Goal: Task Accomplishment & Management: Use online tool/utility

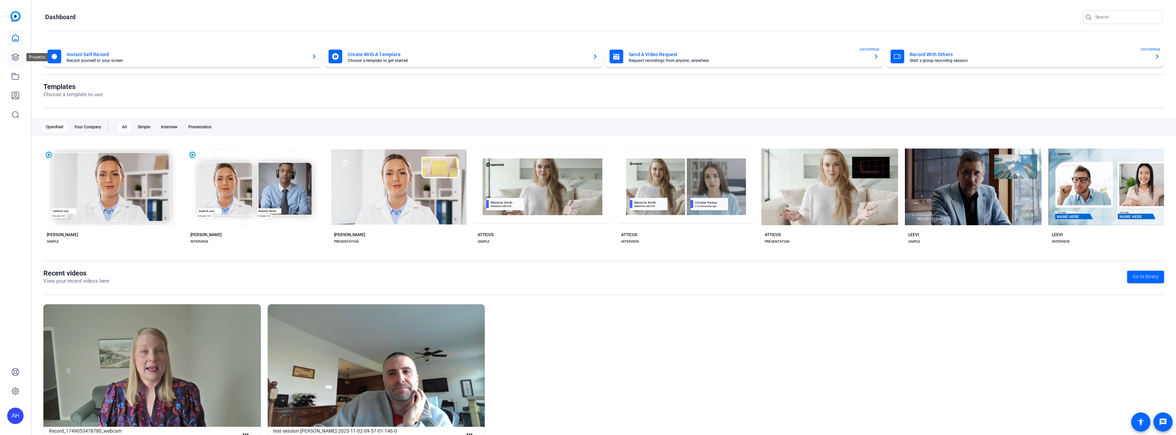
click at [18, 54] on icon at bounding box center [15, 57] width 8 height 8
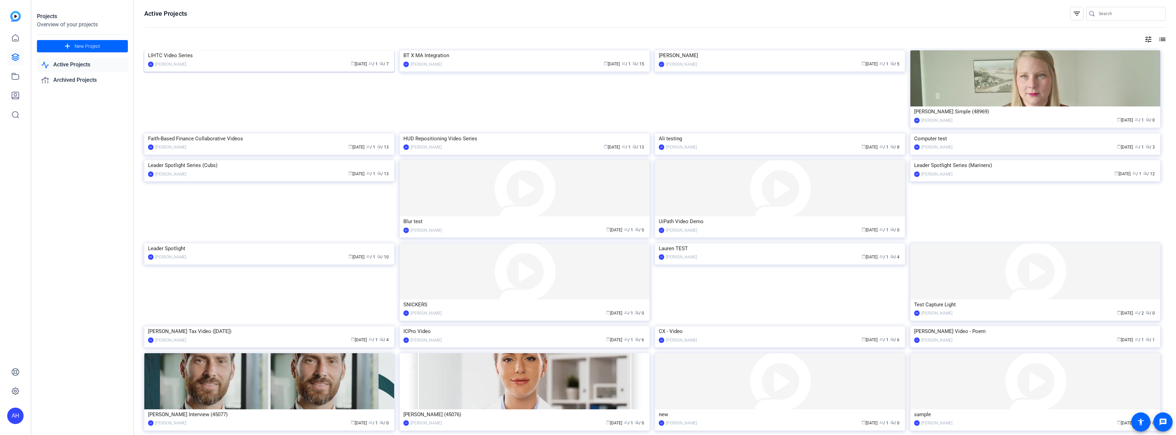
click at [262, 63] on div "calendar_today Sep 12 group / 1 radio / 7" at bounding box center [290, 64] width 201 height 7
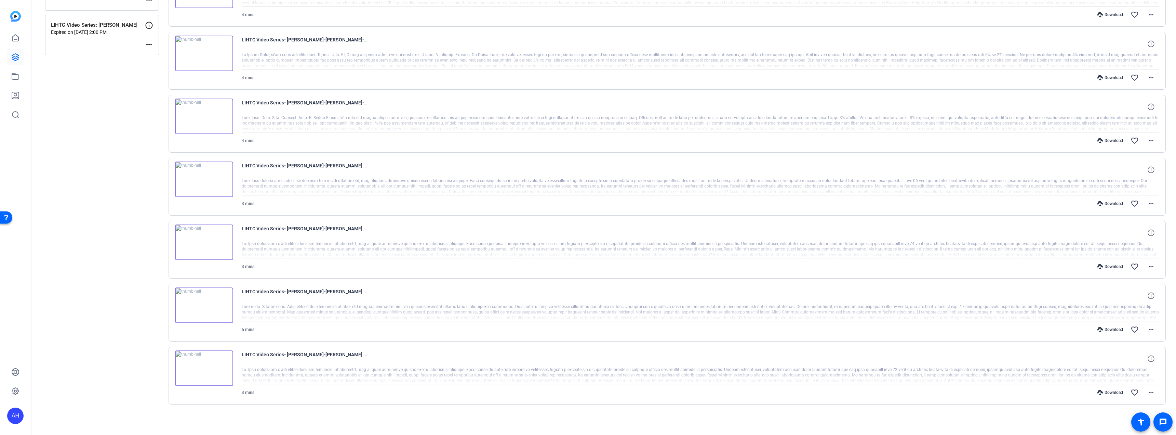
scroll to position [11, 0]
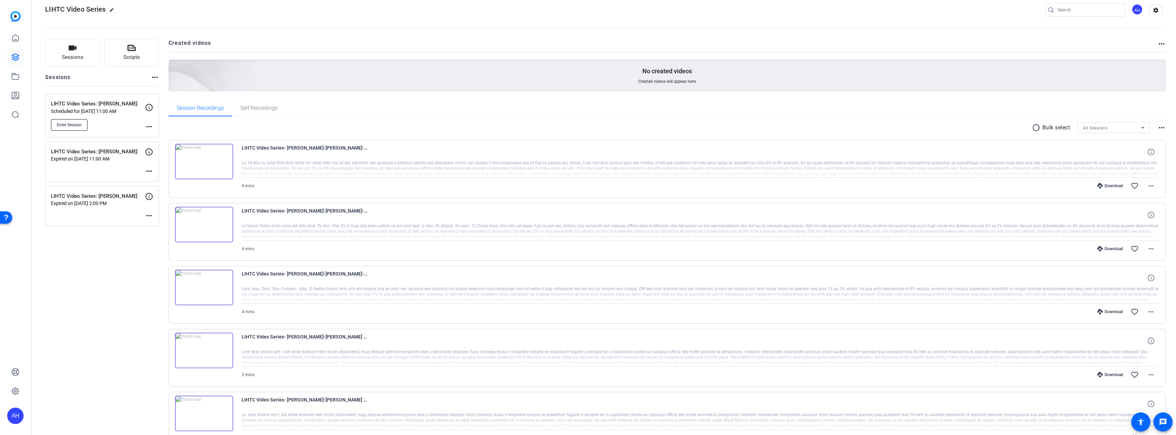
click at [77, 126] on span "Enter Session" at bounding box center [69, 124] width 25 height 5
click at [78, 127] on span "Enter Session" at bounding box center [69, 124] width 25 height 5
click at [149, 125] on mat-icon "more_horiz" at bounding box center [149, 126] width 8 height 8
click at [125, 322] on div at bounding box center [588, 217] width 1176 height 435
click at [147, 125] on mat-icon "more_horiz" at bounding box center [149, 126] width 8 height 8
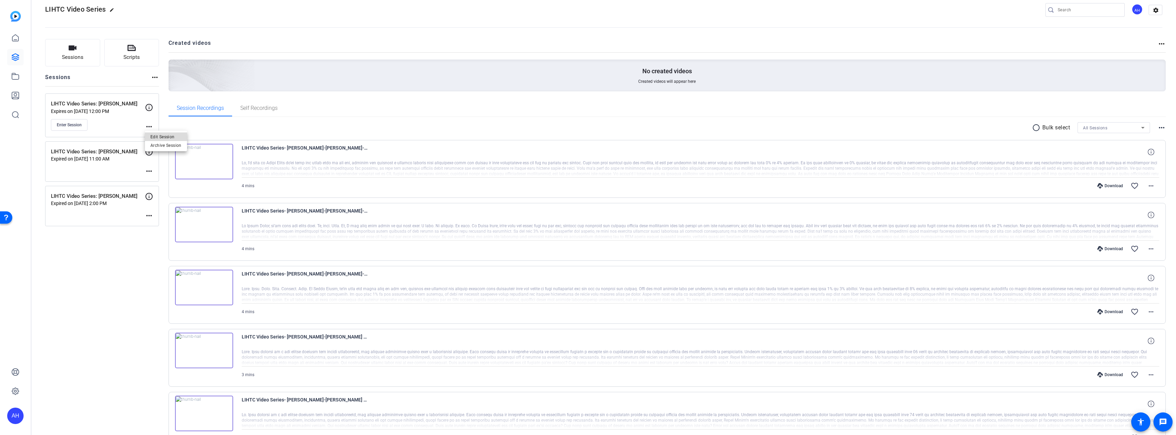
click at [162, 134] on span "Edit Session" at bounding box center [165, 136] width 31 height 8
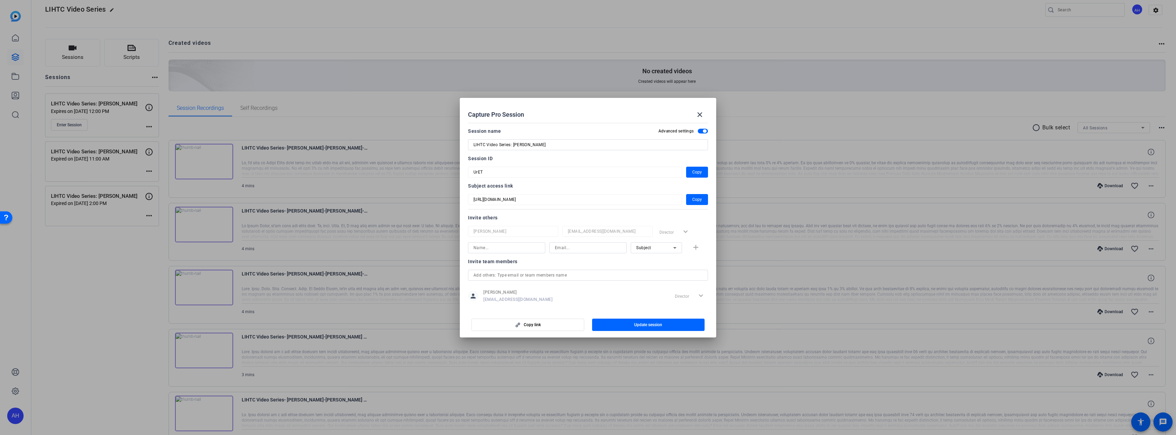
click at [587, 250] on input at bounding box center [588, 247] width 66 height 8
paste input "larissa.fogarty@bakertilly.com"
type input "larissa.fogarty@bakertilly.com"
click at [526, 249] on input at bounding box center [506, 247] width 66 height 8
type input "Larissa Fogarty"
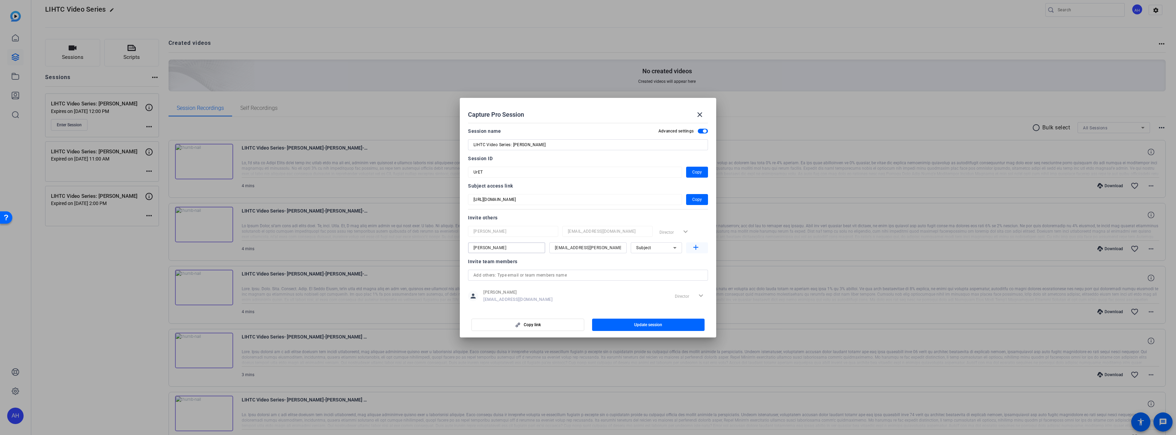
click at [692, 247] on mat-icon "add" at bounding box center [696, 247] width 9 height 9
click at [652, 323] on span "Update session" at bounding box center [648, 324] width 28 height 5
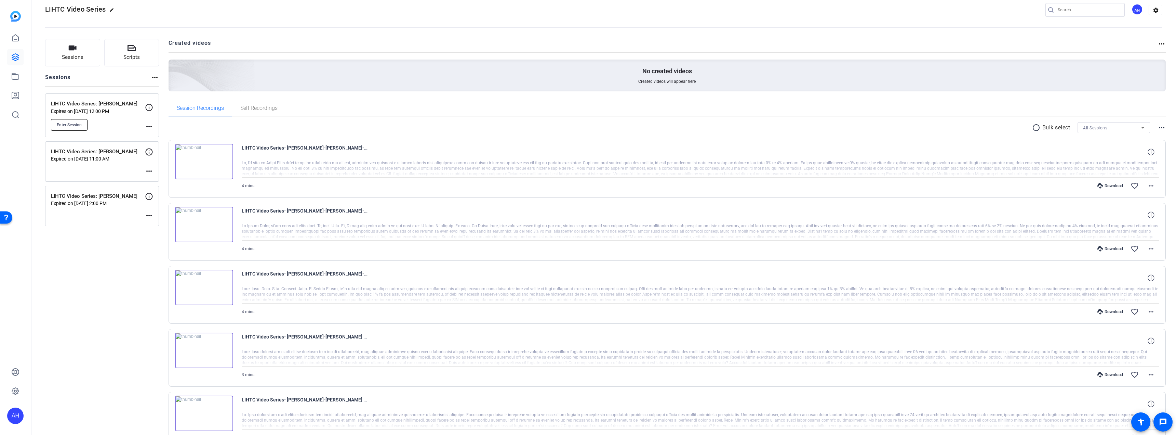
click at [80, 126] on span "Enter Session" at bounding box center [69, 124] width 25 height 5
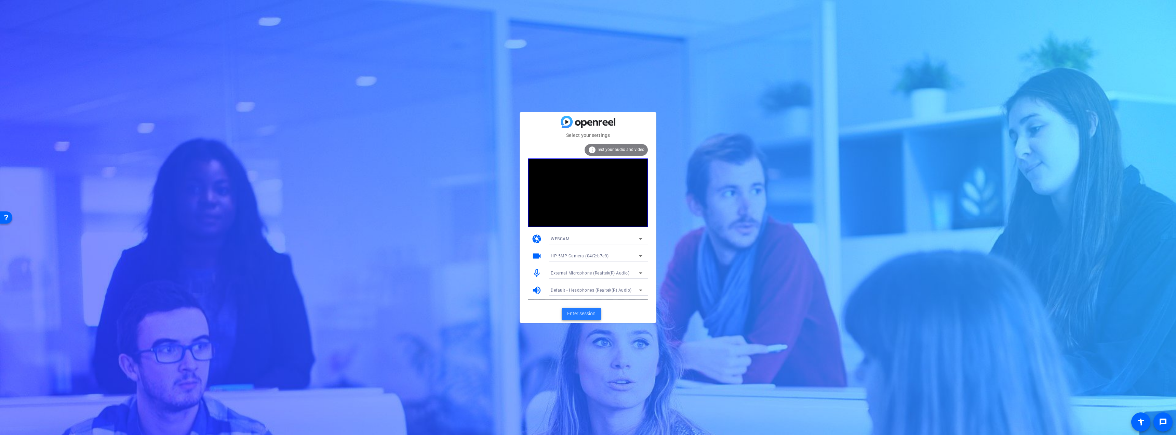
click at [583, 316] on span "Enter session" at bounding box center [581, 313] width 28 height 7
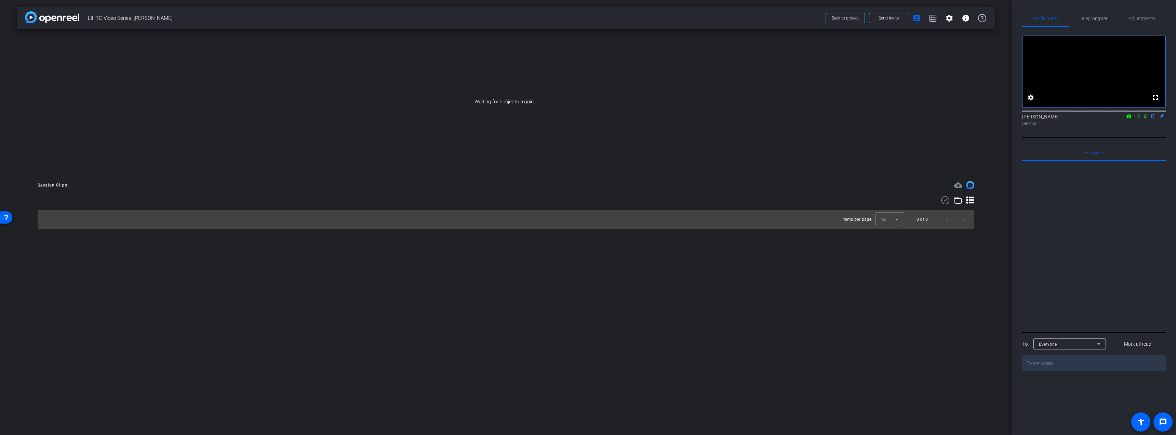
click at [1137, 118] on icon at bounding box center [1137, 116] width 5 height 3
click at [1152, 119] on icon at bounding box center [1153, 116] width 5 height 5
click at [1082, 16] on span "Teleprompter" at bounding box center [1094, 18] width 28 height 5
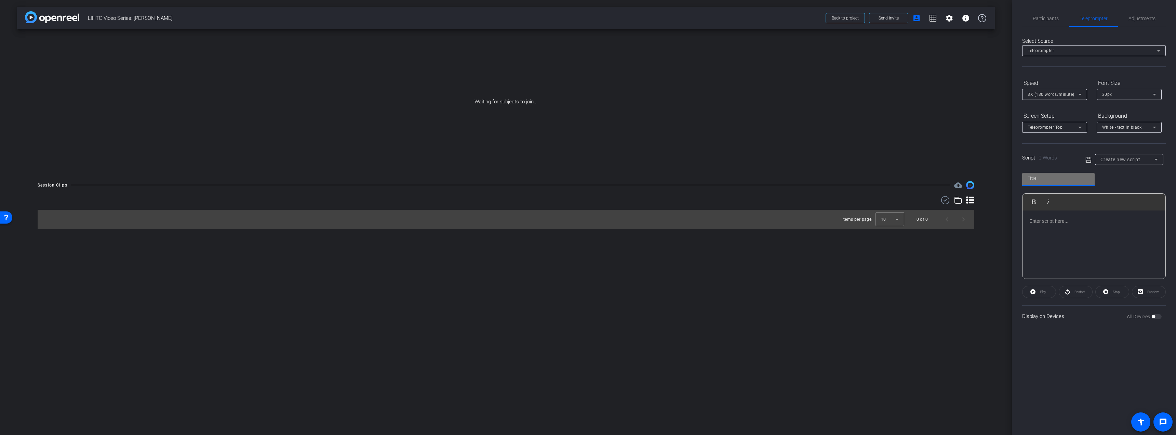
click at [1061, 177] on input "text" at bounding box center [1059, 178] width 62 height 8
click at [1131, 155] on mat-select "Create new script" at bounding box center [1128, 159] width 57 height 8
click at [1075, 177] on div at bounding box center [588, 217] width 1176 height 435
click at [1074, 180] on input "text" at bounding box center [1059, 178] width 62 height 8
click at [1079, 223] on p at bounding box center [1093, 221] width 129 height 8
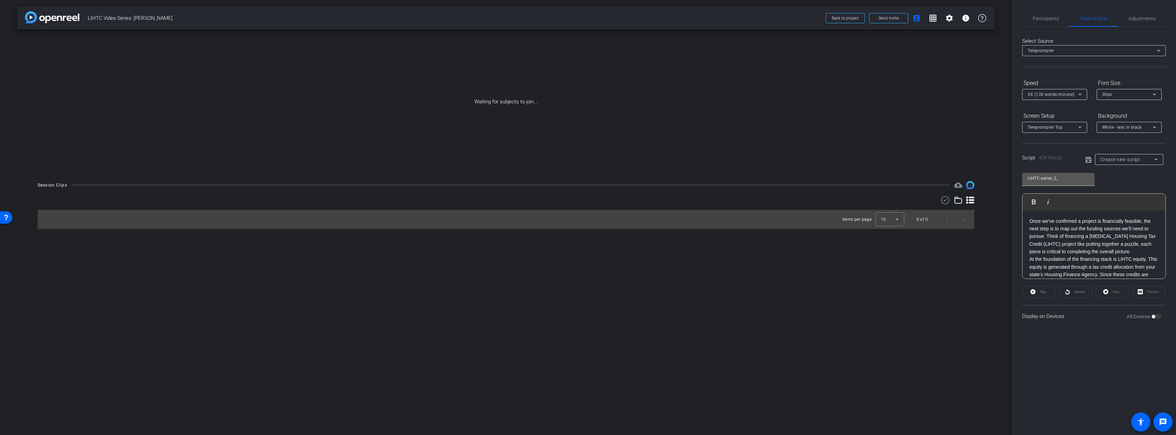
click at [1075, 174] on input "LIHTC series_2_" at bounding box center [1059, 178] width 62 height 8
type input "LIHTC series_2_applications"
click at [1089, 158] on icon at bounding box center [1087, 159] width 5 height 5
click at [1091, 232] on p "Once we’ve confirmed a project is financially feasible, the next step is to map…" at bounding box center [1093, 236] width 129 height 38
click at [1147, 252] on p "Once we’ve confirmed a project is financially feasible, the next step is to map…" at bounding box center [1093, 236] width 129 height 38
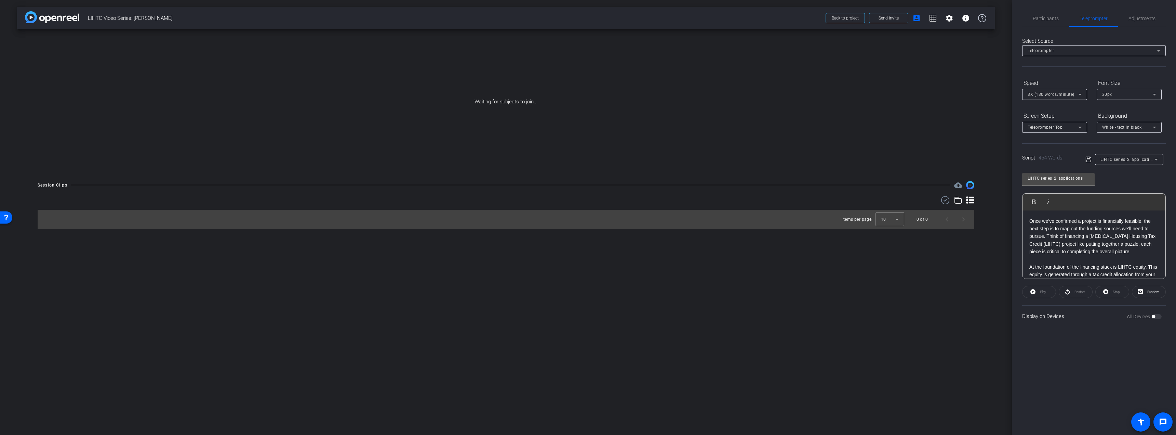
scroll to position [34, 0]
click at [1125, 257] on p "At the foundation of the financing stack is LIHTC equity. This equity is genera…" at bounding box center [1093, 248] width 129 height 38
click at [1125, 258] on p "At the foundation of the financing stack is LIHTC equity. This equity is genera…" at bounding box center [1093, 248] width 129 height 38
click at [1129, 261] on p "At the foundation of the financing stack is LIHTC equity. This equity is genera…" at bounding box center [1093, 248] width 129 height 38
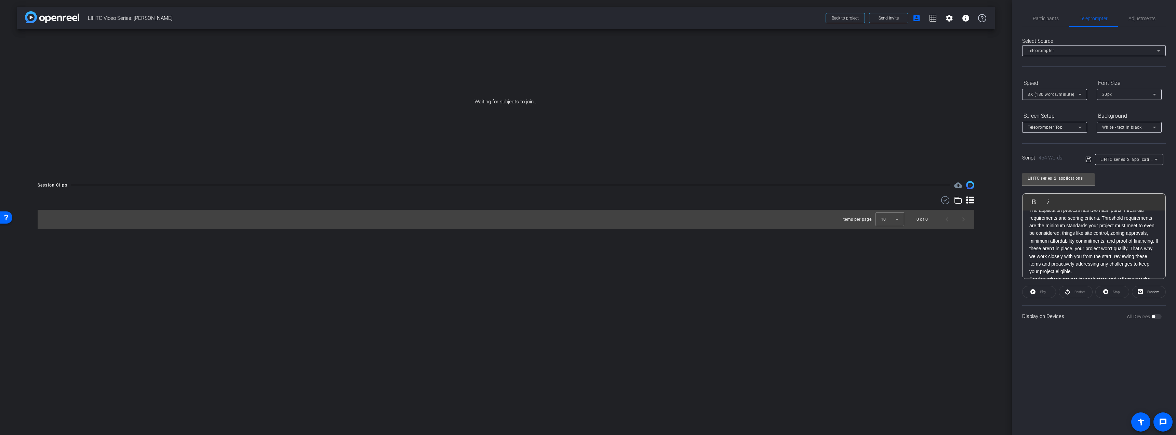
click at [1108, 271] on p "The application process has two main parts: threshold requirements and scoring …" at bounding box center [1093, 240] width 129 height 69
click at [1111, 248] on p "Scoring criteria are set by each state and reflect what the LIHTC allocating ag…" at bounding box center [1093, 229] width 129 height 46
click at [1110, 261] on p "Once your project meets the threshold requirements and the scoring commitments …" at bounding box center [1093, 222] width 129 height 77
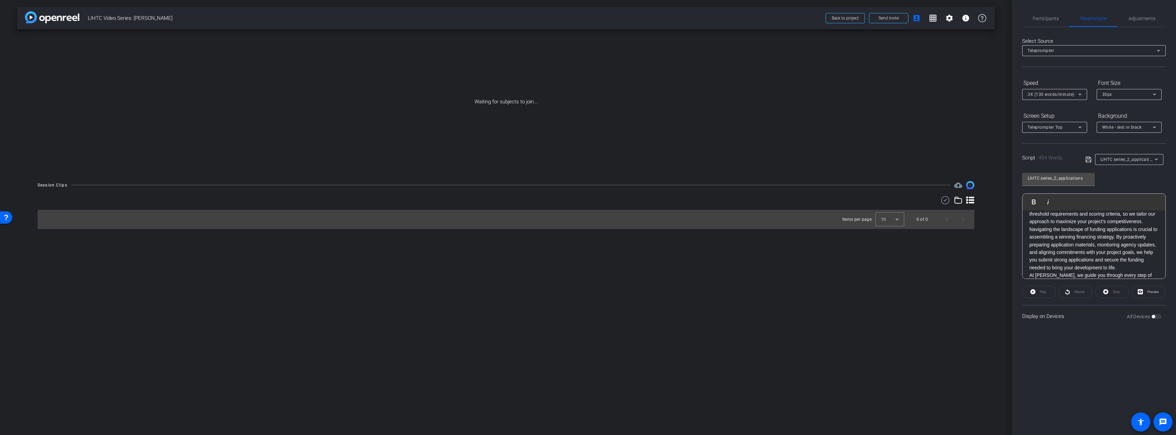
scroll to position [386, 0]
click at [1141, 237] on p "Navigating the landscape of funding applications is crucial to assembling a win…" at bounding box center [1093, 214] width 129 height 46
click at [1152, 252] on p "After submitting the tax credit application, we turn our attention to additiona…" at bounding box center [1093, 225] width 129 height 54
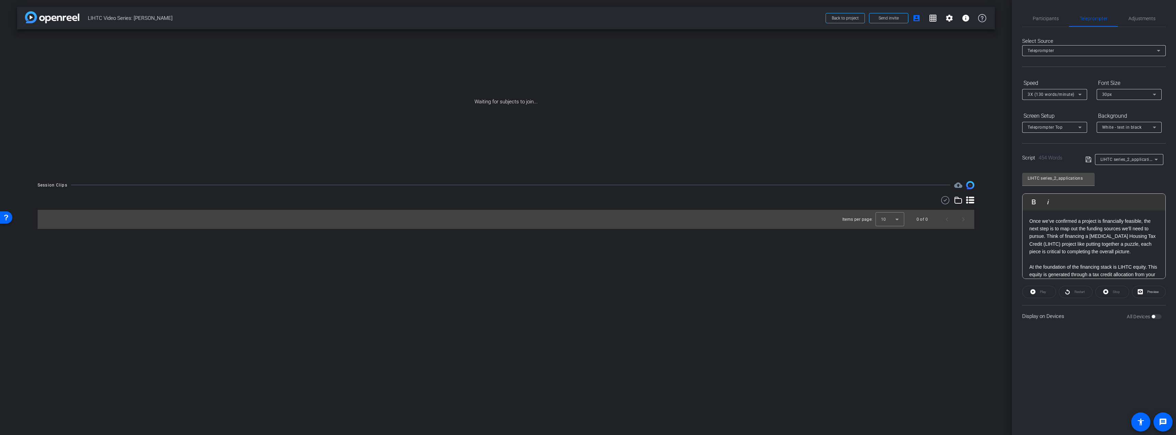
click at [1029, 222] on p "Once we’ve confirmed a project is financially feasible, the next step is to map…" at bounding box center [1093, 236] width 129 height 38
click at [1081, 228] on p "Once we’ve confirmed a project is financially feasible, the next step is to map…" at bounding box center [1093, 236] width 129 height 38
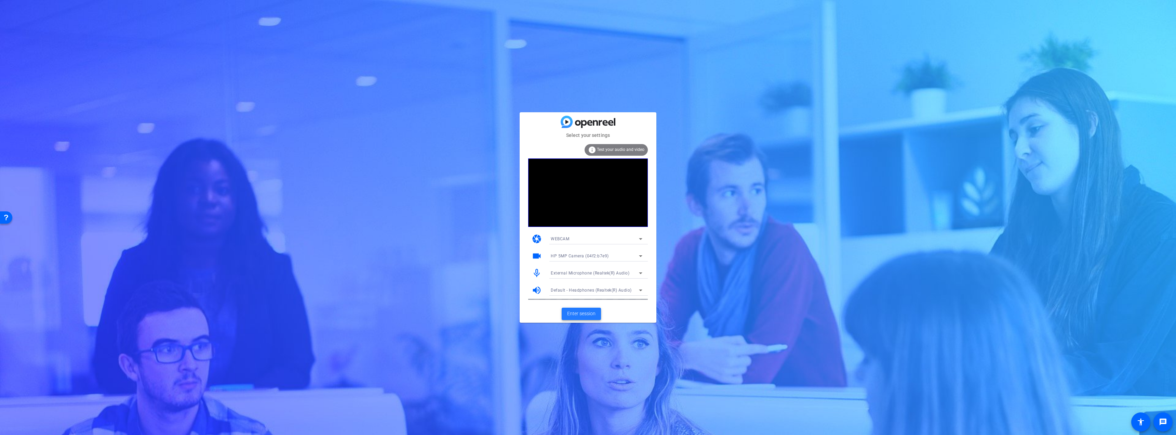
click at [586, 310] on span "Enter session" at bounding box center [581, 313] width 28 height 7
click at [575, 316] on span "Enter session" at bounding box center [581, 313] width 28 height 7
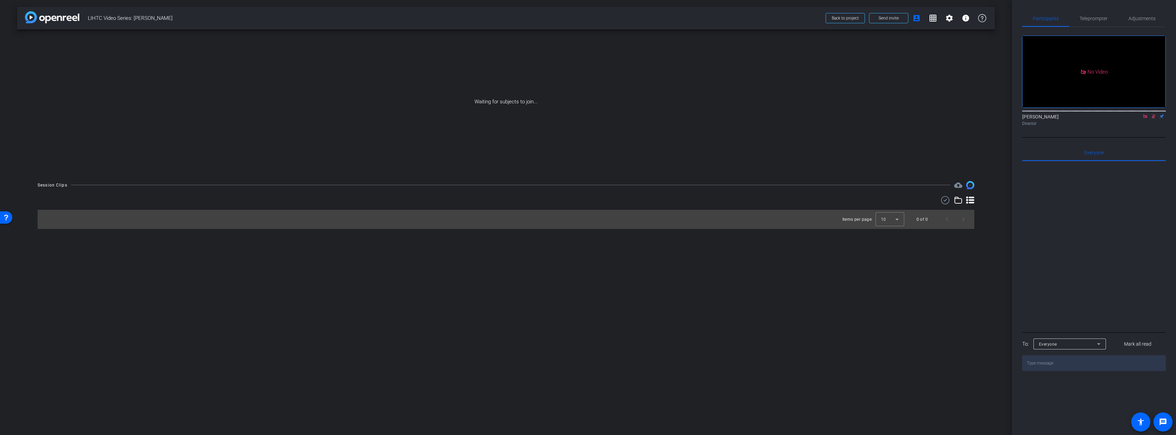
click at [1145, 119] on icon at bounding box center [1144, 116] width 5 height 5
click at [1144, 119] on icon at bounding box center [1144, 116] width 5 height 5
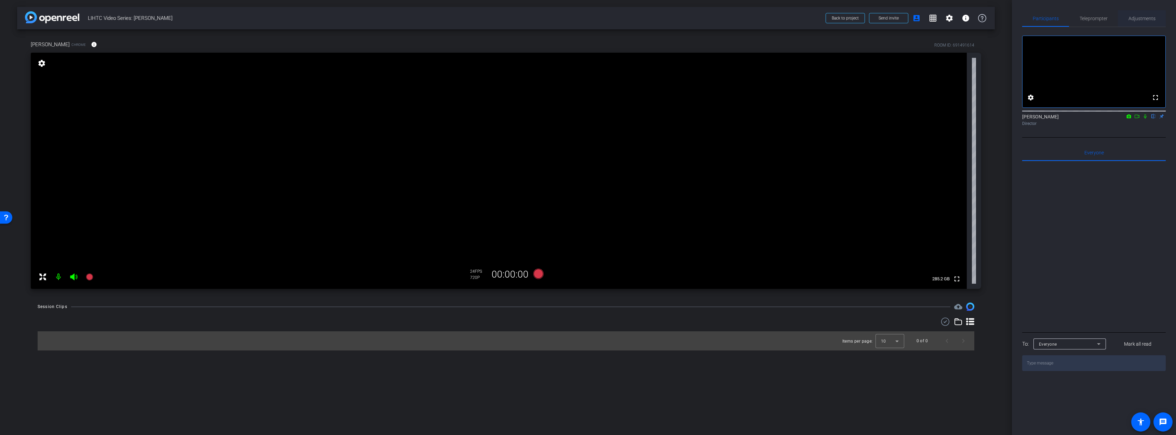
click at [1140, 16] on span "Adjustments" at bounding box center [1141, 18] width 27 height 5
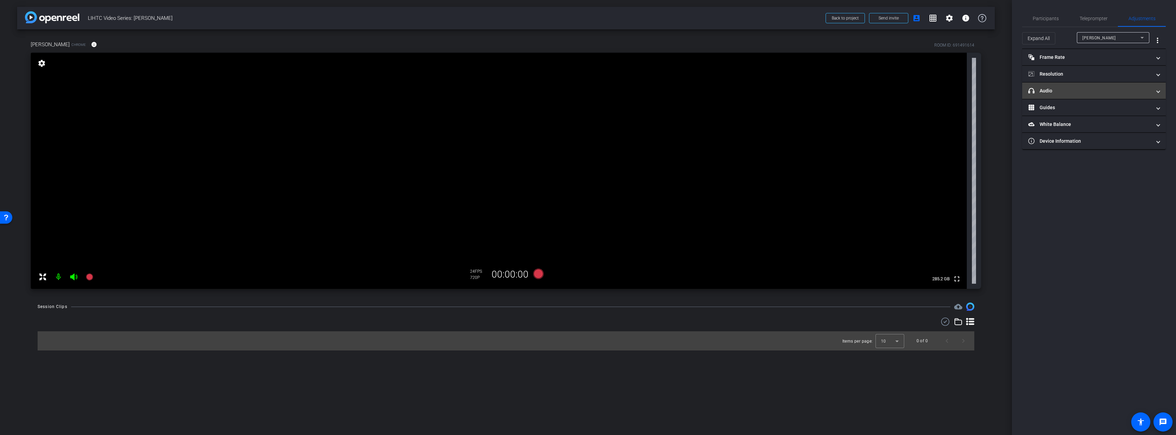
click at [1070, 85] on mat-expansion-panel-header "headphone icon Audio" at bounding box center [1094, 90] width 144 height 16
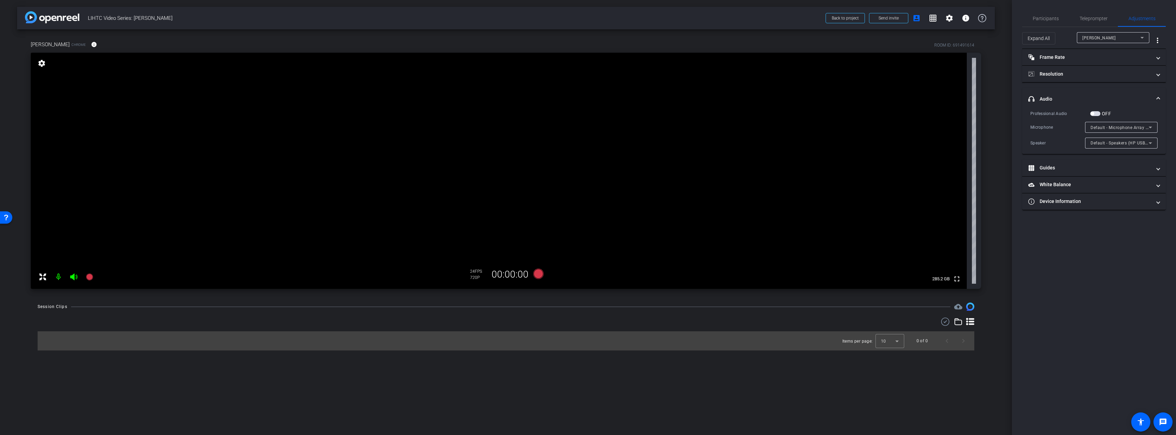
click at [1096, 112] on span "button" at bounding box center [1095, 113] width 10 height 5
click at [1044, 20] on span "Participants" at bounding box center [1046, 18] width 26 height 5
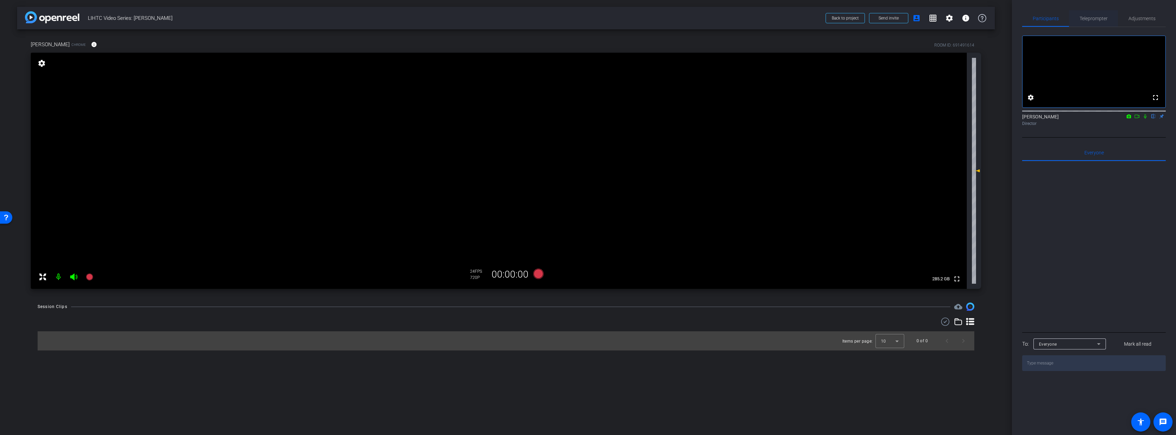
click at [1099, 19] on span "Teleprompter" at bounding box center [1094, 18] width 28 height 5
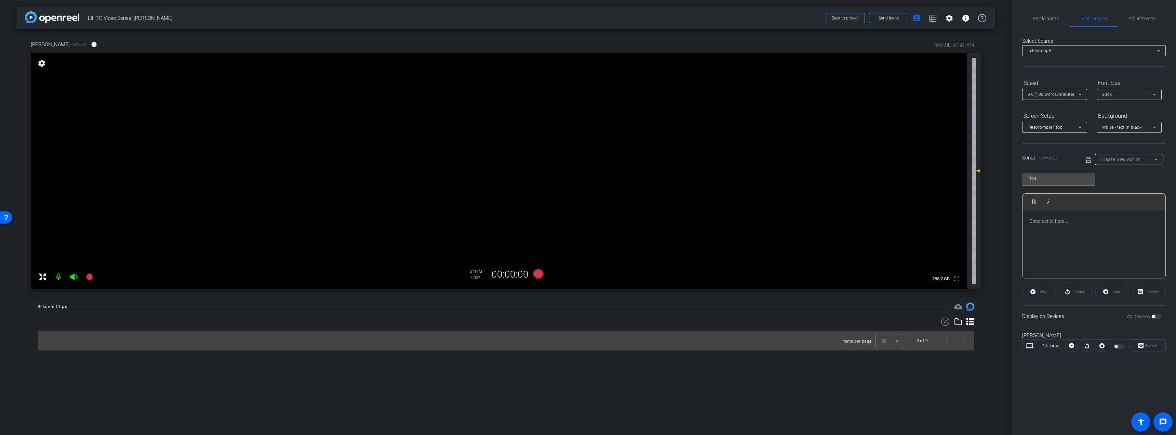
click at [1115, 159] on span "Create new script" at bounding box center [1120, 159] width 40 height 5
click at [1137, 205] on span "LIHTC series_2_applications" at bounding box center [1128, 206] width 57 height 8
type input "LIHTC series_2_applications"
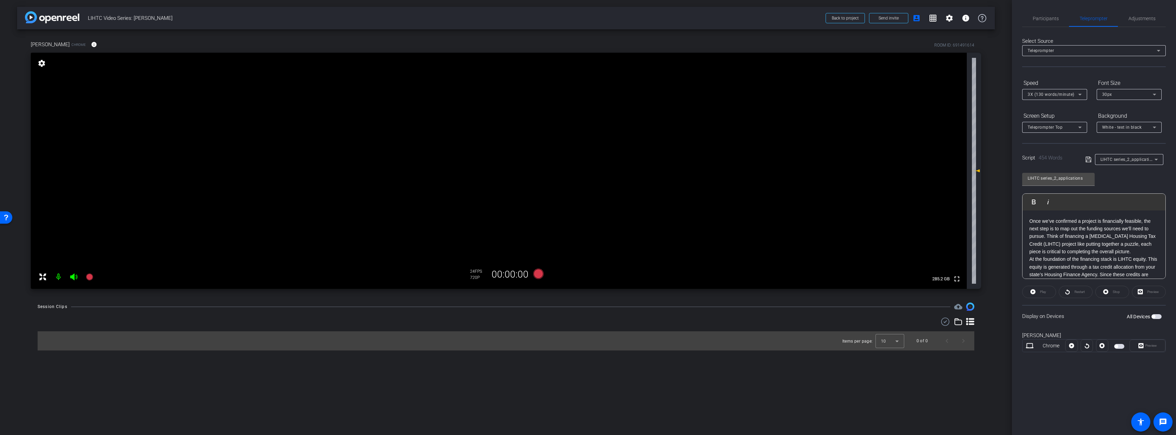
click at [1160, 318] on span "button" at bounding box center [1156, 316] width 10 height 5
click at [1153, 346] on span "Preview" at bounding box center [1151, 345] width 12 height 4
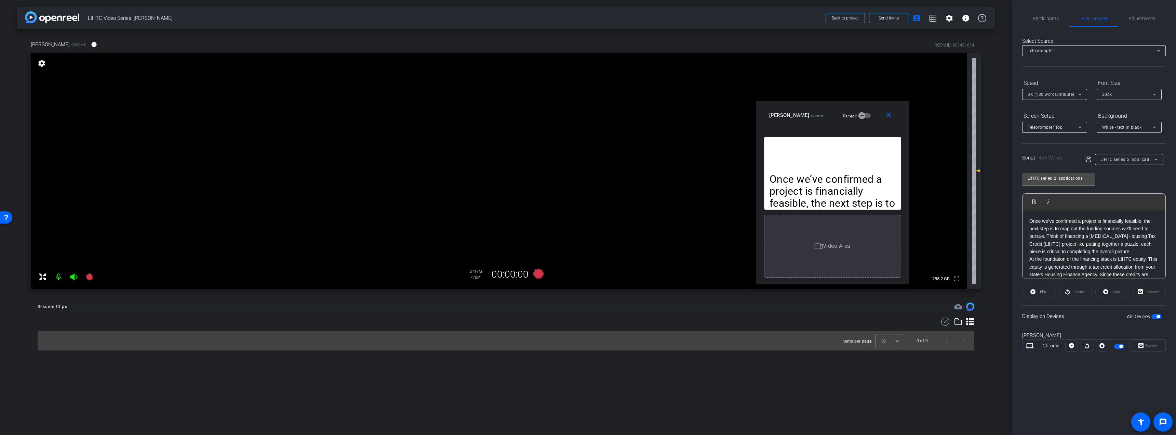
drag, startPoint x: 580, startPoint y: 137, endPoint x: 825, endPoint y: 112, distance: 245.7
click at [825, 112] on div "Larissa Fogarty Chrome Resize" at bounding box center [835, 115] width 132 height 12
click at [1140, 14] on span "Adjustments" at bounding box center [1141, 18] width 27 height 16
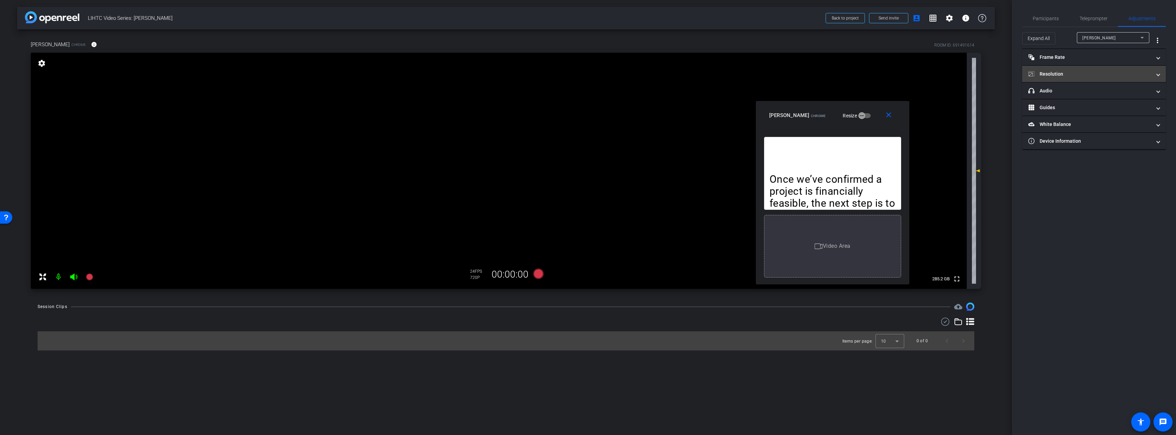
click at [1063, 70] on mat-panel-title "Resolution" at bounding box center [1089, 73] width 123 height 7
click at [1102, 97] on div "1080" at bounding box center [1100, 100] width 26 height 12
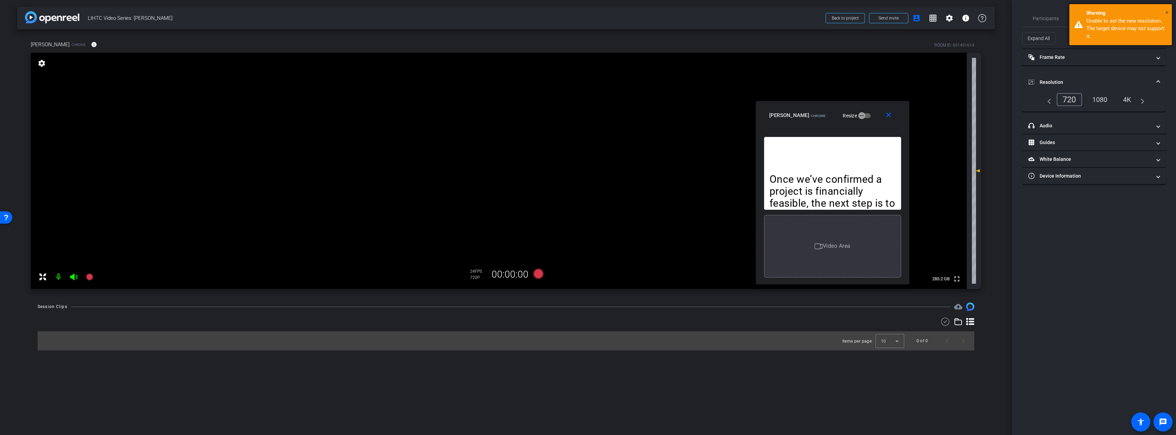
click at [1166, 10] on span "×" at bounding box center [1167, 12] width 4 height 8
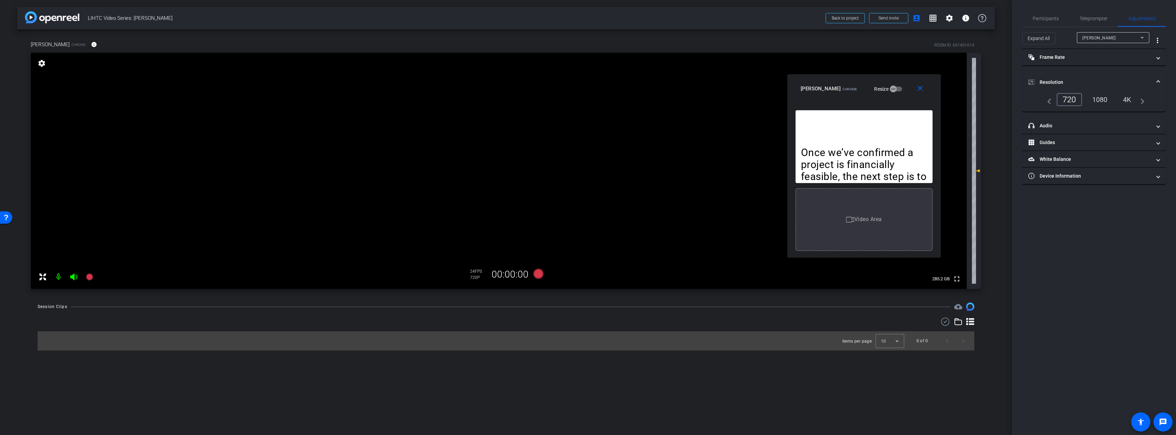
drag, startPoint x: 806, startPoint y: 107, endPoint x: 838, endPoint y: 81, distance: 41.2
click at [838, 81] on div "close Larissa Fogarty Chrome Resize" at bounding box center [863, 89] width 153 height 31
click at [1046, 19] on span "Participants" at bounding box center [1046, 18] width 26 height 5
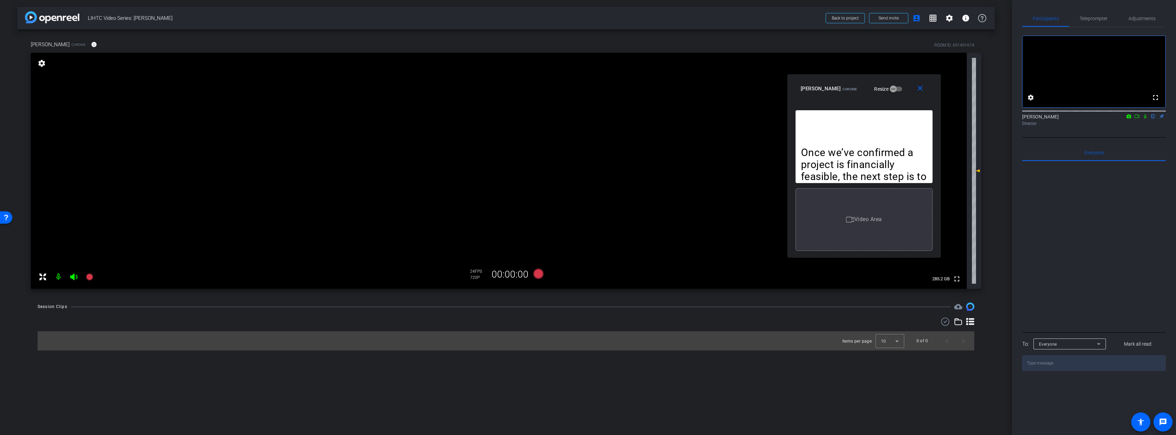
click at [1138, 119] on icon at bounding box center [1136, 116] width 5 height 5
click at [1099, 18] on span "Teleprompter" at bounding box center [1094, 18] width 28 height 5
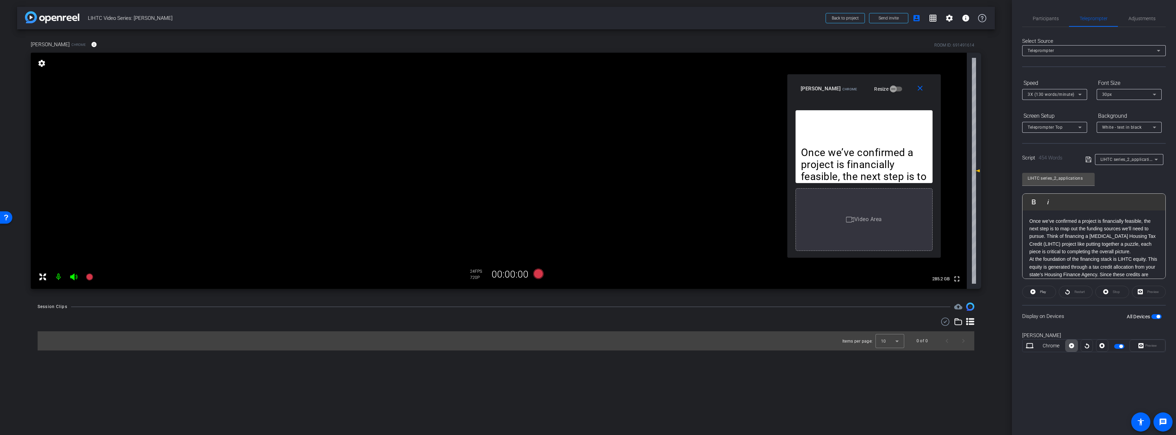
click at [1070, 344] on icon at bounding box center [1071, 345] width 5 height 5
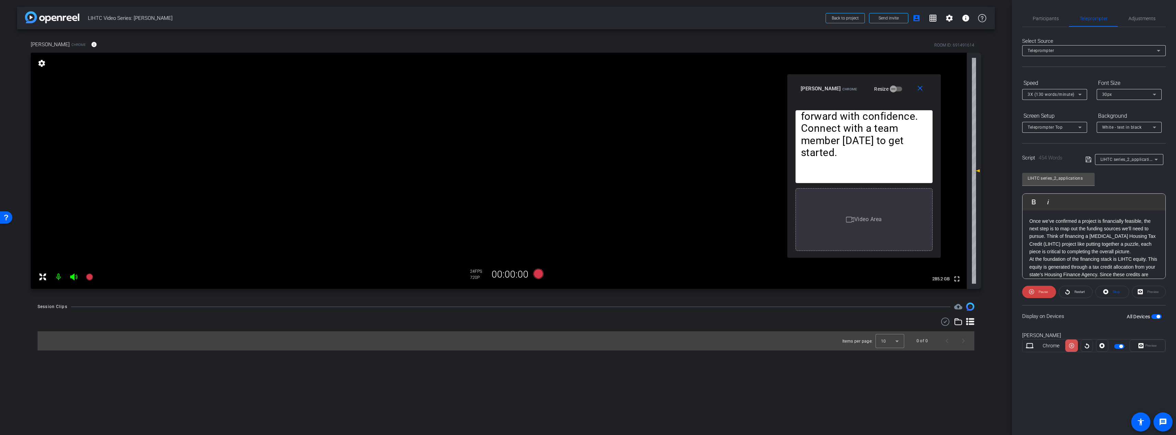
click at [1072, 345] on icon at bounding box center [1071, 345] width 5 height 5
click at [1139, 250] on p "Once we’ve confirmed a project is financially feasible, the next step is to map…" at bounding box center [1093, 236] width 129 height 38
click at [923, 85] on mat-icon "close" at bounding box center [920, 88] width 9 height 9
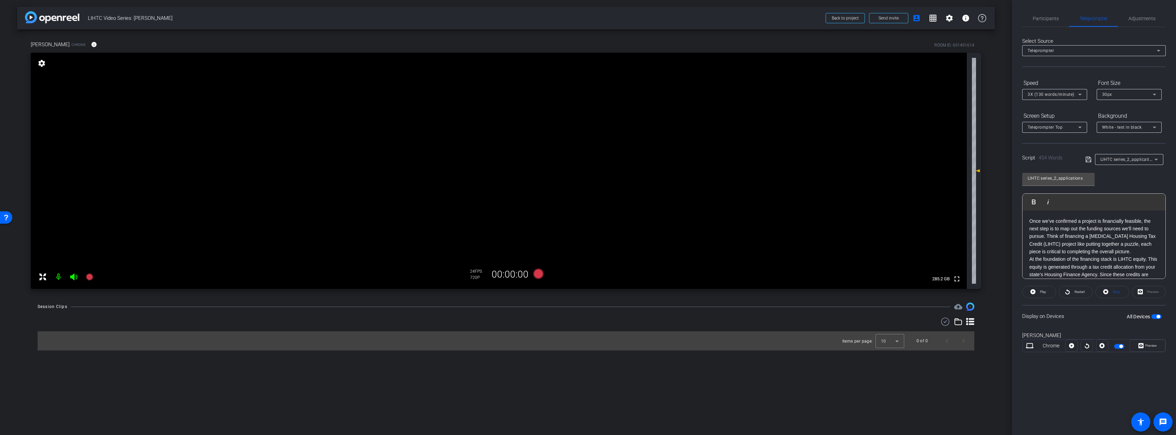
click at [1156, 315] on span "button" at bounding box center [1156, 316] width 10 height 5
click at [1139, 251] on p "Once we’ve confirmed a project is financially feasible, the next step is to map…" at bounding box center [1093, 236] width 129 height 38
click at [1124, 263] on p "At the foundation of the financing stack is LIHTC equity. This equity is genera…" at bounding box center [1093, 248] width 129 height 38
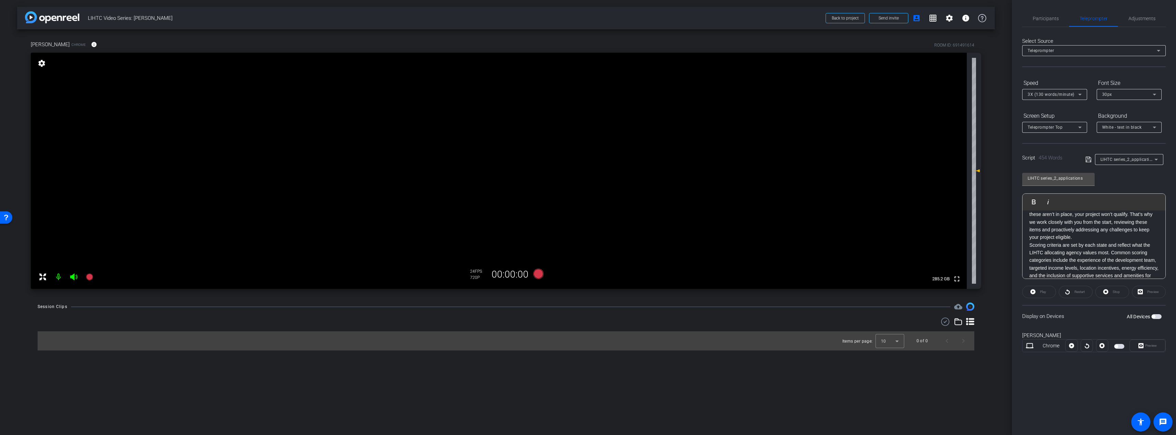
click at [1098, 237] on p "The application process has two main parts: threshold requirements and scoring …" at bounding box center [1093, 206] width 129 height 69
click at [1109, 250] on p "Scoring criteria are set by each state and reflect what the LIHTC allocating ag…" at bounding box center [1093, 229] width 129 height 46
click at [1088, 261] on p "Once your project meets the threshold requirements and the scoring commitments …" at bounding box center [1093, 222] width 129 height 77
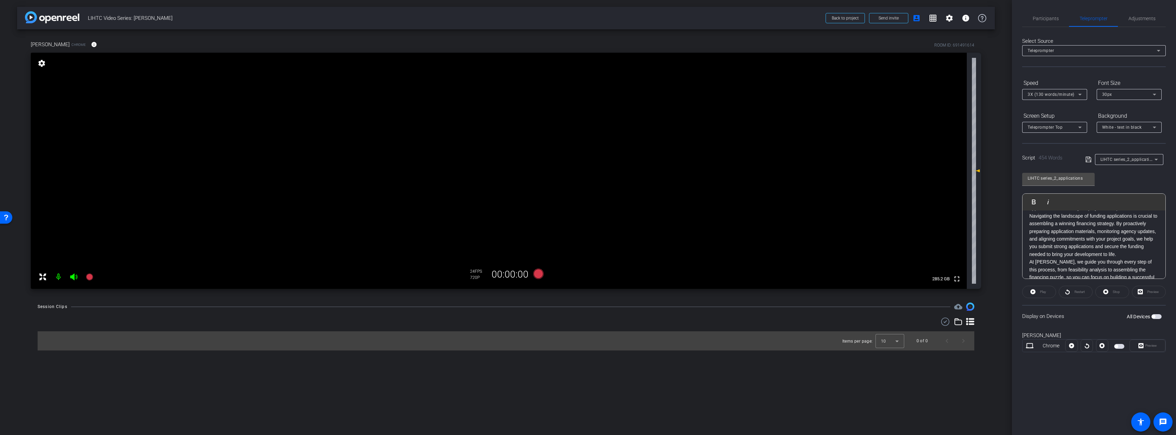
scroll to position [399, 0]
click at [1140, 224] on p "Navigating the landscape of funding applications is crucial to assembling a win…" at bounding box center [1093, 201] width 129 height 46
click at [1155, 240] on div "Once we’ve confirmed a project is financially feasible, the next step is to map…" at bounding box center [1094, 112] width 143 height 481
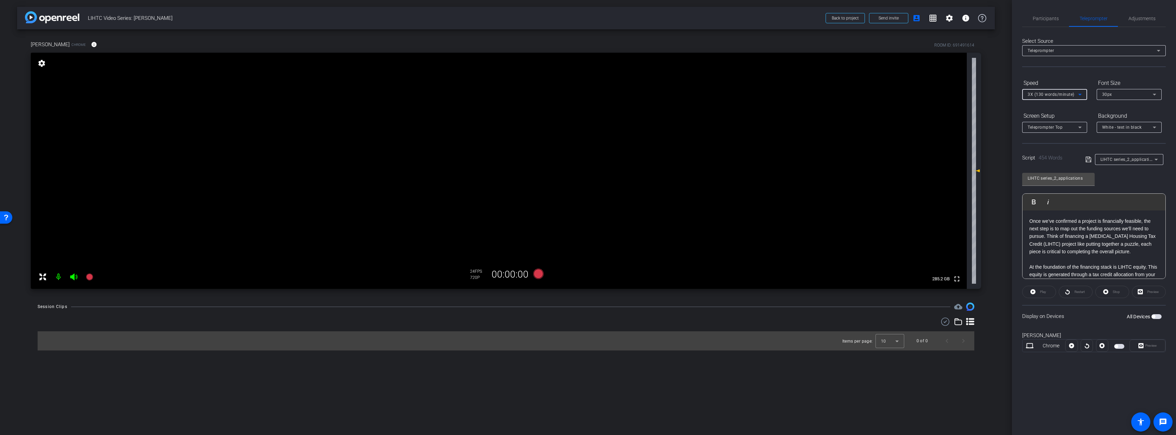
click at [1079, 92] on icon at bounding box center [1080, 94] width 8 height 8
click at [1061, 117] on span "2X (120 words/minute)" at bounding box center [1051, 119] width 47 height 8
click at [1157, 316] on span "button" at bounding box center [1156, 316] width 10 height 5
click at [1152, 343] on span "Preview" at bounding box center [1151, 345] width 12 height 4
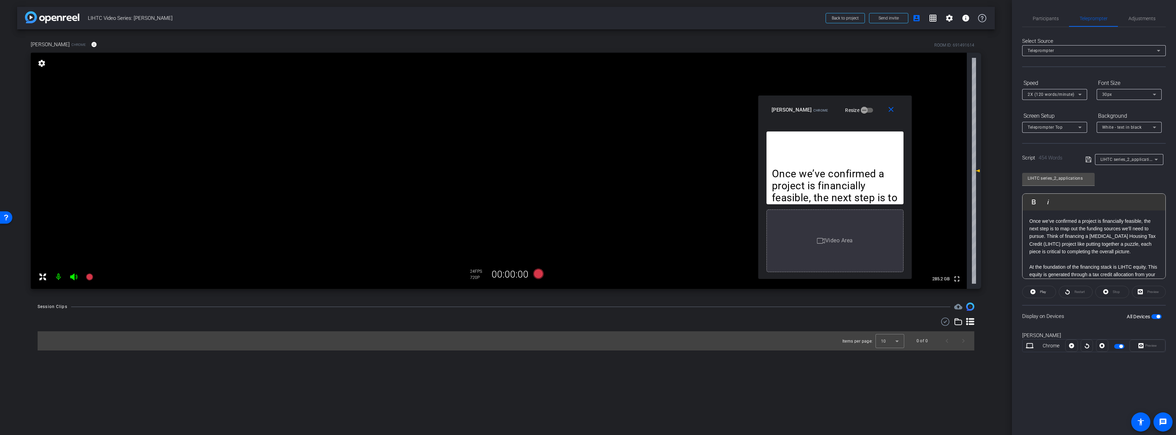
drag, startPoint x: 582, startPoint y: 134, endPoint x: 829, endPoint y: 104, distance: 248.4
click at [829, 104] on div "Larissa Fogarty Chrome Resize" at bounding box center [838, 110] width 132 height 12
click at [1071, 346] on icon at bounding box center [1071, 345] width 5 height 10
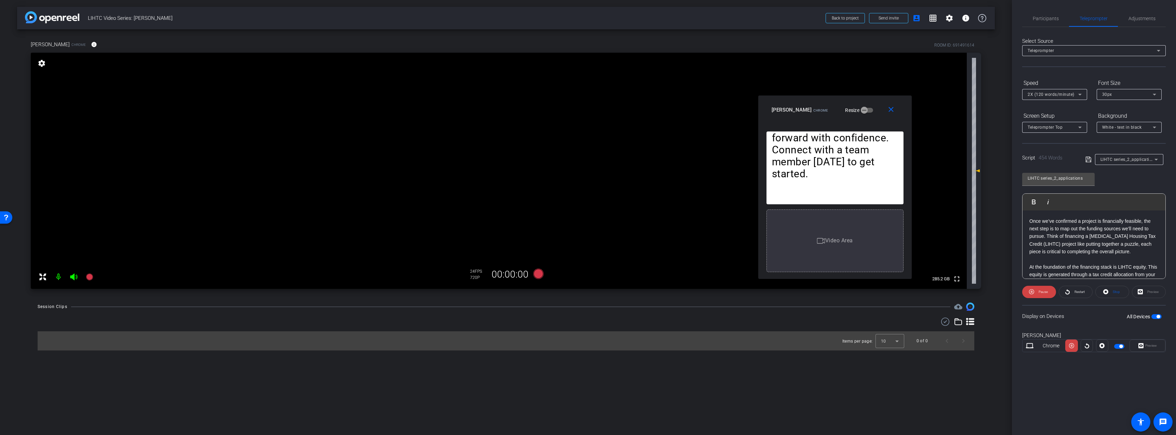
click at [1071, 346] on icon at bounding box center [1071, 345] width 5 height 5
click at [1065, 96] on span "2X (120 words/minute)" at bounding box center [1051, 94] width 47 height 5
click at [1063, 73] on div at bounding box center [588, 217] width 1176 height 435
click at [893, 112] on mat-icon "close" at bounding box center [891, 109] width 9 height 9
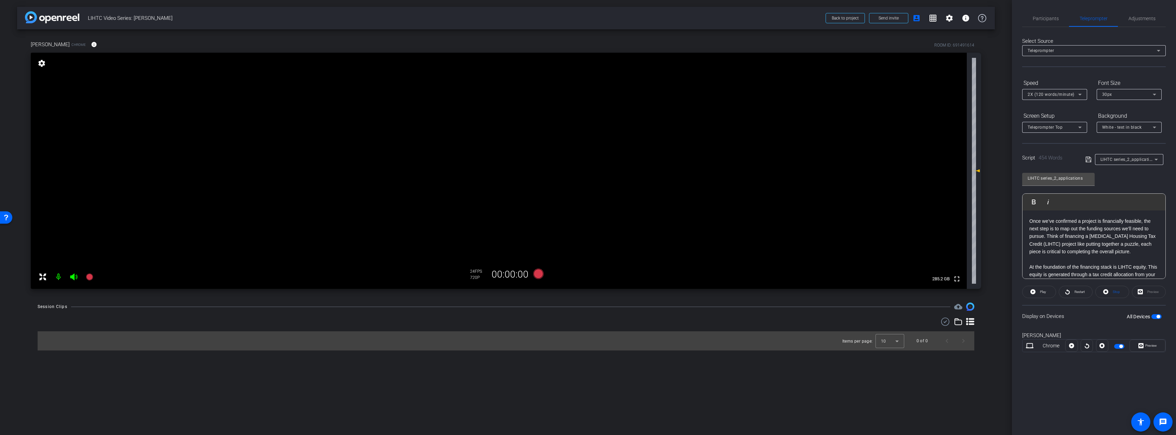
click at [1155, 315] on span "button" at bounding box center [1156, 316] width 10 height 5
click at [91, 277] on icon at bounding box center [89, 276] width 7 height 7
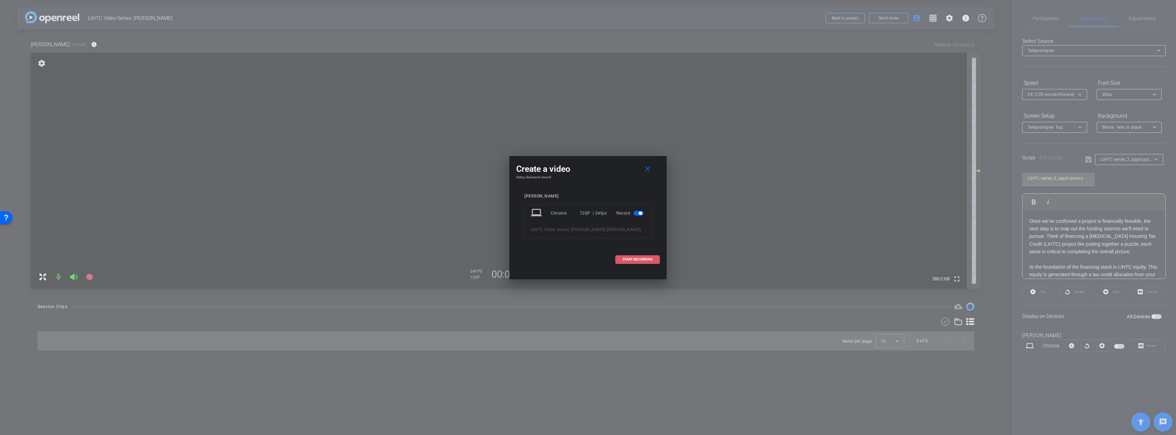
click at [637, 257] on span "START RECORDING" at bounding box center [638, 258] width 30 height 3
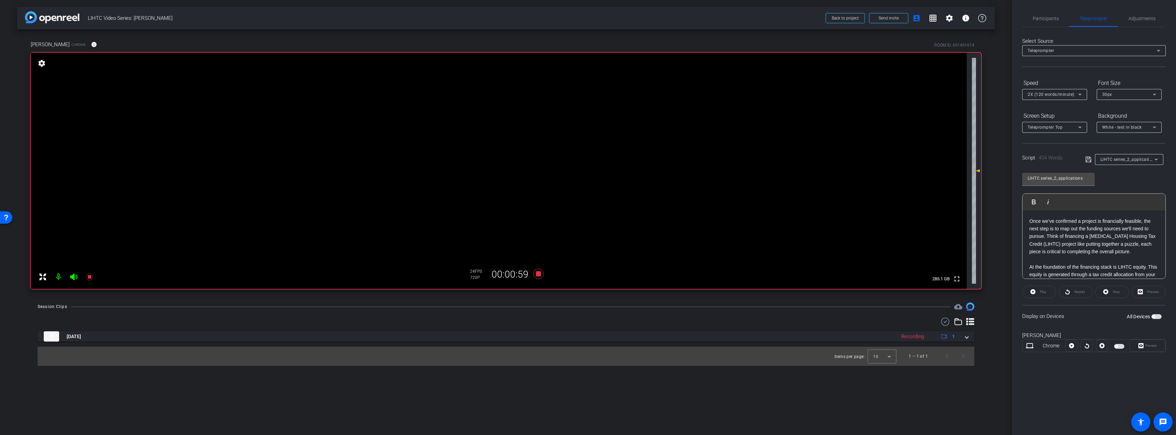
click at [1157, 317] on span "button" at bounding box center [1156, 316] width 10 height 5
click at [1147, 346] on span "Preview" at bounding box center [1151, 345] width 12 height 4
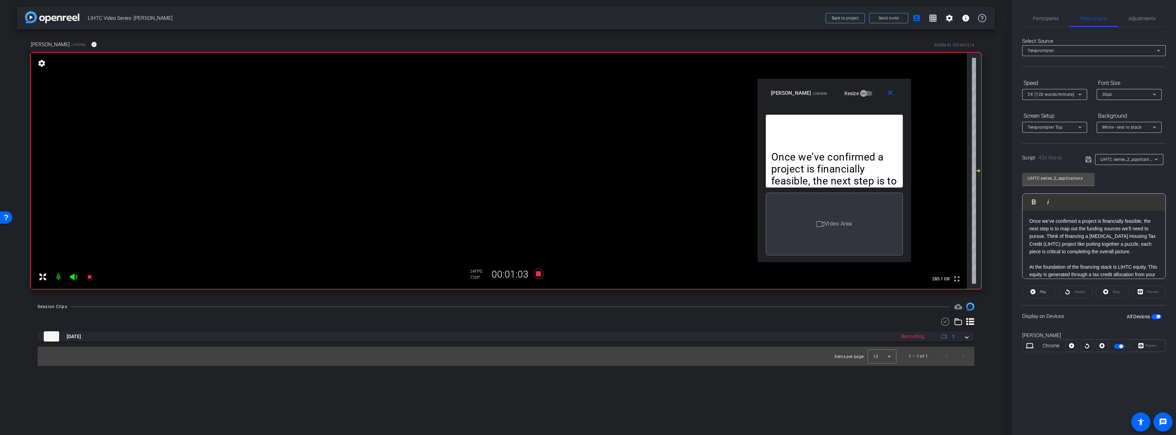
drag, startPoint x: 582, startPoint y: 135, endPoint x: 828, endPoint y: 88, distance: 250.6
click at [828, 88] on div "Larissa Fogarty Chrome Resize" at bounding box center [837, 93] width 132 height 12
click at [1047, 18] on span "Participants" at bounding box center [1046, 18] width 26 height 5
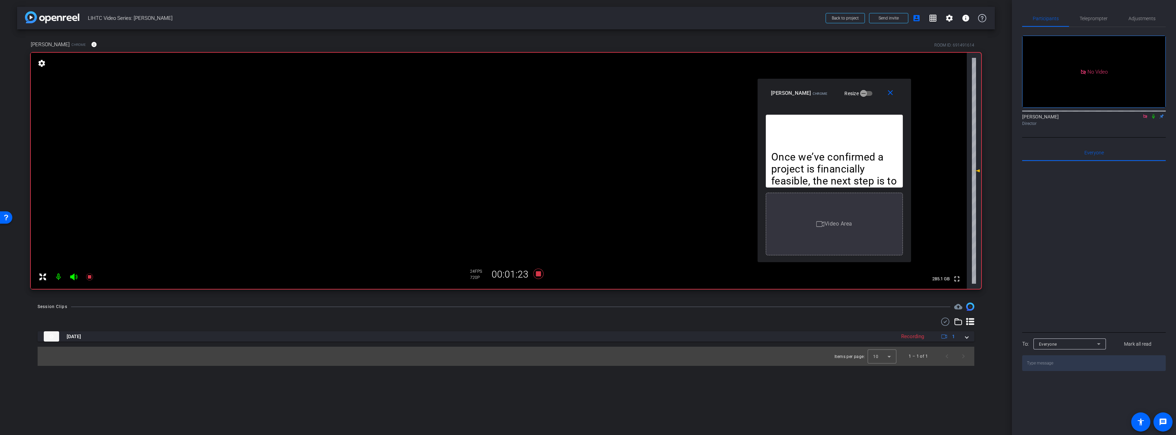
click at [1152, 114] on icon at bounding box center [1153, 116] width 3 height 4
click at [1096, 16] on span "Teleprompter" at bounding box center [1094, 18] width 28 height 5
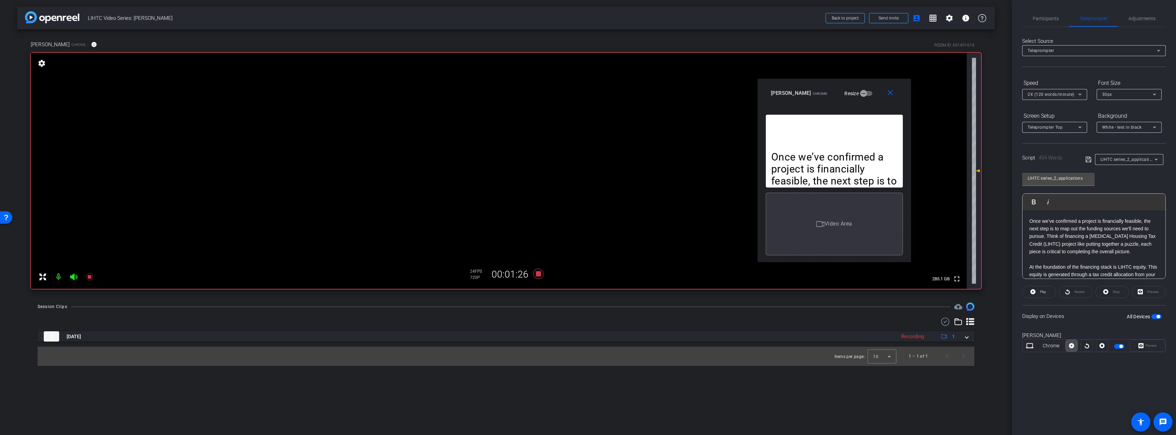
click at [1068, 347] on span at bounding box center [1072, 345] width 12 height 16
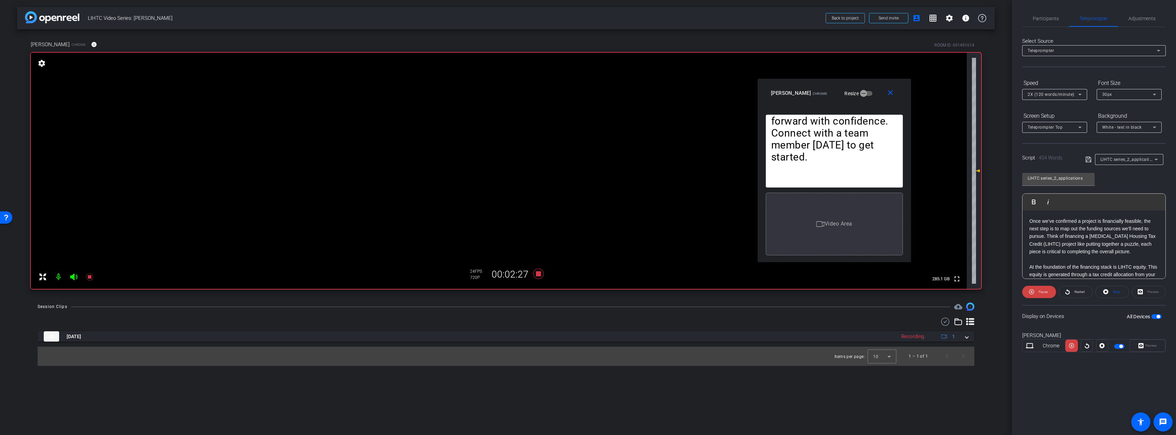
click at [1035, 10] on div "Participants Teleprompter Adjustments Ali Hasan Director Everyone 0 Mark all re…" at bounding box center [1094, 217] width 164 height 435
click at [1038, 18] on span "Participants" at bounding box center [1046, 18] width 26 height 5
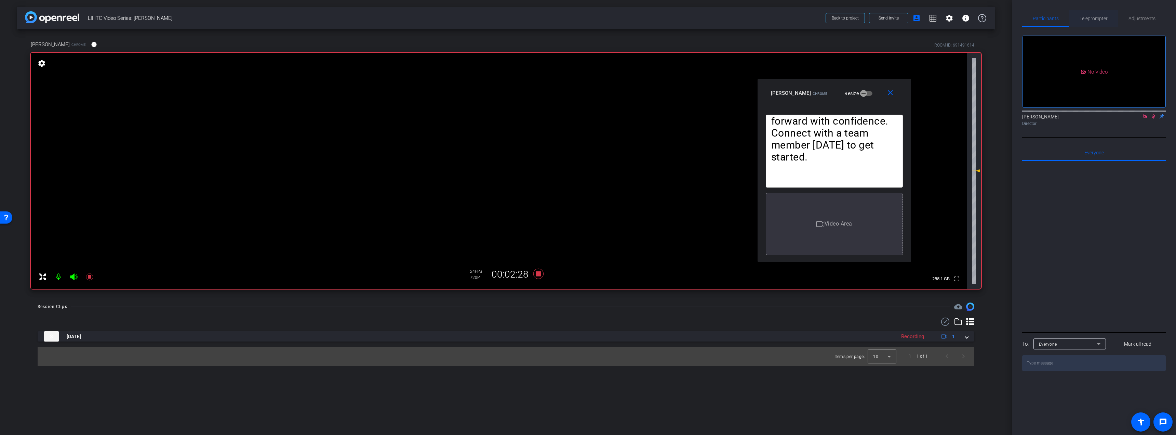
click at [1090, 18] on span "Teleprompter" at bounding box center [1094, 18] width 28 height 5
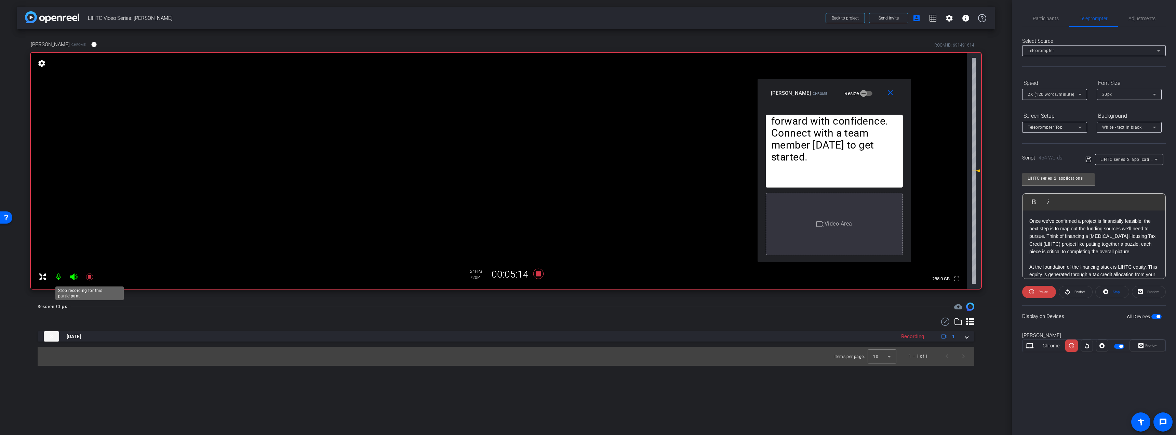
click at [90, 276] on icon at bounding box center [89, 276] width 7 height 7
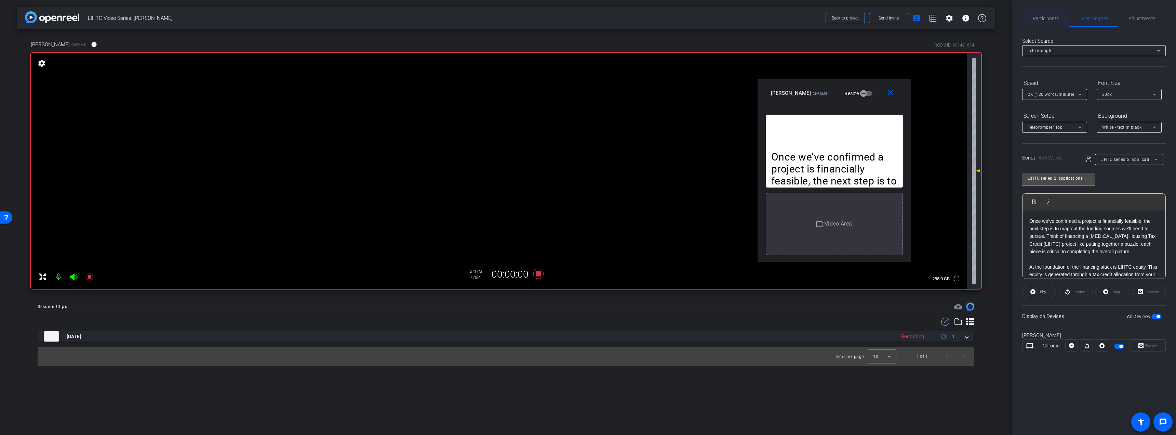
click at [1045, 19] on span "Participants" at bounding box center [1046, 18] width 26 height 5
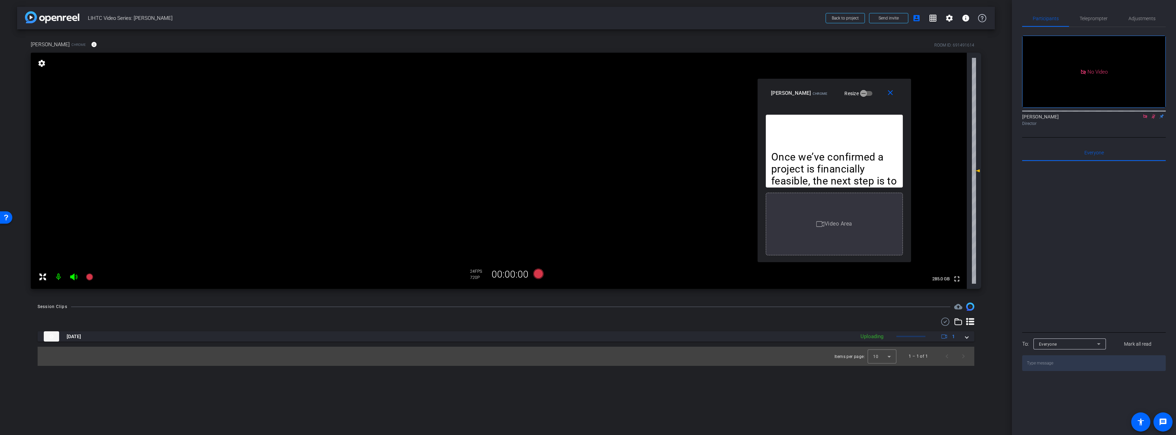
click at [1153, 114] on icon at bounding box center [1153, 116] width 5 height 5
click at [1144, 114] on icon at bounding box center [1144, 116] width 5 height 5
click at [891, 93] on mat-icon "close" at bounding box center [890, 93] width 9 height 9
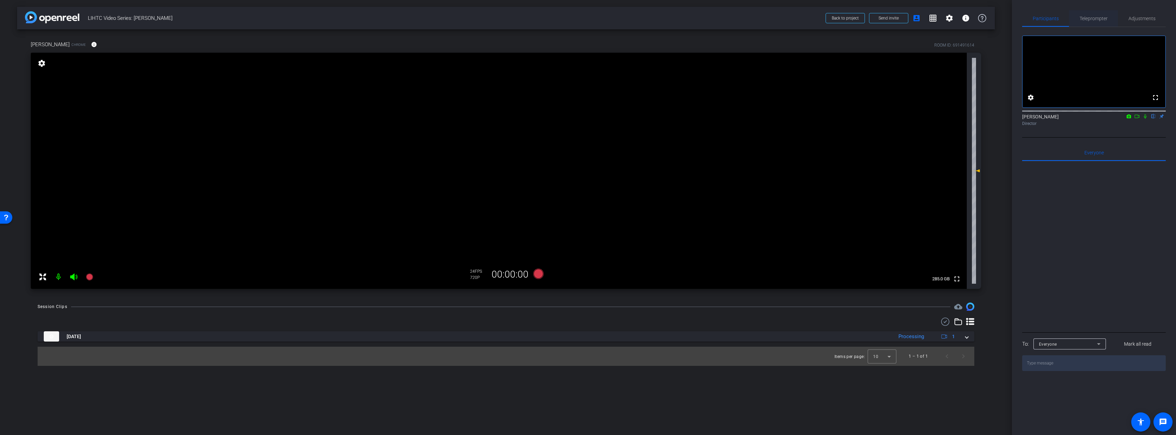
click at [1094, 19] on span "Teleprompter" at bounding box center [1094, 18] width 28 height 5
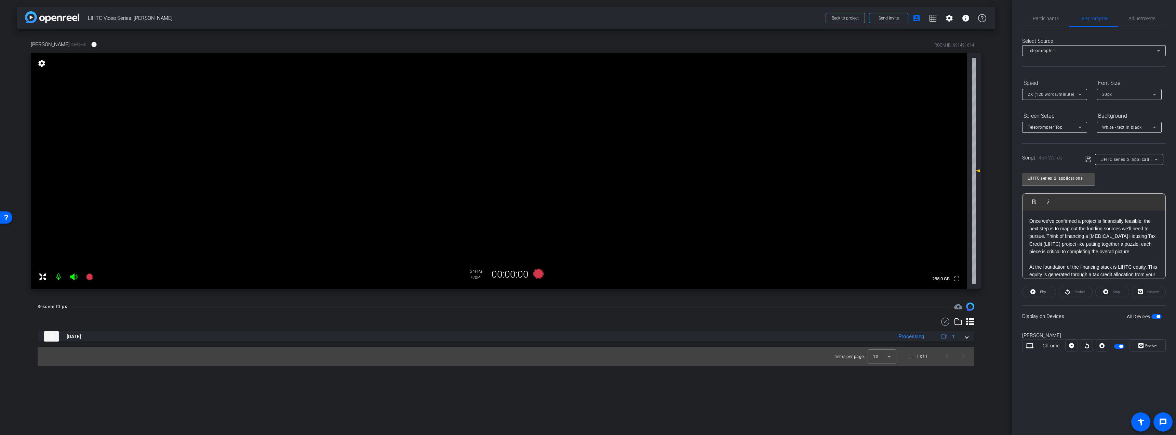
click at [1122, 243] on p "Once we’ve confirmed a project is financially feasible, the next step is to map…" at bounding box center [1093, 236] width 129 height 38
click at [1126, 257] on p at bounding box center [1093, 259] width 129 height 8
click at [1114, 231] on p at bounding box center [1093, 229] width 129 height 8
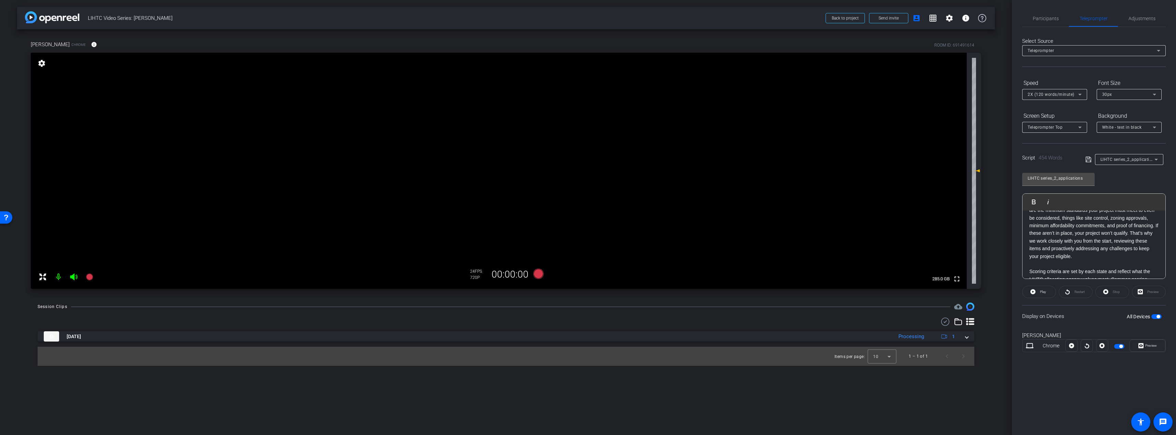
click at [1088, 258] on p "The application process has two main parts: threshold requirements and scoring …" at bounding box center [1093, 225] width 129 height 69
click at [1089, 263] on p at bounding box center [1093, 264] width 129 height 8
click at [1086, 242] on p at bounding box center [1093, 241] width 129 height 8
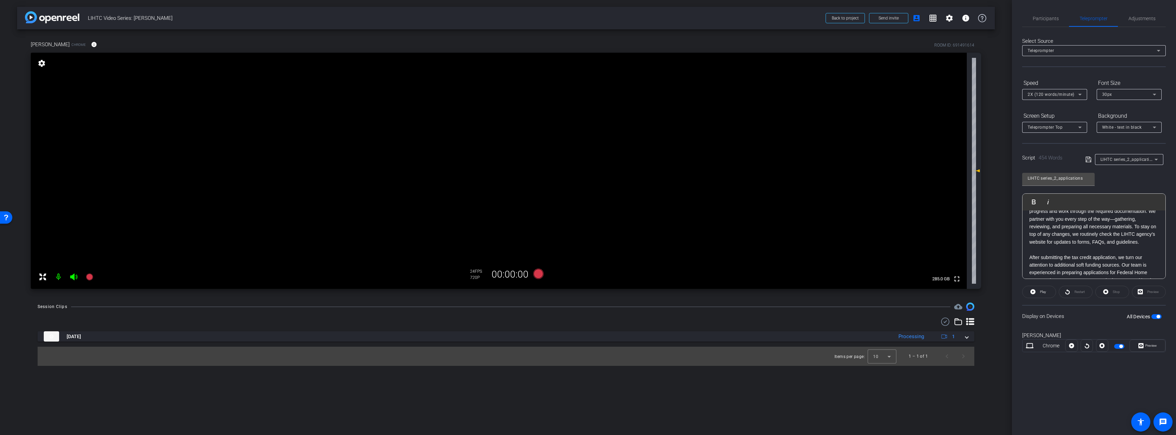
click at [1069, 253] on p at bounding box center [1093, 249] width 129 height 8
click at [1070, 258] on p at bounding box center [1093, 254] width 129 height 8
click at [1154, 344] on span "Preview" at bounding box center [1151, 345] width 12 height 4
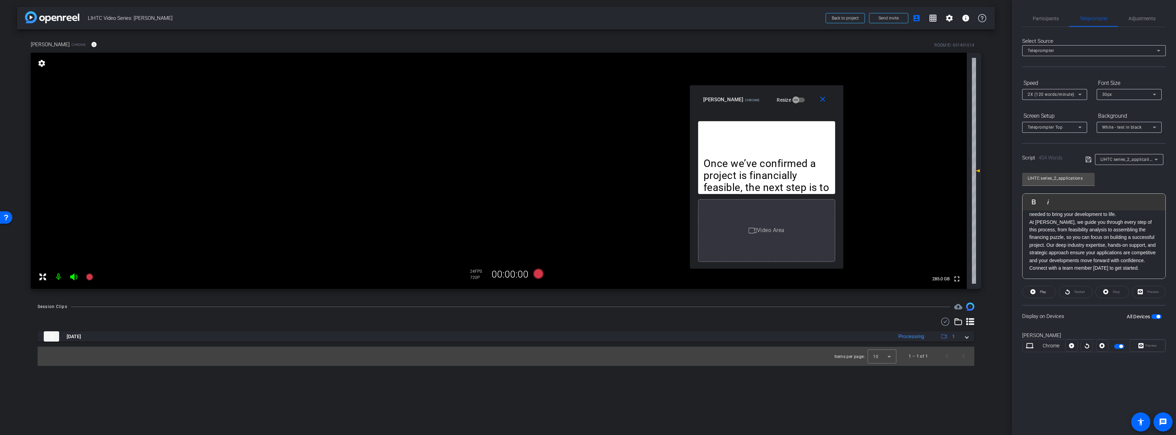
drag, startPoint x: 578, startPoint y: 135, endPoint x: 757, endPoint y: 94, distance: 183.0
click at [757, 94] on div "Larissa Fogarty Chrome Resize" at bounding box center [769, 99] width 132 height 12
click at [822, 96] on mat-icon "close" at bounding box center [822, 99] width 9 height 9
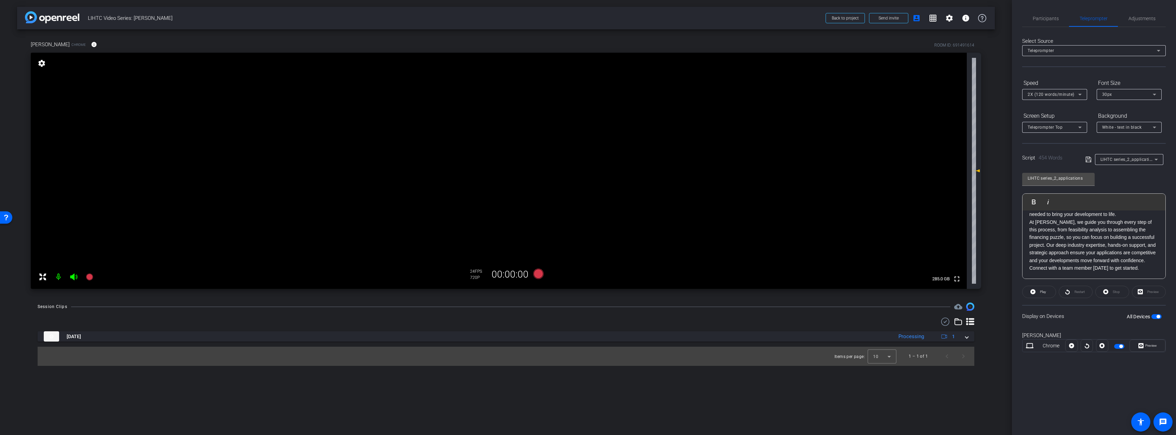
click at [1159, 317] on span "button" at bounding box center [1158, 316] width 3 height 3
click at [1157, 317] on span "button" at bounding box center [1156, 316] width 10 height 5
click at [1155, 347] on span "Preview" at bounding box center [1151, 345] width 12 height 4
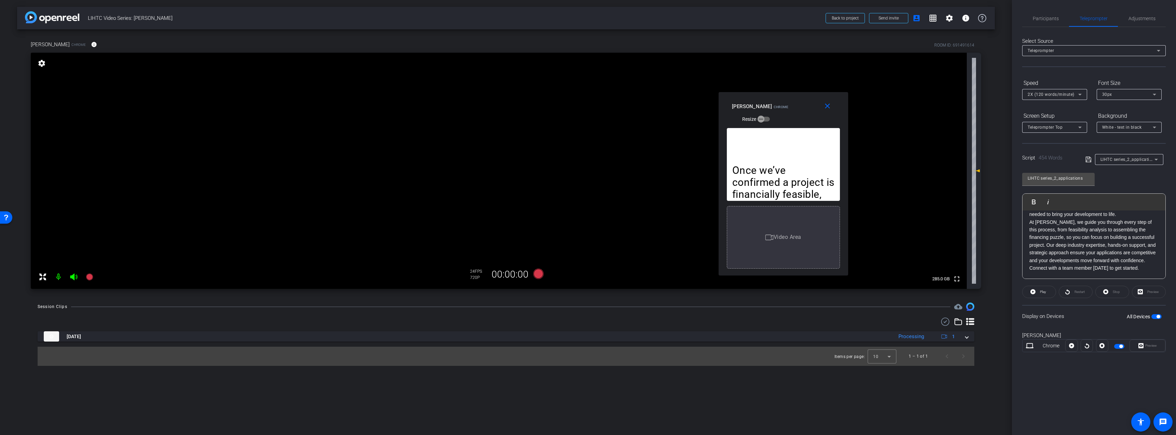
drag, startPoint x: 607, startPoint y: 141, endPoint x: 803, endPoint y: 107, distance: 198.1
click at [803, 107] on div "Larissa Fogarty Chrome Resize" at bounding box center [786, 112] width 108 height 24
click at [829, 106] on mat-icon "close" at bounding box center [827, 106] width 9 height 9
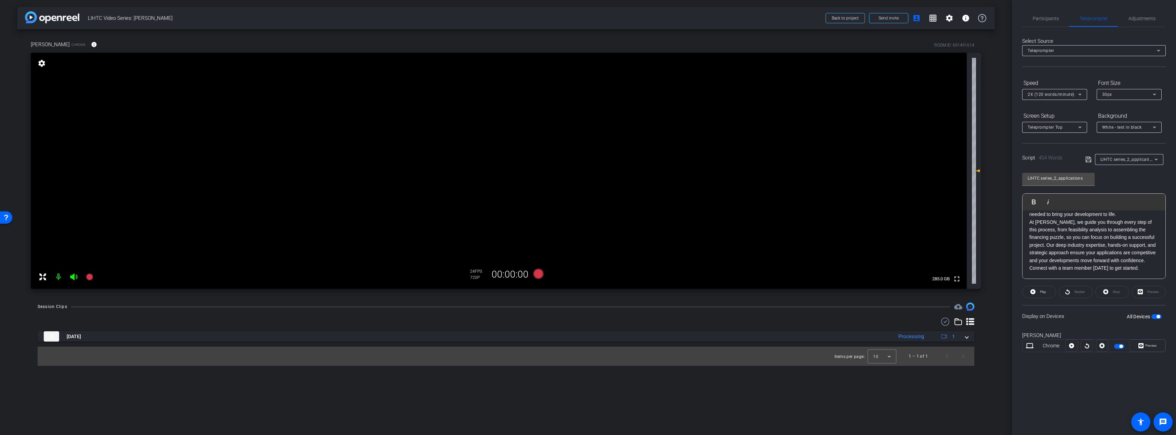
click at [1154, 314] on span "button" at bounding box center [1156, 316] width 10 height 5
click at [91, 276] on icon at bounding box center [89, 276] width 7 height 7
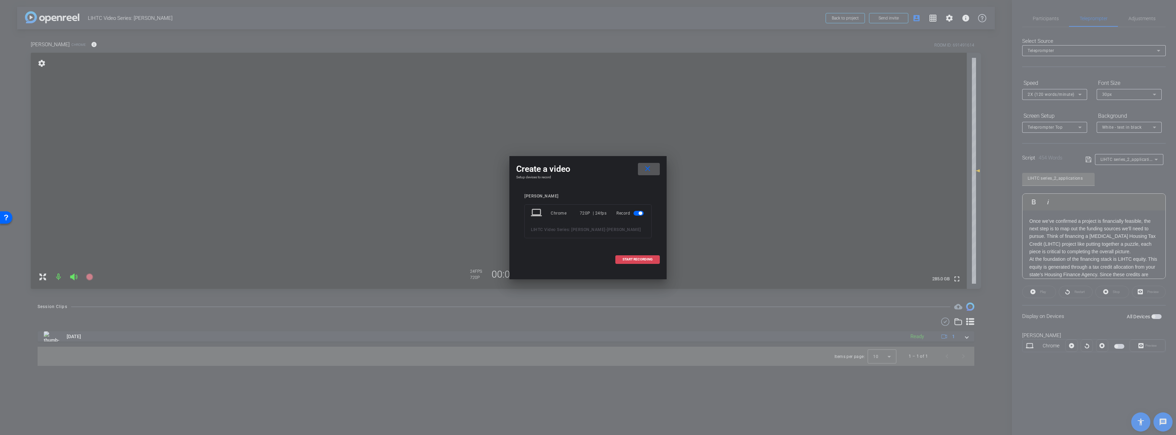
click at [636, 258] on span "START RECORDING" at bounding box center [638, 258] width 30 height 3
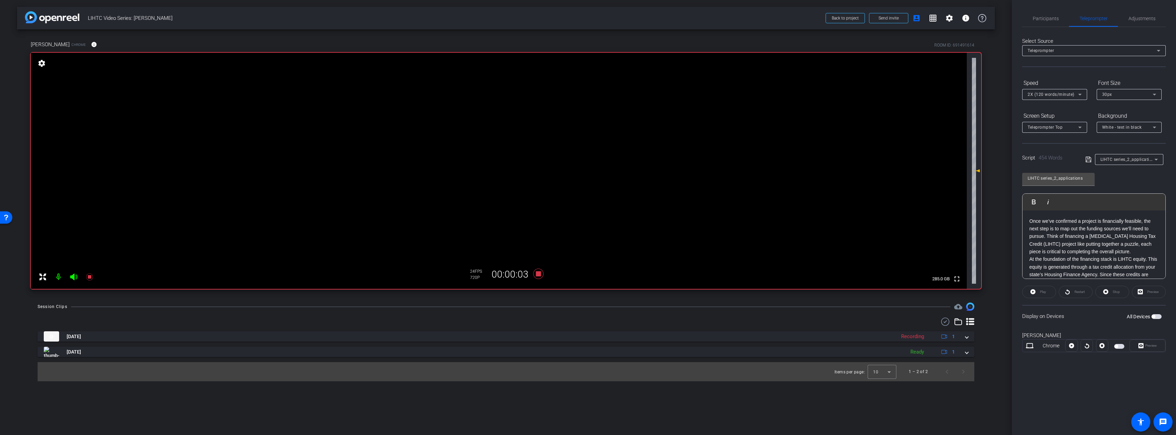
click at [1157, 316] on span "button" at bounding box center [1156, 316] width 10 height 5
click at [1144, 346] on span "Preview" at bounding box center [1150, 345] width 13 height 10
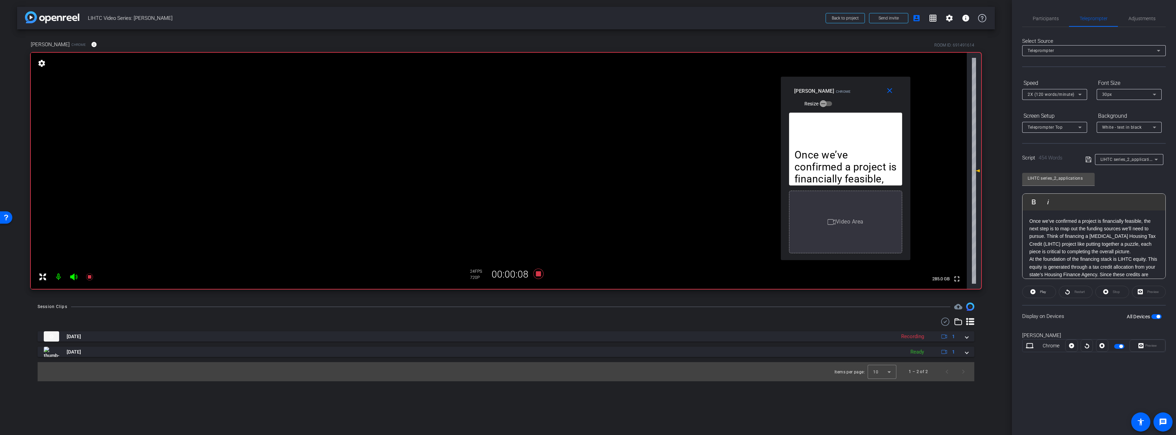
drag, startPoint x: 597, startPoint y: 140, endPoint x: 854, endPoint y: 91, distance: 262.1
click at [854, 91] on div "Larissa Fogarty Chrome Resize" at bounding box center [848, 97] width 108 height 24
click at [1046, 22] on span "Participants" at bounding box center [1046, 18] width 26 height 16
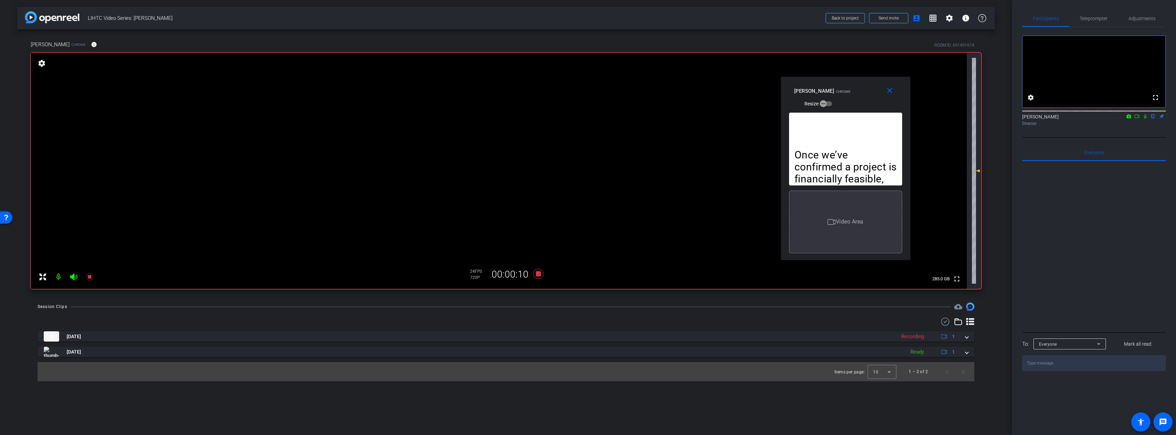
click at [1137, 119] on icon at bounding box center [1136, 116] width 5 height 5
click at [1154, 119] on icon at bounding box center [1153, 116] width 3 height 4
click at [1098, 21] on span "Teleprompter" at bounding box center [1094, 18] width 28 height 5
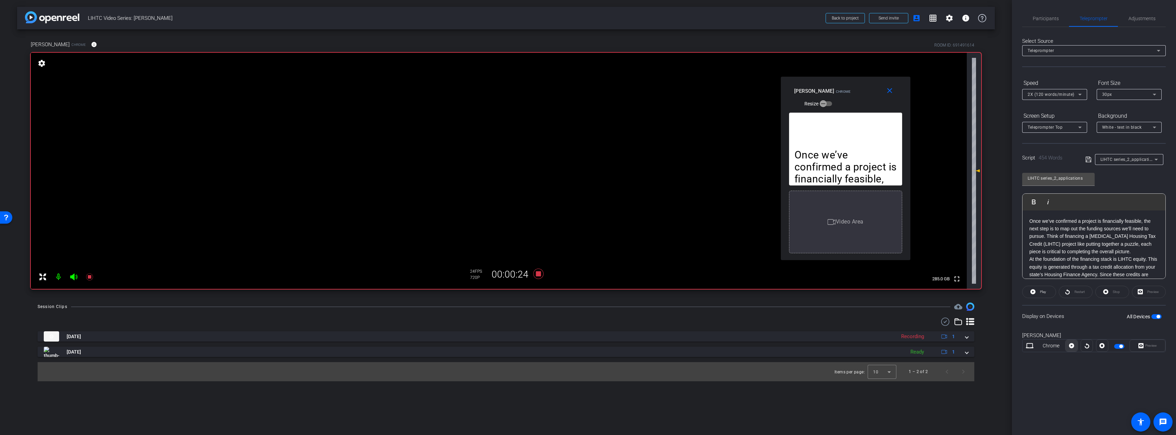
click at [1072, 346] on icon at bounding box center [1071, 345] width 5 height 5
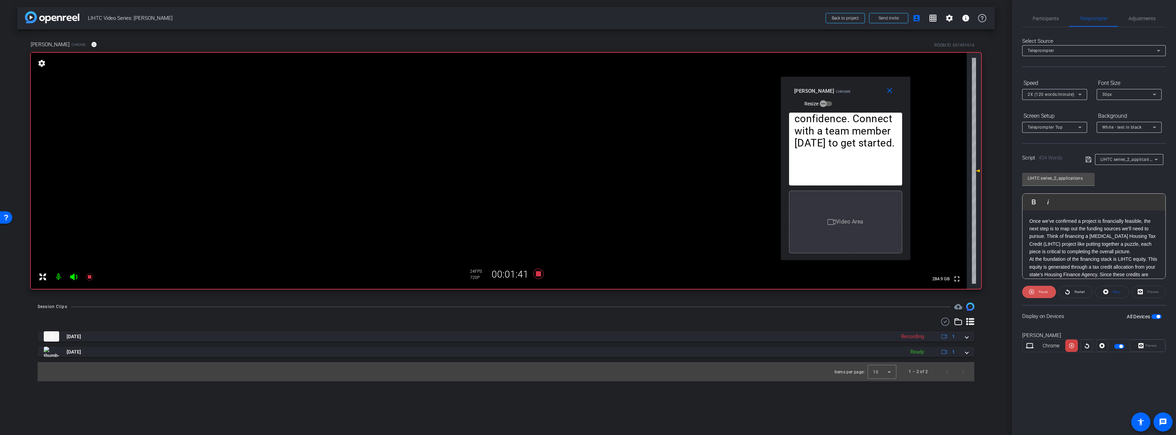
click at [1033, 291] on icon at bounding box center [1031, 291] width 5 height 9
click at [1048, 27] on div "Select Source Teleprompter Speed 2X (120 words/minute) Font Size 30px Screen Se…" at bounding box center [1094, 195] width 144 height 336
click at [1048, 22] on span "Participants" at bounding box center [1046, 18] width 26 height 16
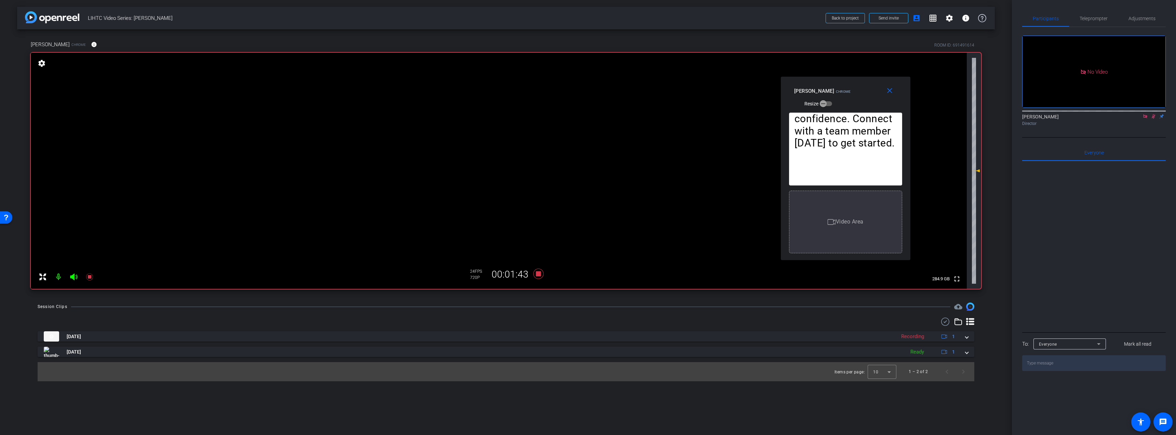
click at [1152, 114] on icon at bounding box center [1153, 116] width 5 height 5
click at [1101, 17] on span "Teleprompter" at bounding box center [1094, 18] width 28 height 5
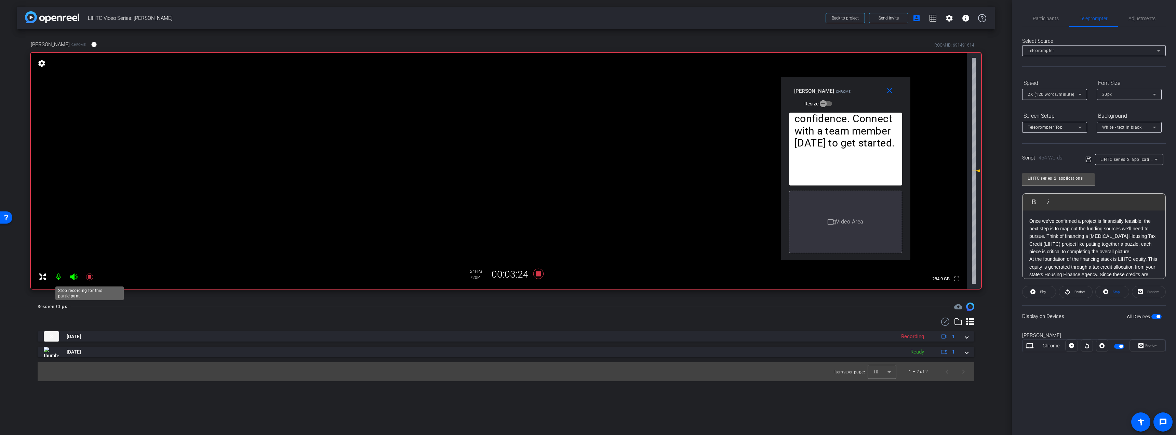
click at [93, 275] on icon at bounding box center [89, 276] width 8 height 8
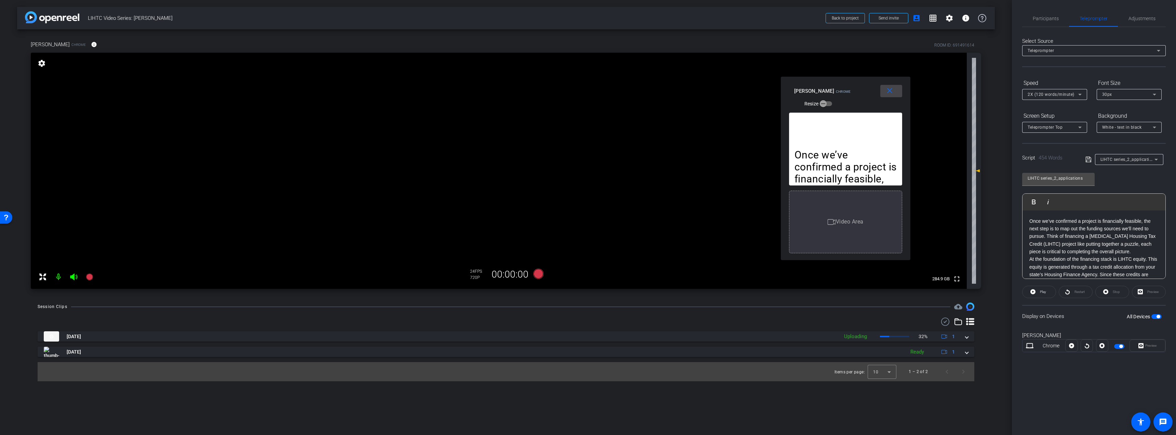
click at [891, 90] on mat-icon "close" at bounding box center [889, 90] width 9 height 9
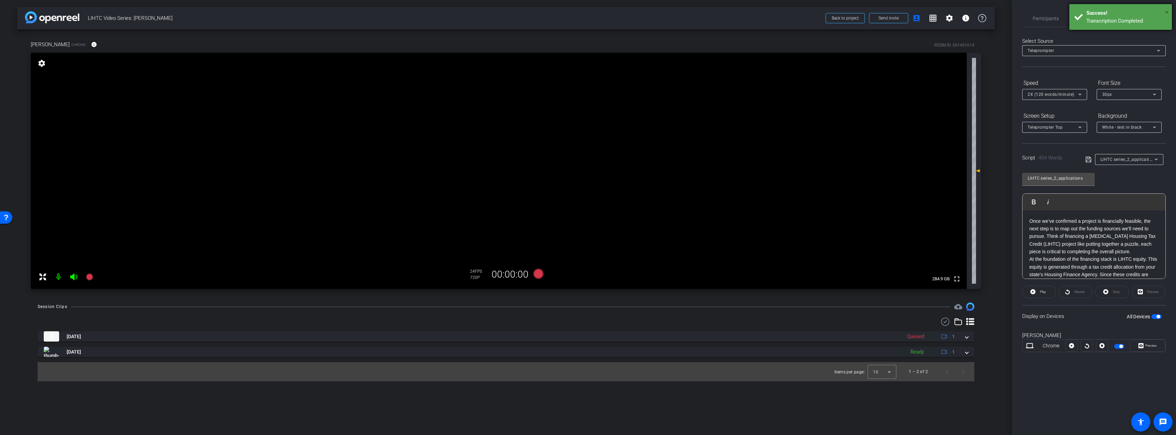
click at [1167, 11] on span "×" at bounding box center [1167, 12] width 4 height 8
click at [90, 276] on icon at bounding box center [89, 276] width 7 height 7
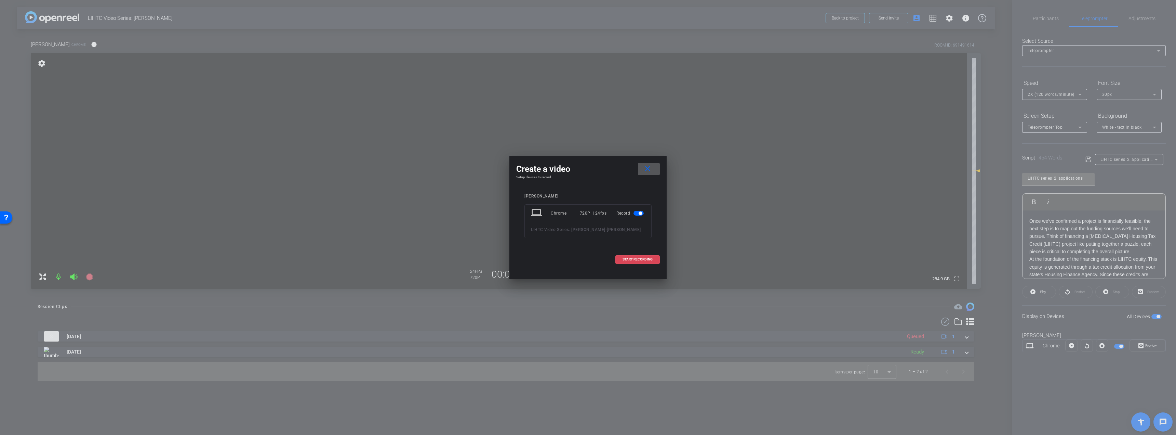
click at [643, 257] on span "START RECORDING" at bounding box center [638, 258] width 30 height 3
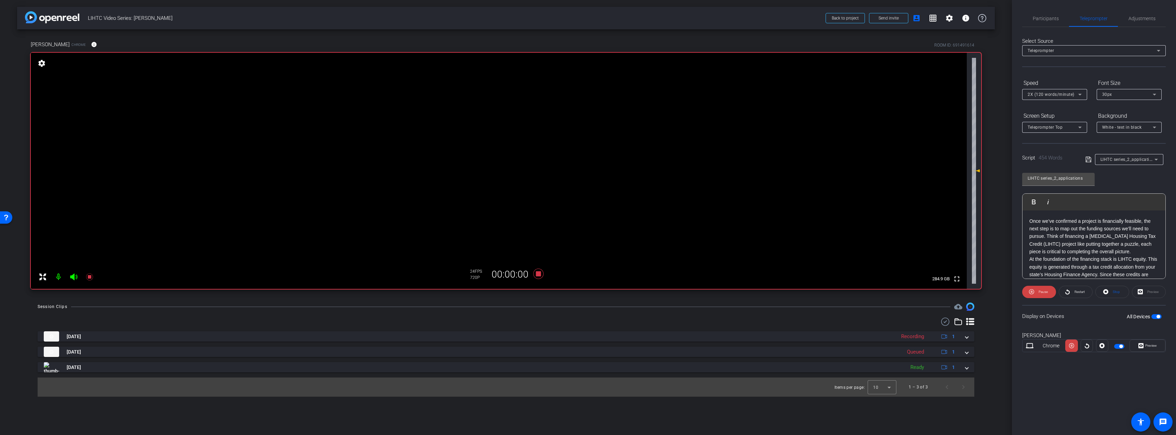
click at [1157, 316] on span "button" at bounding box center [1158, 316] width 3 height 3
click at [1156, 316] on span "button" at bounding box center [1156, 316] width 10 height 5
click at [1147, 346] on span "Preview" at bounding box center [1151, 345] width 12 height 4
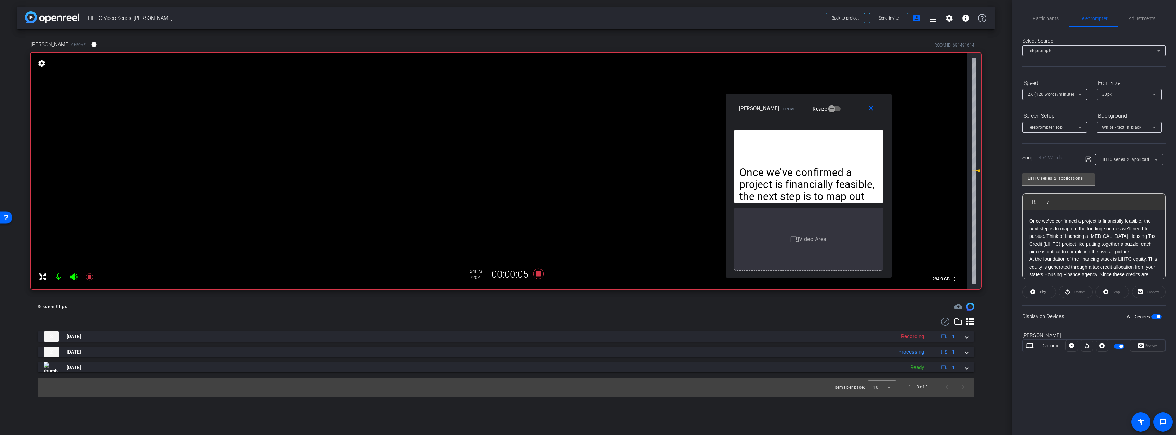
drag, startPoint x: 734, startPoint y: 126, endPoint x: 789, endPoint y: 102, distance: 60.4
click at [789, 102] on div "Larissa Fogarty Chrome Resize" at bounding box center [811, 108] width 144 height 12
click at [1043, 20] on span "Participants" at bounding box center [1046, 18] width 26 height 5
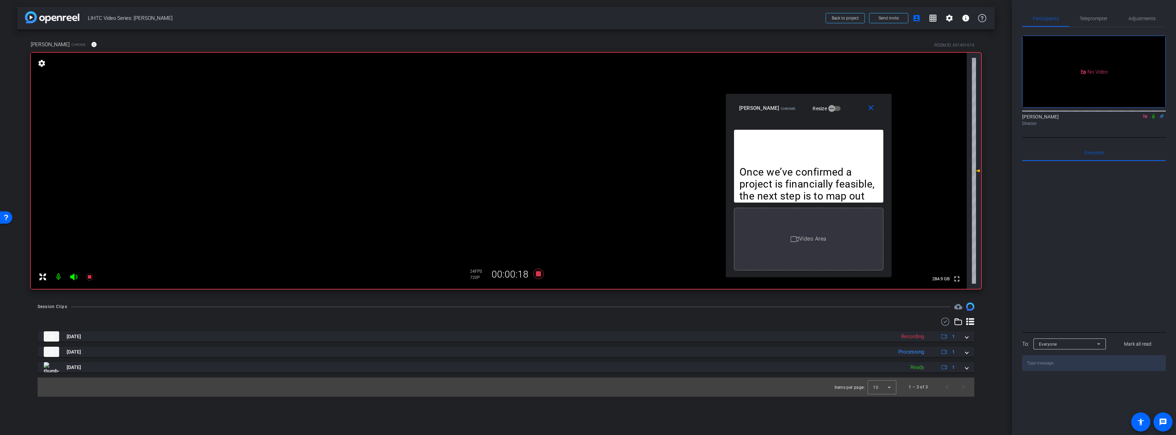
click at [1153, 114] on icon at bounding box center [1153, 116] width 5 height 5
click at [1094, 19] on span "Teleprompter" at bounding box center [1094, 18] width 28 height 5
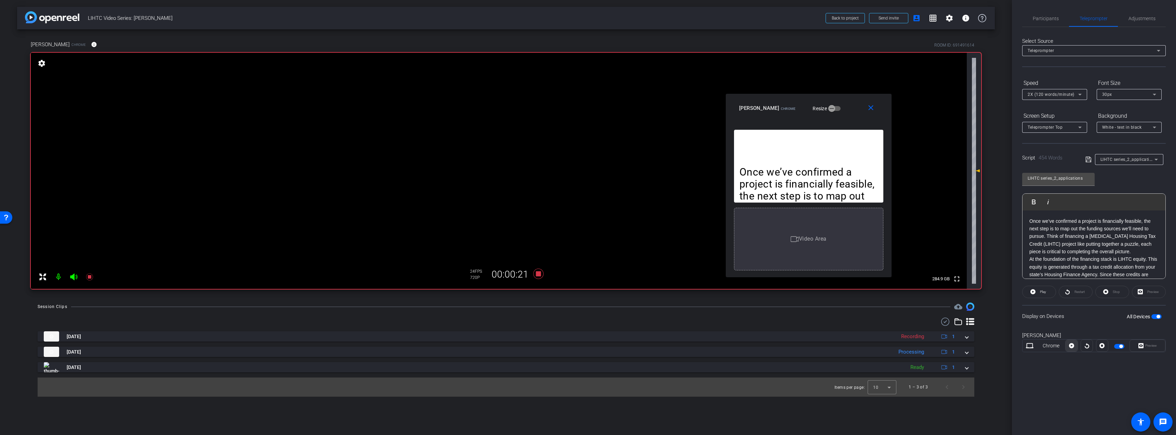
click at [1073, 346] on icon at bounding box center [1071, 345] width 5 height 5
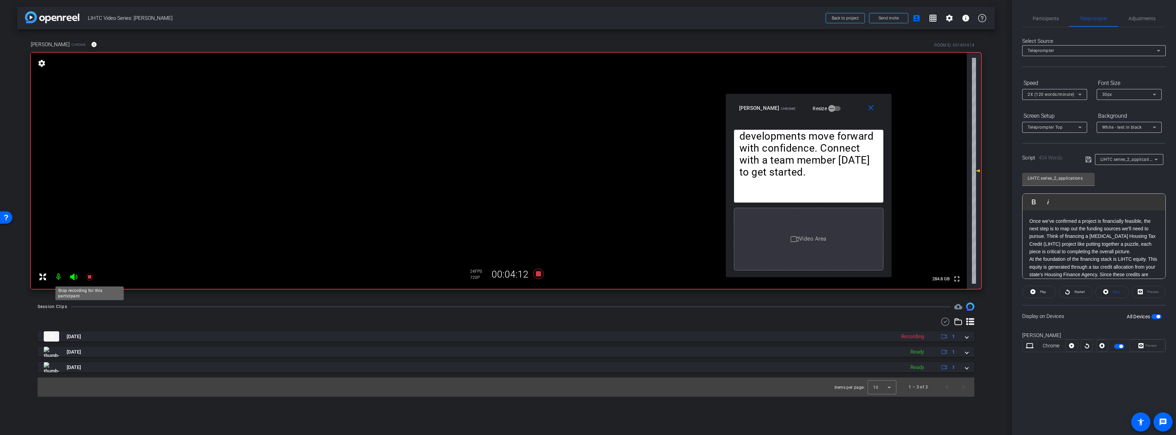
click at [89, 276] on icon at bounding box center [89, 276] width 7 height 7
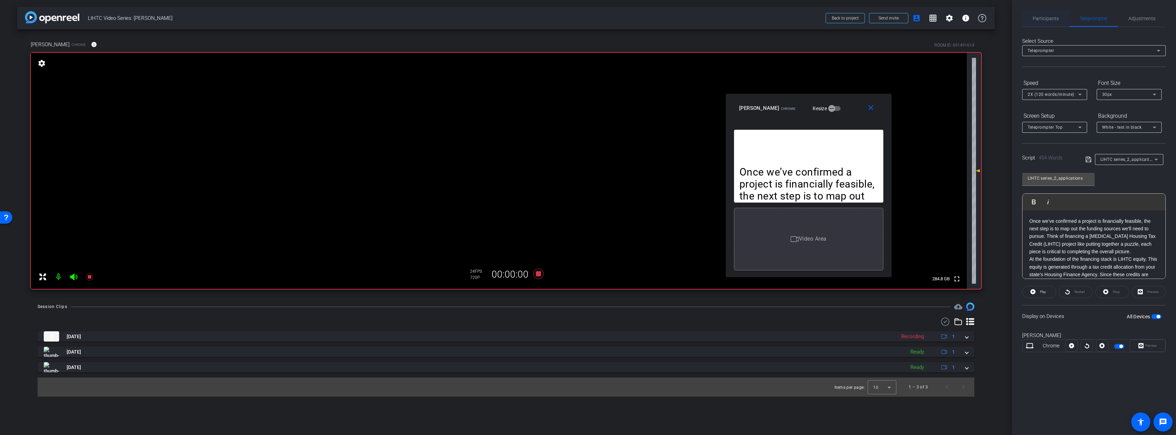
click at [1041, 19] on span "Participants" at bounding box center [1046, 18] width 26 height 5
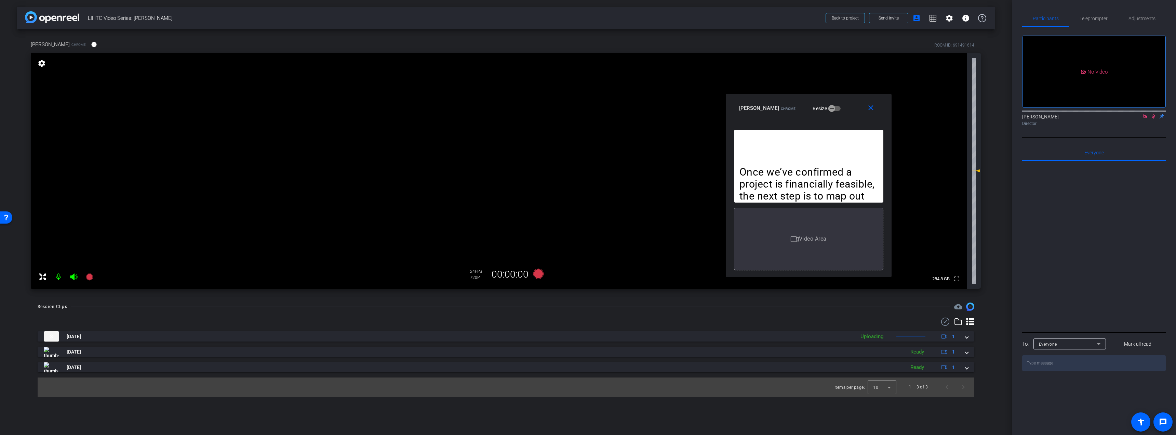
click at [1152, 114] on icon at bounding box center [1153, 116] width 5 height 5
click at [1146, 114] on icon at bounding box center [1144, 116] width 5 height 5
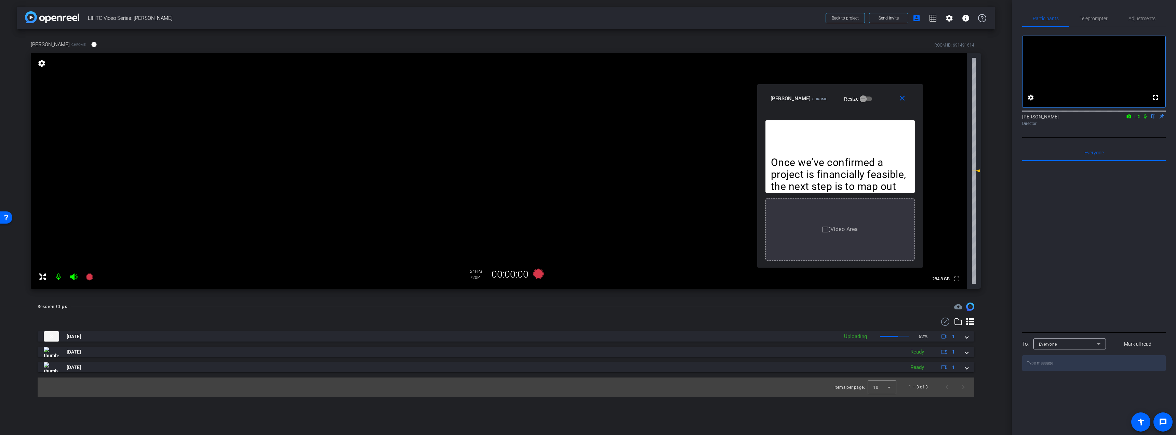
drag, startPoint x: 774, startPoint y: 108, endPoint x: 805, endPoint y: 98, distance: 32.9
click at [805, 98] on span "Larissa Fogarty" at bounding box center [791, 98] width 40 height 6
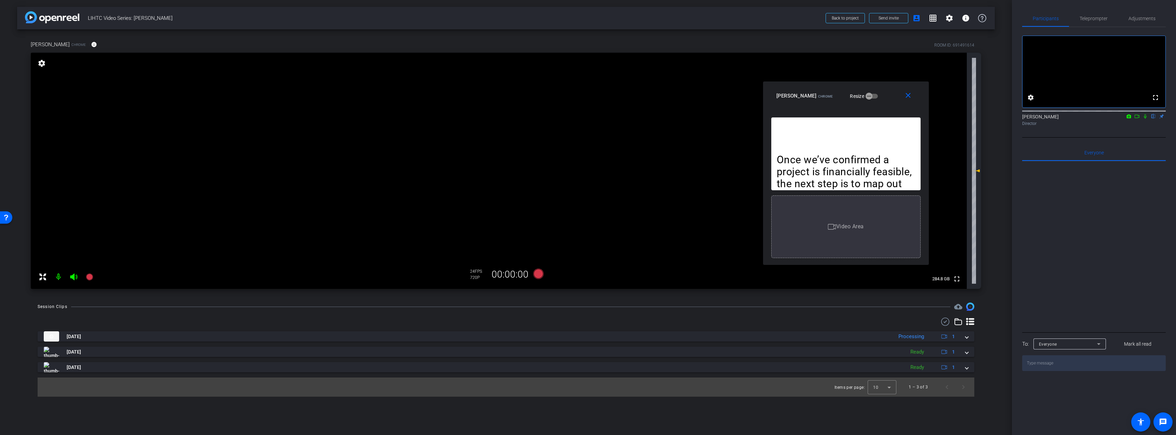
drag, startPoint x: 807, startPoint y: 95, endPoint x: 813, endPoint y: 92, distance: 6.4
click at [813, 93] on span "Larissa Fogarty" at bounding box center [796, 96] width 40 height 6
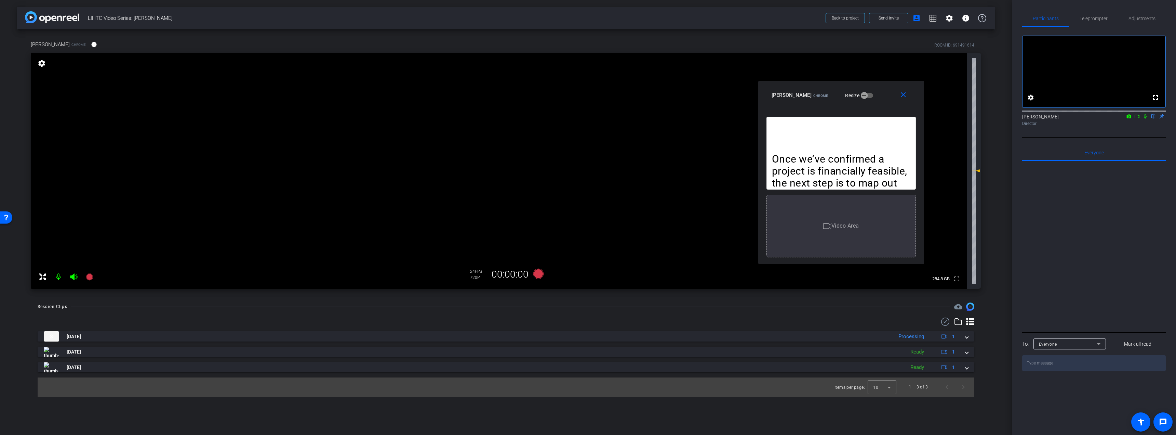
drag, startPoint x: 816, startPoint y: 94, endPoint x: 811, endPoint y: 93, distance: 4.8
click at [813, 94] on span "Chrome" at bounding box center [820, 96] width 15 height 4
click at [1093, 20] on span "Teleprompter" at bounding box center [1094, 18] width 28 height 5
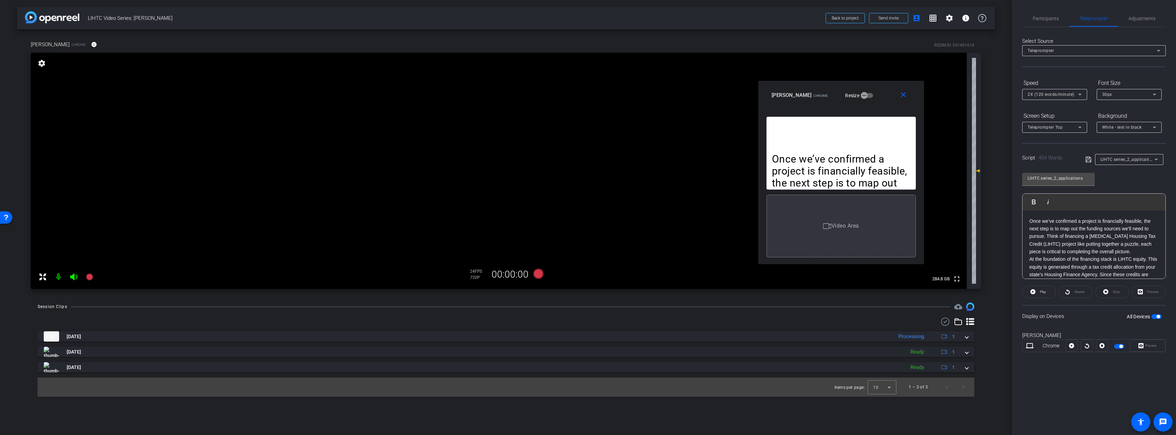
click at [1079, 92] on icon at bounding box center [1080, 94] width 8 height 8
click at [1061, 131] on span "3X (130 words/minute)" at bounding box center [1051, 130] width 47 height 8
click at [1045, 19] on span "Participants" at bounding box center [1046, 18] width 26 height 5
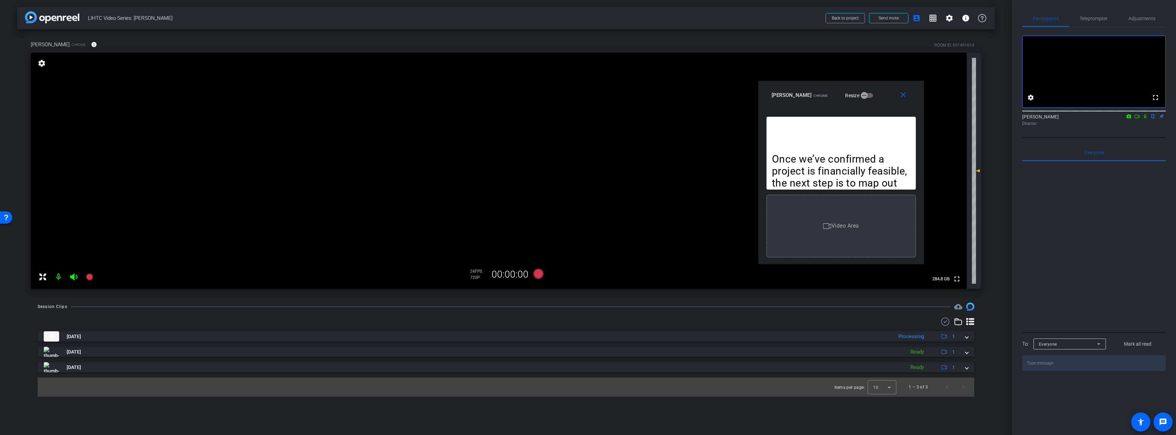
click at [1137, 119] on icon at bounding box center [1136, 116] width 5 height 5
click at [905, 94] on mat-icon "close" at bounding box center [903, 95] width 9 height 9
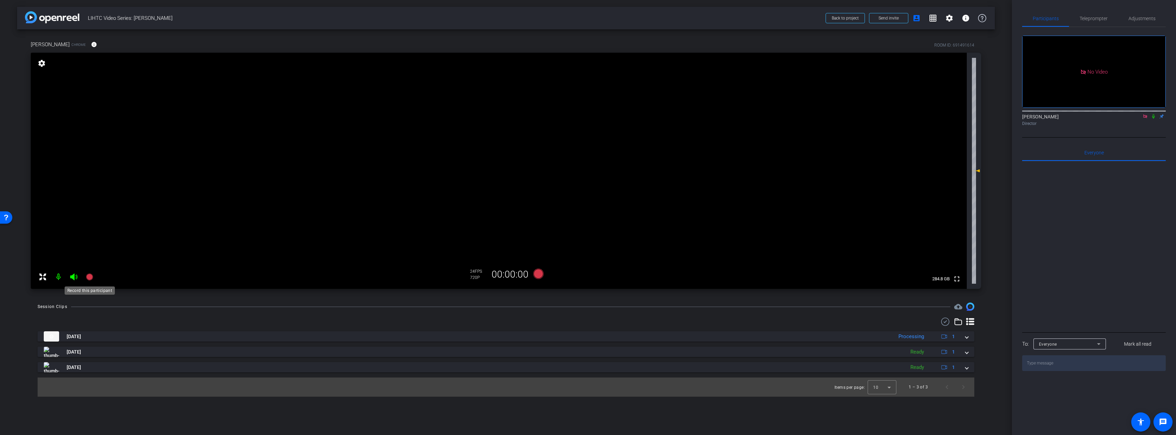
click at [90, 278] on icon at bounding box center [89, 276] width 7 height 7
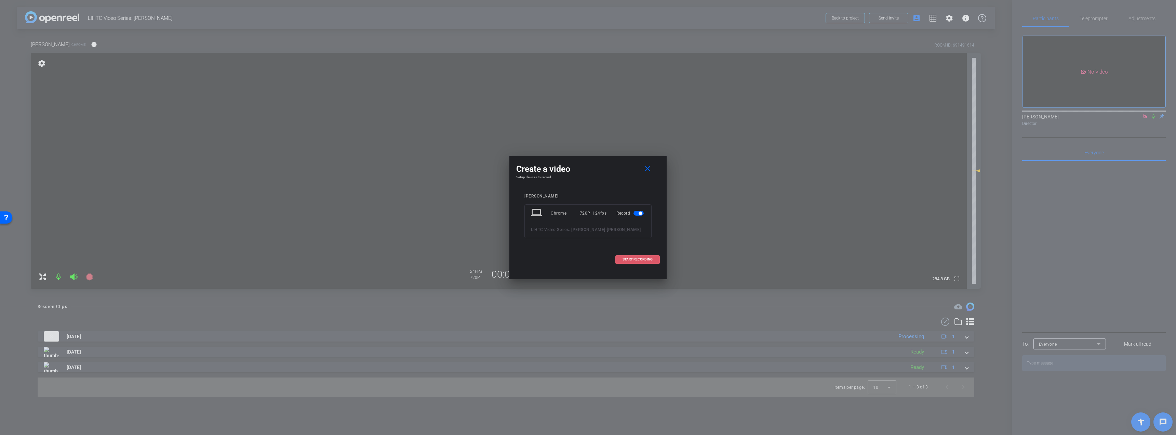
click at [655, 256] on span at bounding box center [638, 259] width 44 height 16
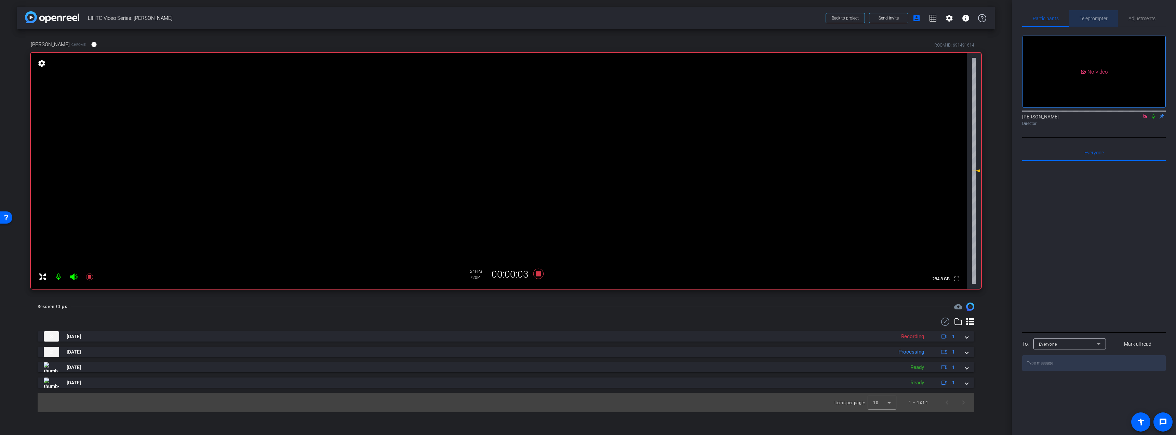
click at [1092, 18] on span "Teleprompter" at bounding box center [1094, 18] width 28 height 5
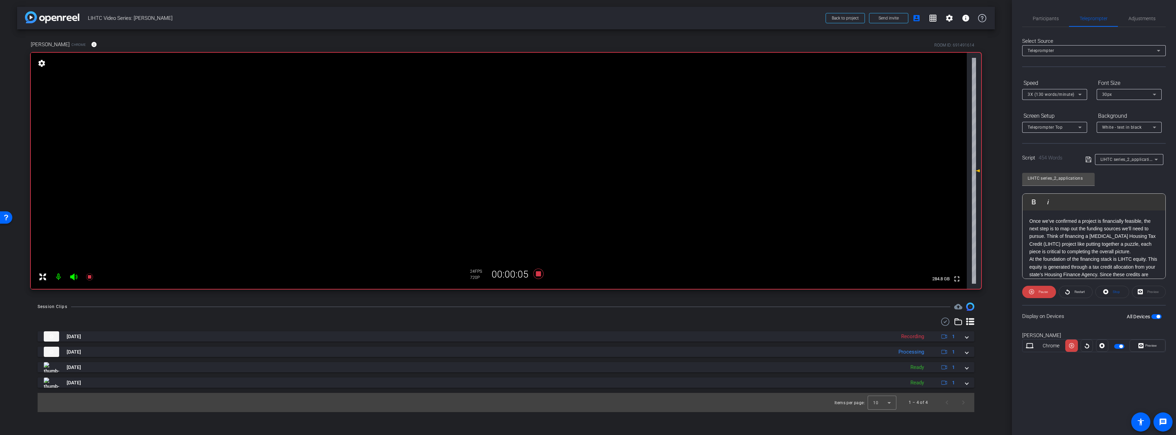
click at [1159, 313] on div "All Devices" at bounding box center [1144, 316] width 35 height 7
click at [1158, 315] on span "button" at bounding box center [1158, 316] width 3 height 3
click at [1156, 316] on span "button" at bounding box center [1156, 316] width 10 height 5
click at [1157, 348] on span at bounding box center [1147, 345] width 35 height 16
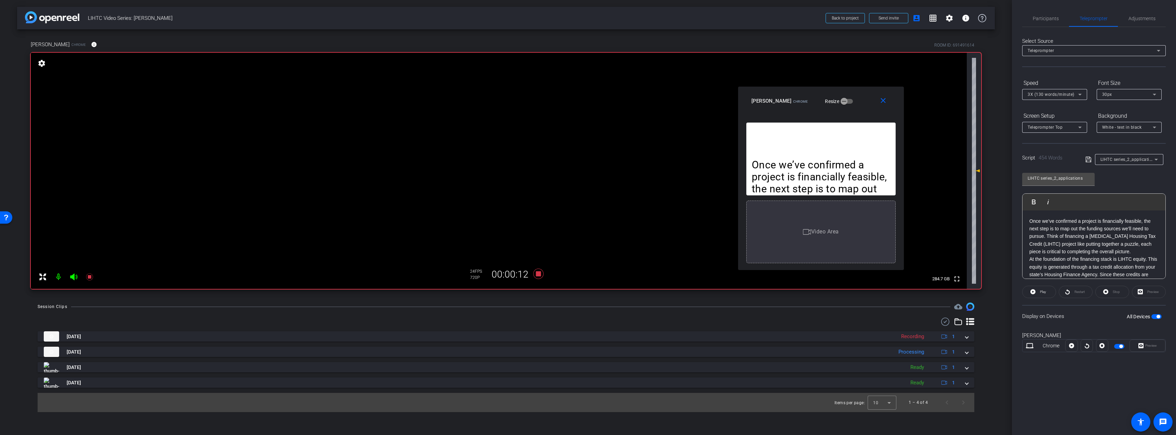
drag, startPoint x: 578, startPoint y: 135, endPoint x: 811, endPoint y: 96, distance: 236.1
click at [811, 96] on div "Larissa Fogarty Chrome Resize" at bounding box center [823, 101] width 144 height 12
click at [1047, 21] on span "Participants" at bounding box center [1046, 18] width 26 height 5
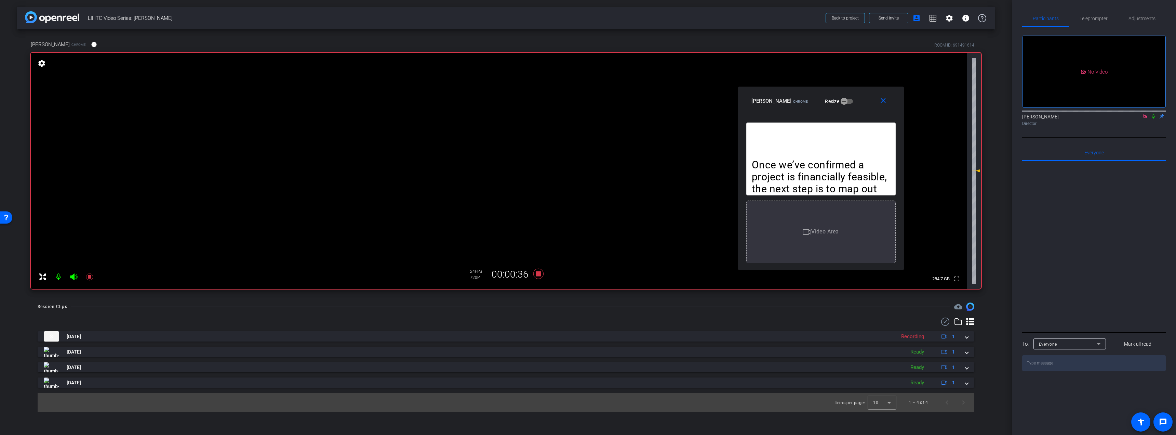
click at [1154, 114] on icon at bounding box center [1153, 116] width 5 height 5
click at [1097, 17] on span "Teleprompter" at bounding box center [1094, 18] width 28 height 5
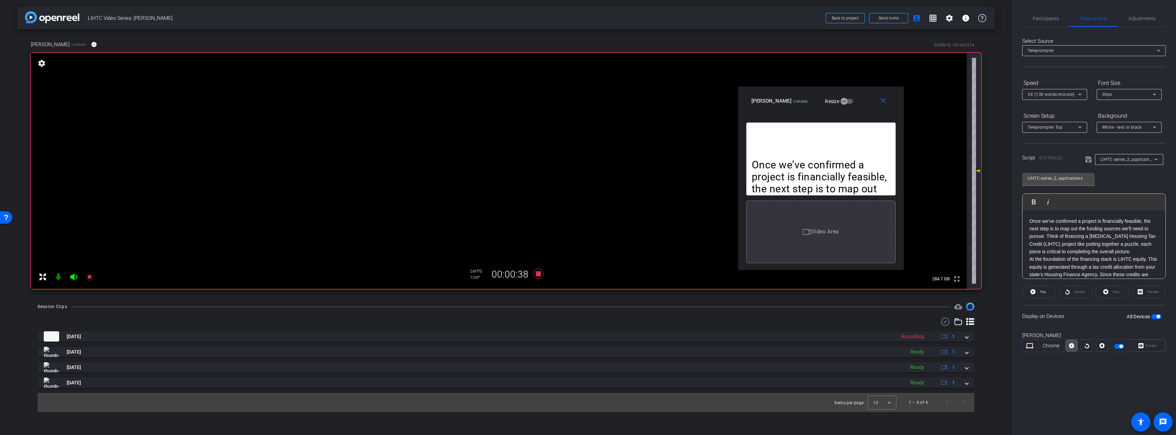
click at [1073, 346] on icon at bounding box center [1071, 345] width 5 height 5
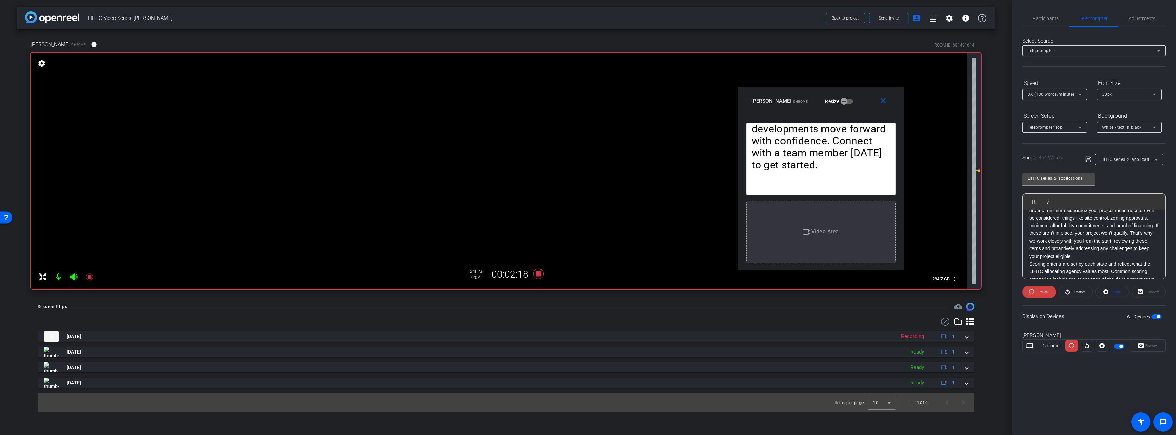
scroll to position [68, 0]
click at [89, 277] on icon at bounding box center [89, 276] width 7 height 7
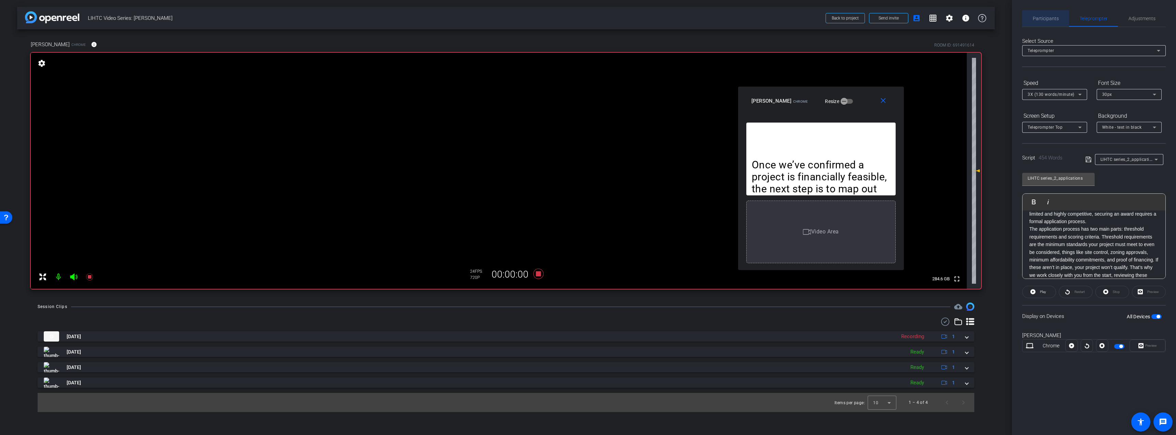
click at [1048, 24] on span "Participants" at bounding box center [1046, 18] width 26 height 16
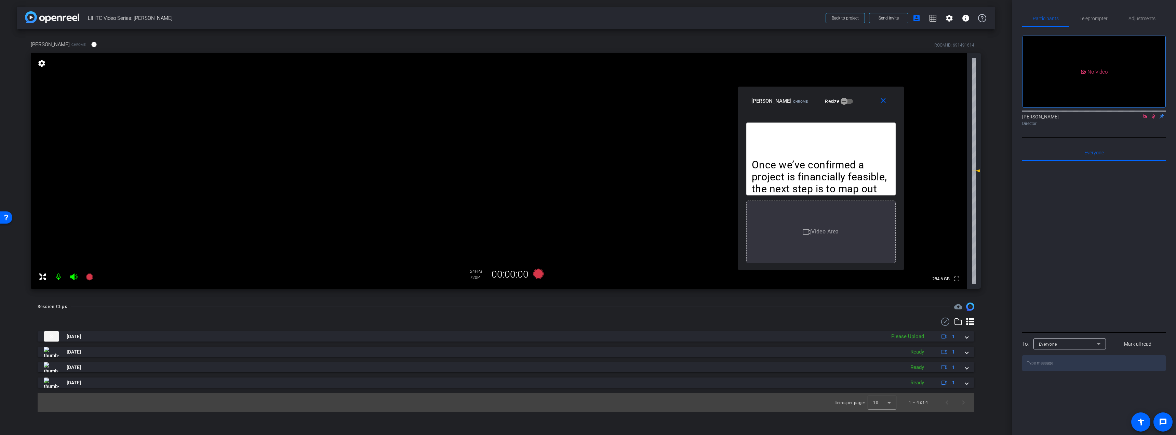
click at [1153, 114] on icon at bounding box center [1154, 116] width 4 height 4
click at [1146, 114] on icon at bounding box center [1144, 116] width 5 height 5
click at [883, 99] on mat-icon "close" at bounding box center [883, 100] width 9 height 9
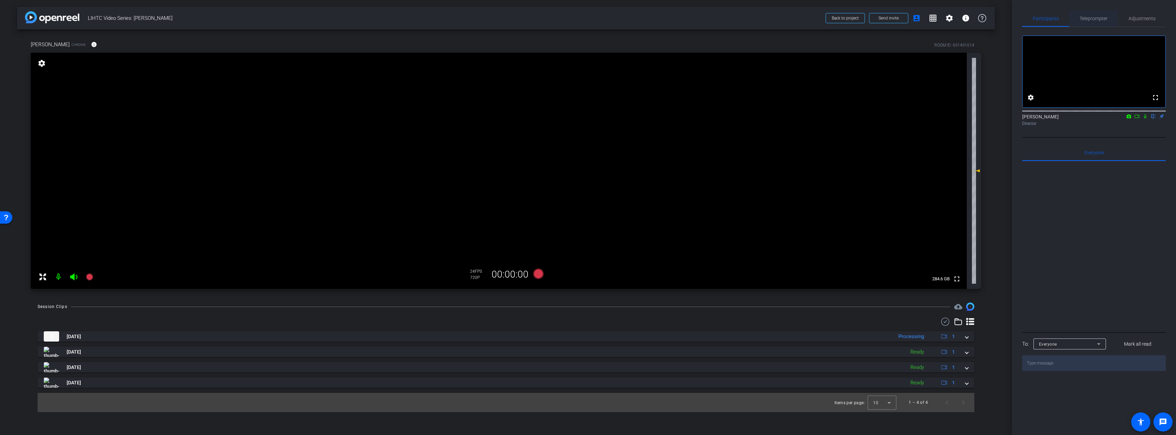
click at [1095, 19] on span "Teleprompter" at bounding box center [1094, 18] width 28 height 5
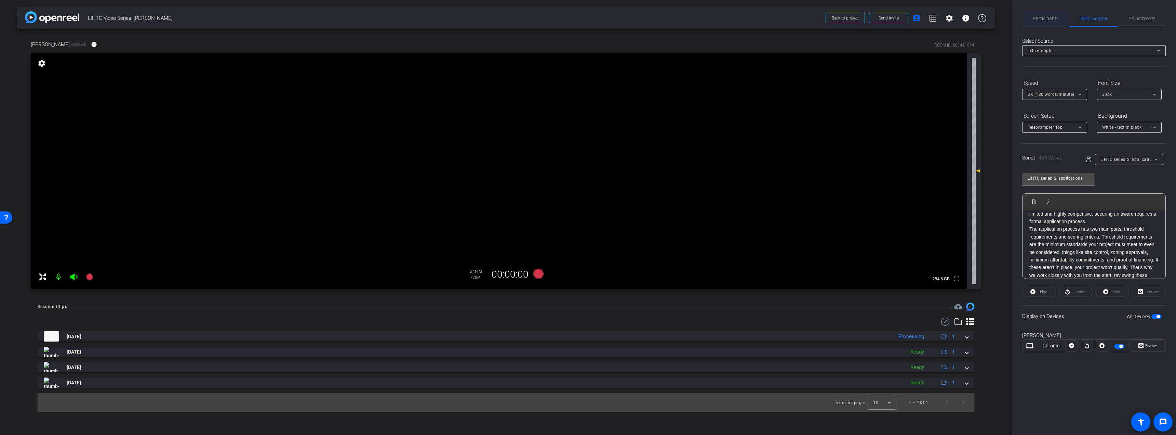
click at [1044, 18] on span "Participants" at bounding box center [1046, 18] width 26 height 5
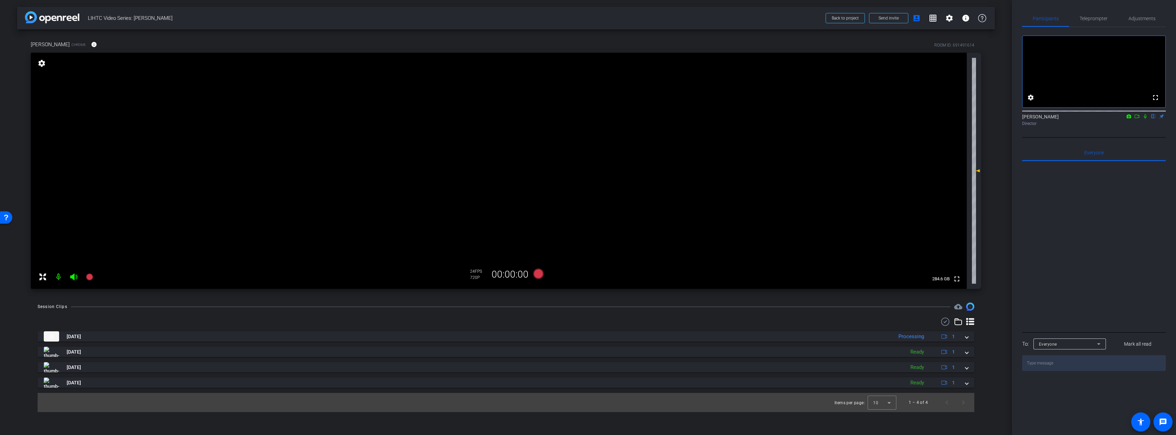
click at [1137, 119] on icon at bounding box center [1136, 116] width 5 height 5
click at [1080, 18] on span "Teleprompter" at bounding box center [1094, 18] width 28 height 5
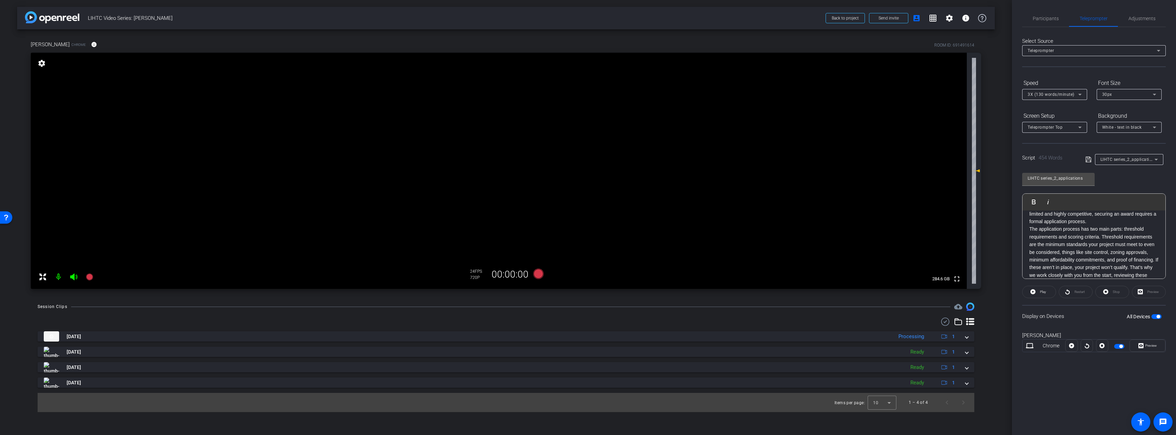
click at [1157, 315] on span "button" at bounding box center [1158, 316] width 3 height 3
click at [94, 275] on mat-icon at bounding box center [90, 277] width 14 height 14
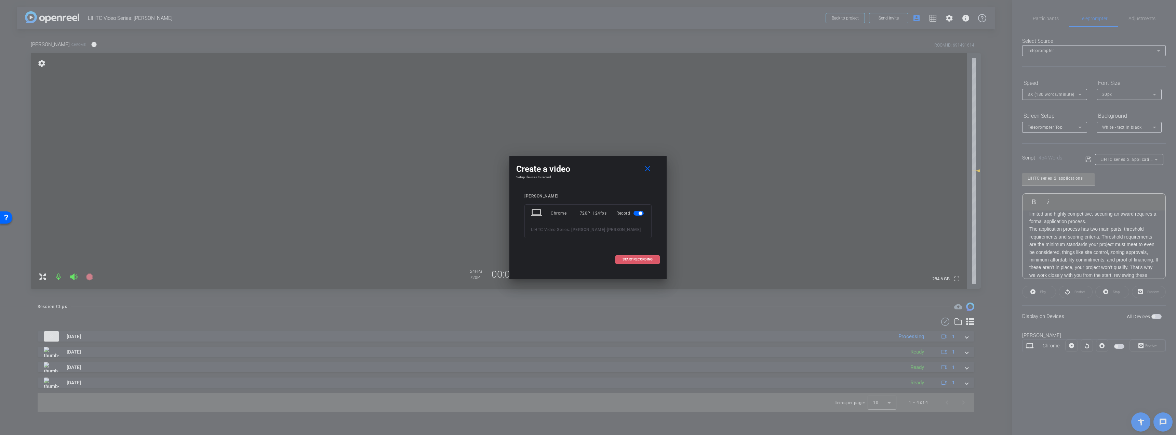
click at [646, 260] on span "START RECORDING" at bounding box center [638, 258] width 30 height 3
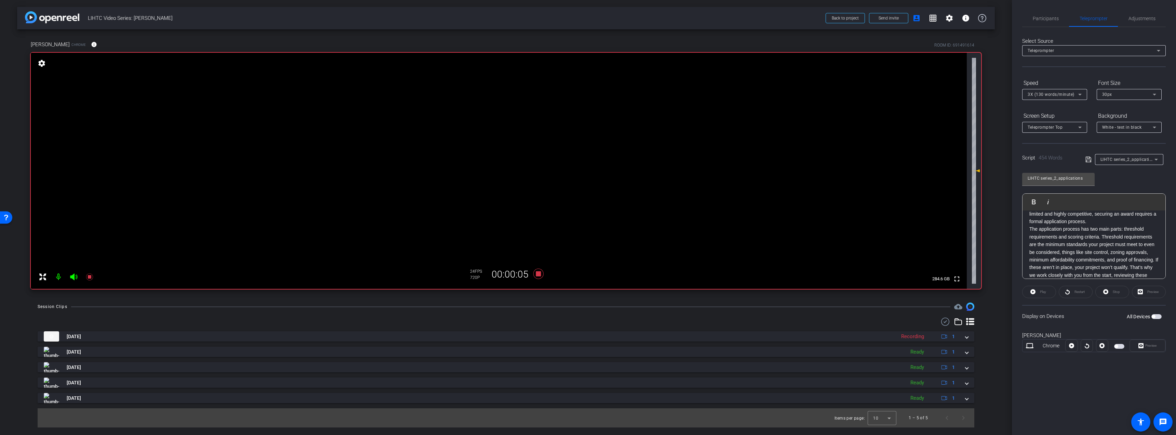
click at [1157, 315] on span "button" at bounding box center [1156, 316] width 10 height 5
click at [1146, 344] on span "Preview" at bounding box center [1151, 345] width 12 height 4
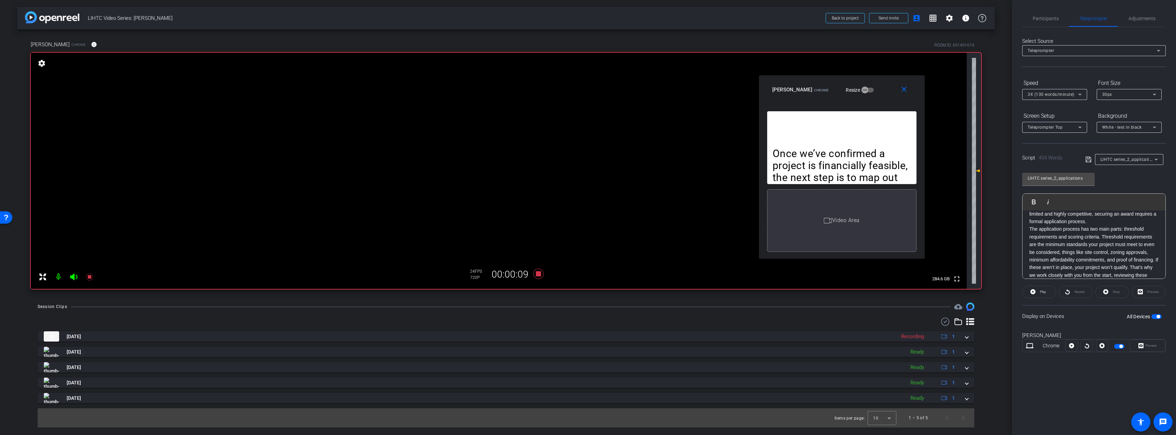
drag, startPoint x: 572, startPoint y: 135, endPoint x: 825, endPoint y: 84, distance: 258.3
click at [825, 84] on div "Larissa Fogarty Chrome Resize" at bounding box center [844, 89] width 144 height 12
click at [1044, 17] on span "Participants" at bounding box center [1046, 18] width 26 height 5
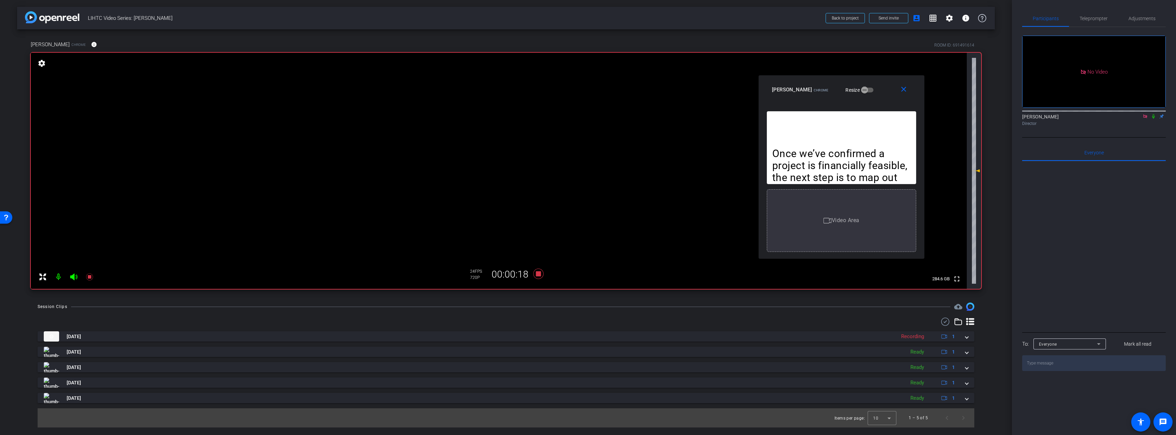
click at [1153, 114] on icon at bounding box center [1153, 116] width 3 height 4
click at [1088, 14] on span "Teleprompter" at bounding box center [1094, 18] width 28 height 16
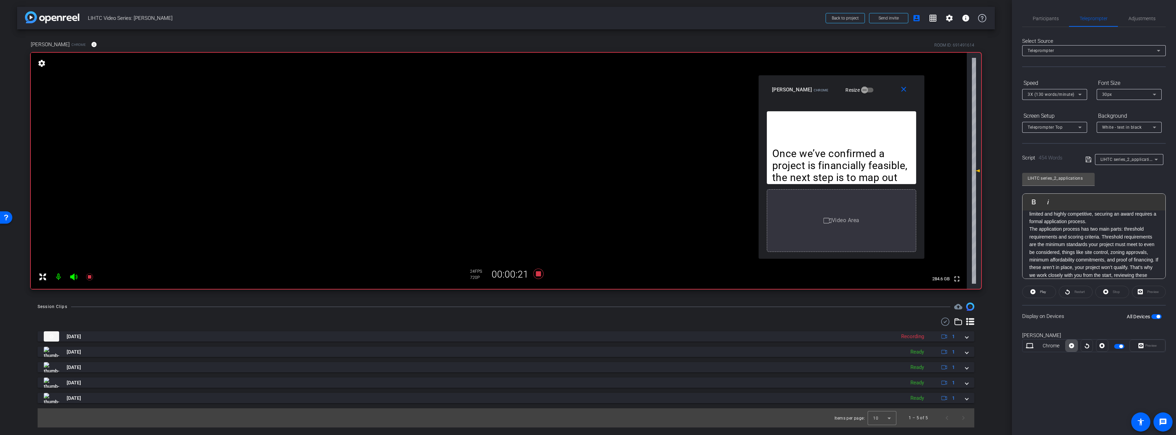
click at [1073, 344] on icon at bounding box center [1071, 345] width 5 height 5
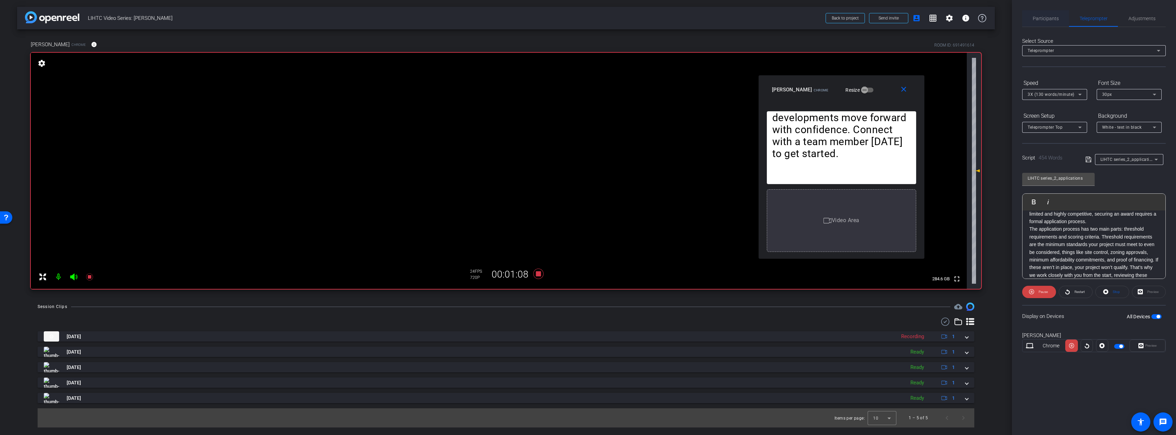
click at [1040, 13] on span "Participants" at bounding box center [1046, 18] width 26 height 16
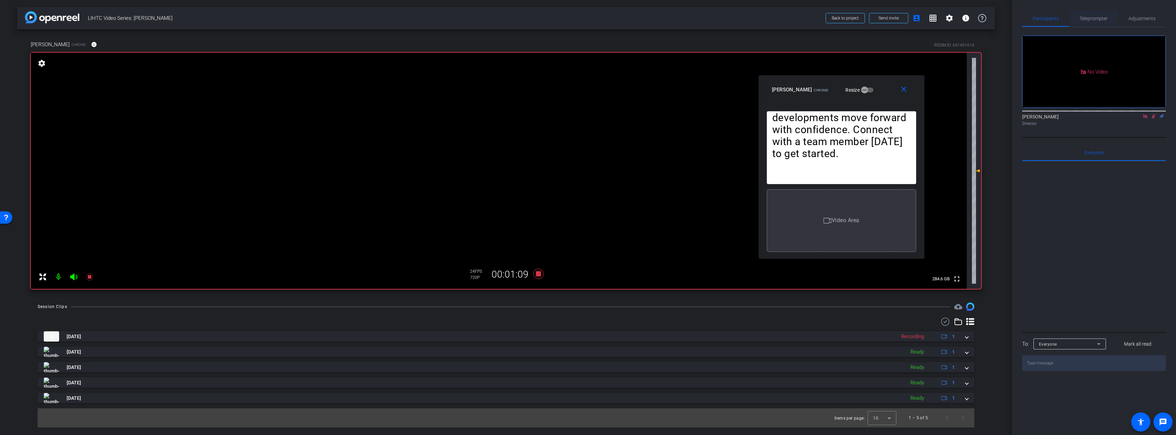
click at [1089, 18] on span "Teleprompter" at bounding box center [1094, 18] width 28 height 5
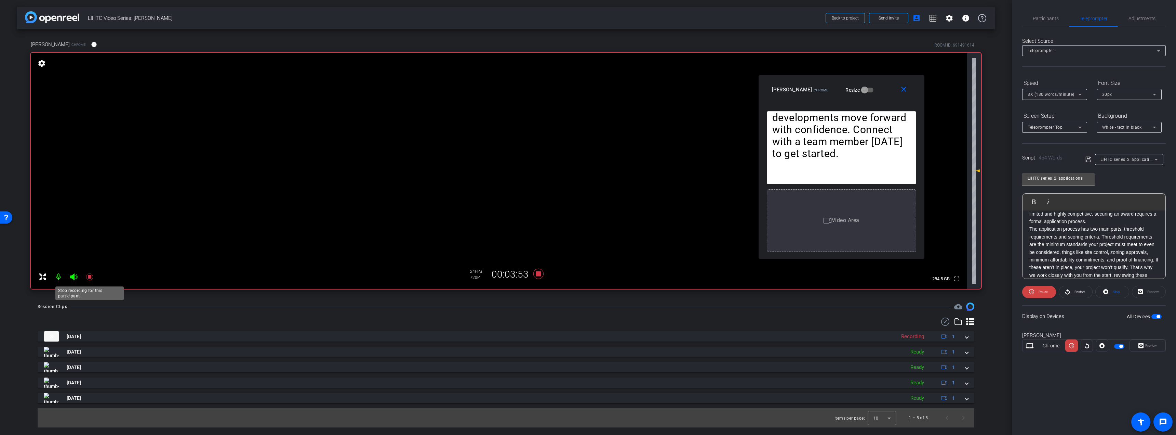
click at [87, 275] on icon at bounding box center [89, 276] width 8 height 8
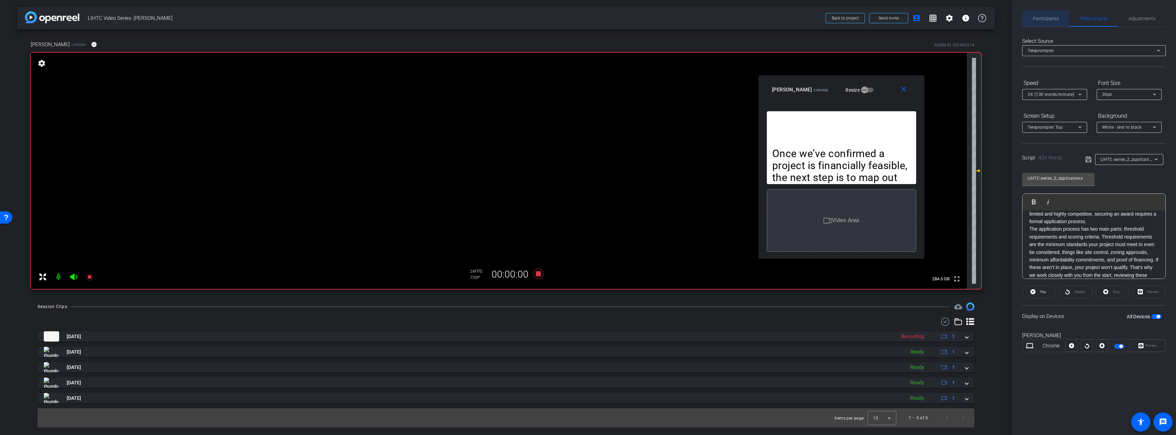
click at [1051, 18] on span "Participants" at bounding box center [1046, 18] width 26 height 5
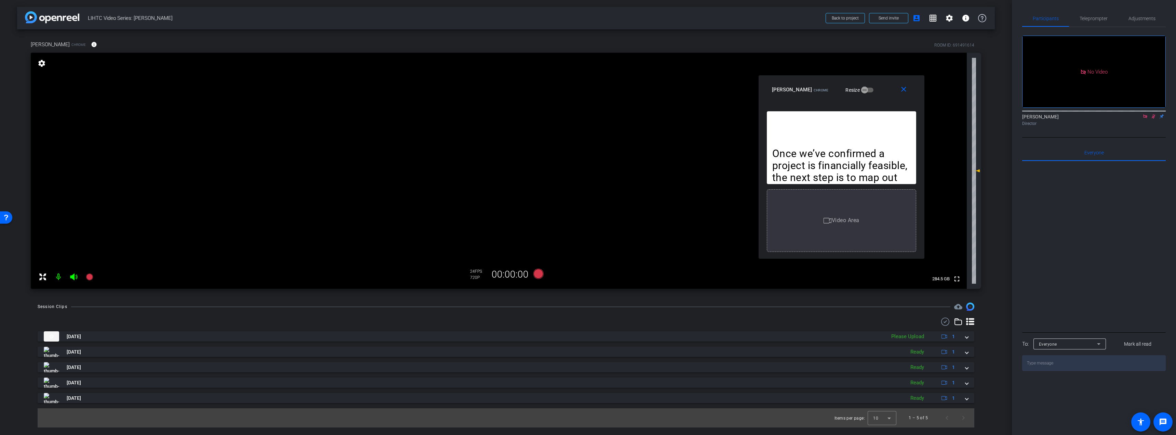
click at [1151, 114] on icon at bounding box center [1153, 116] width 5 height 5
click at [1146, 114] on icon at bounding box center [1144, 116] width 5 height 5
click at [904, 90] on mat-icon "close" at bounding box center [903, 89] width 9 height 9
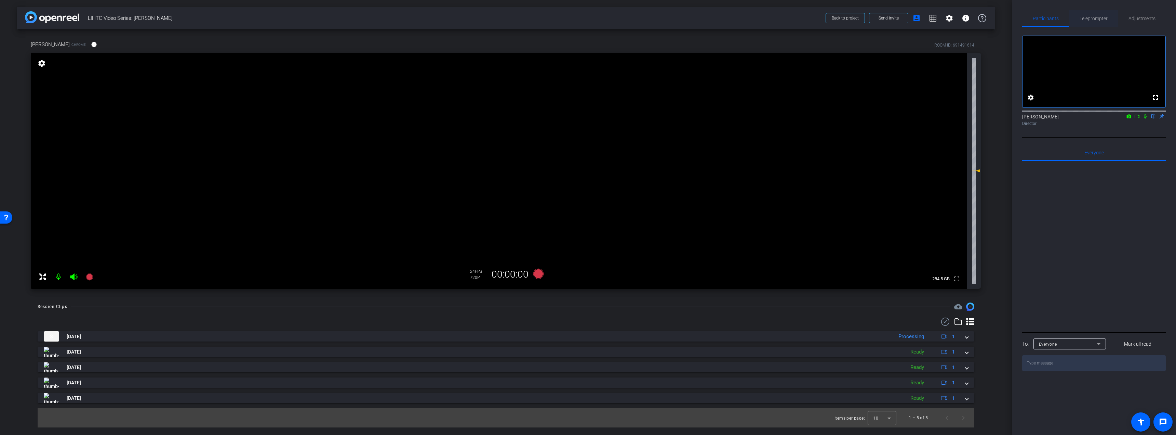
click at [1085, 16] on span "Teleprompter" at bounding box center [1094, 18] width 28 height 5
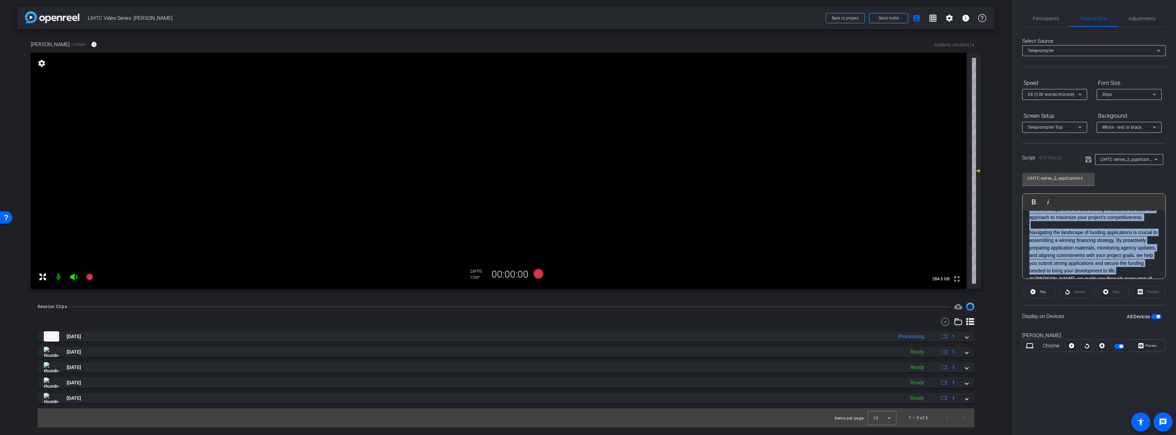
scroll to position [0, 0]
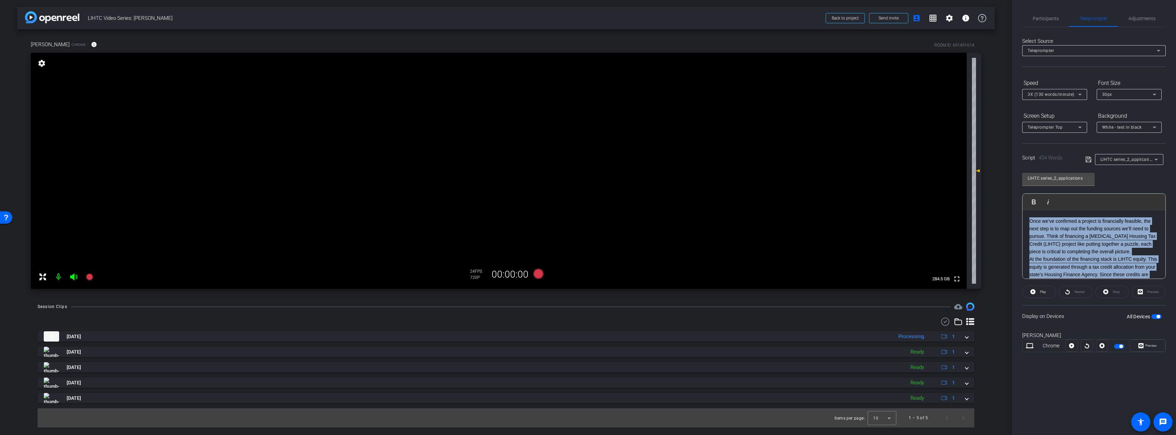
drag, startPoint x: 1144, startPoint y: 239, endPoint x: 976, endPoint y: 180, distance: 177.9
click at [976, 180] on div "arrow_back LIHTC Video Series: Larissa Fogarty Back to project Send invite acco…" at bounding box center [588, 217] width 1176 height 435
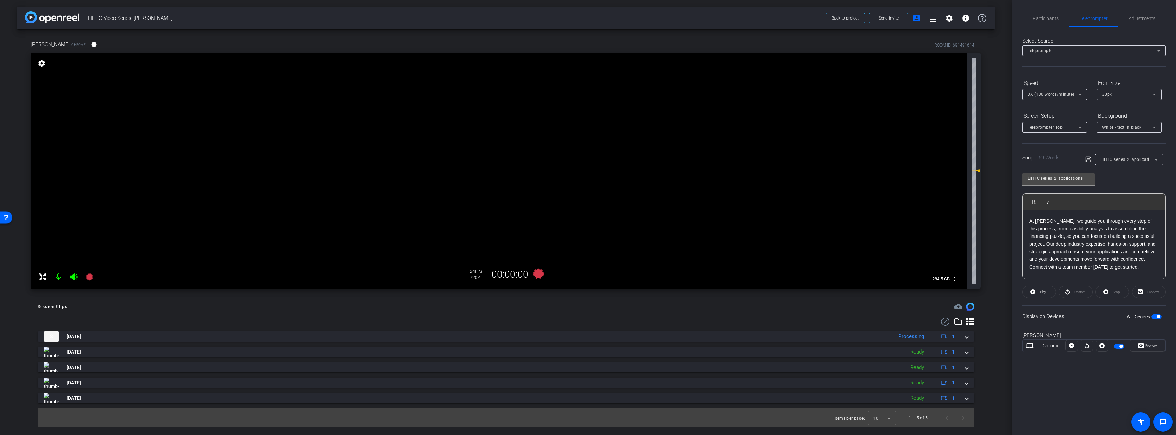
click at [1061, 271] on p "At Baker Tilly, we guide you through every step of this process, from feasibili…" at bounding box center [1093, 244] width 129 height 54
click at [1158, 315] on span "button" at bounding box center [1158, 316] width 3 height 3
click at [89, 275] on icon at bounding box center [89, 276] width 7 height 7
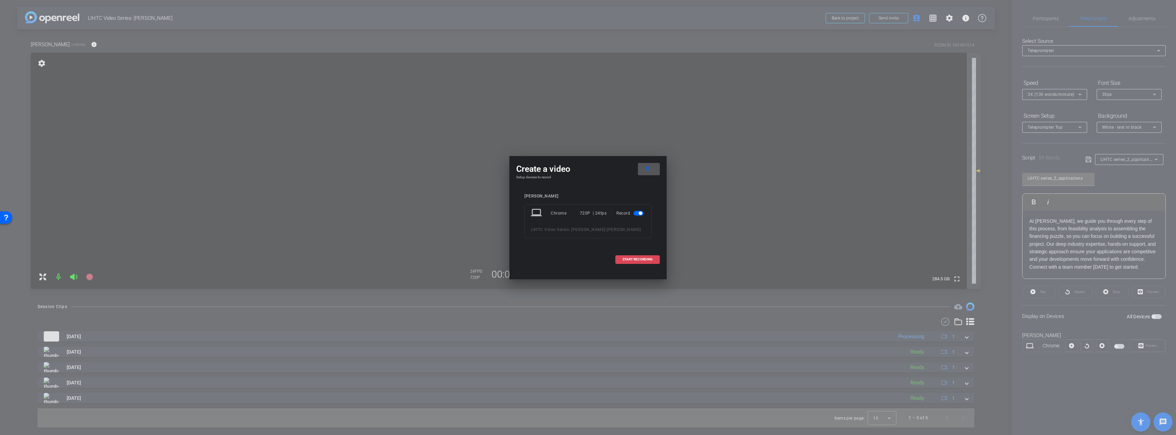
click at [656, 260] on span at bounding box center [638, 259] width 44 height 16
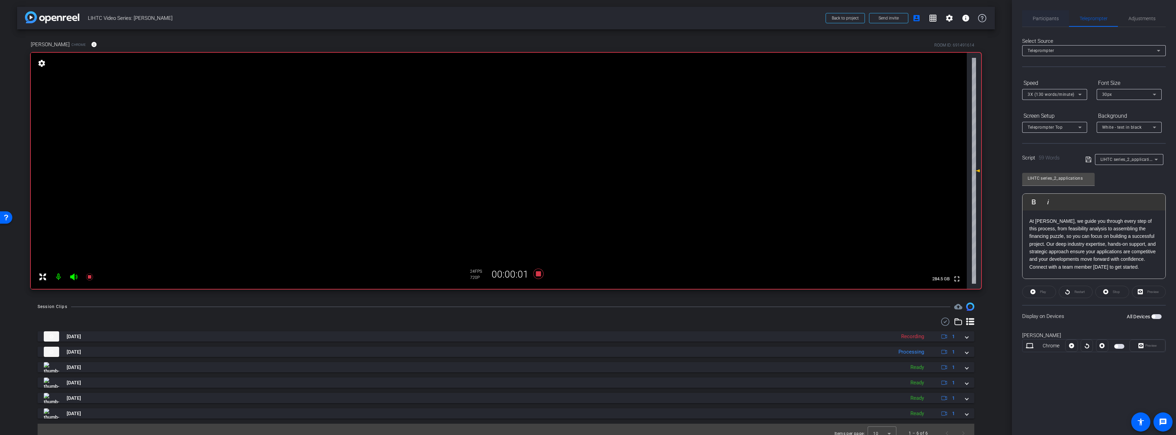
click at [1049, 17] on span "Participants" at bounding box center [1046, 18] width 26 height 5
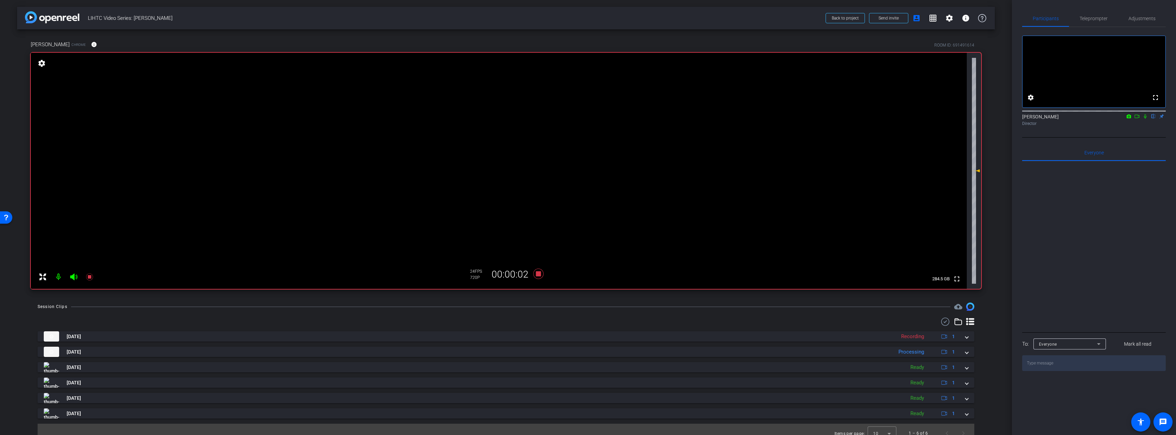
click at [1137, 119] on icon at bounding box center [1136, 116] width 5 height 5
click at [1098, 22] on span "Teleprompter" at bounding box center [1094, 18] width 28 height 16
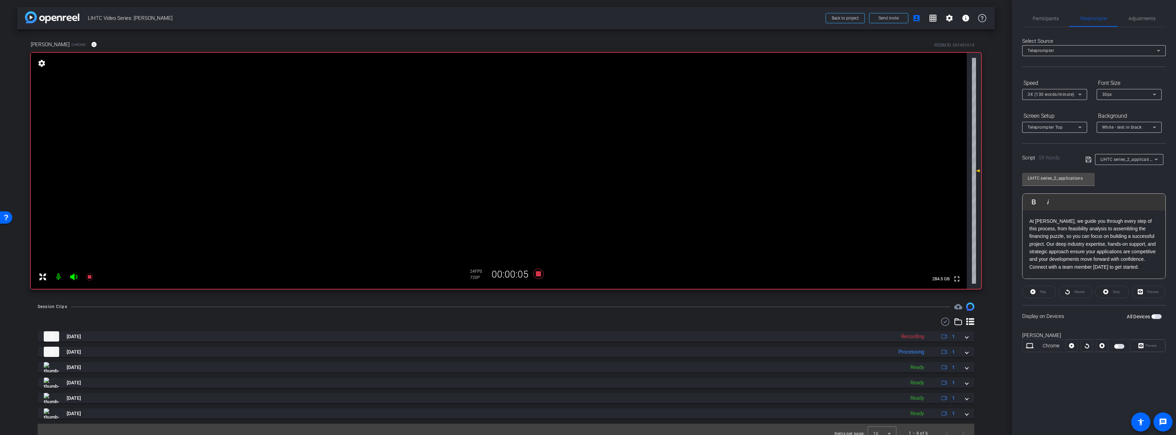
click at [1158, 314] on span "button" at bounding box center [1156, 316] width 10 height 5
click at [1150, 346] on span "Preview" at bounding box center [1151, 345] width 12 height 4
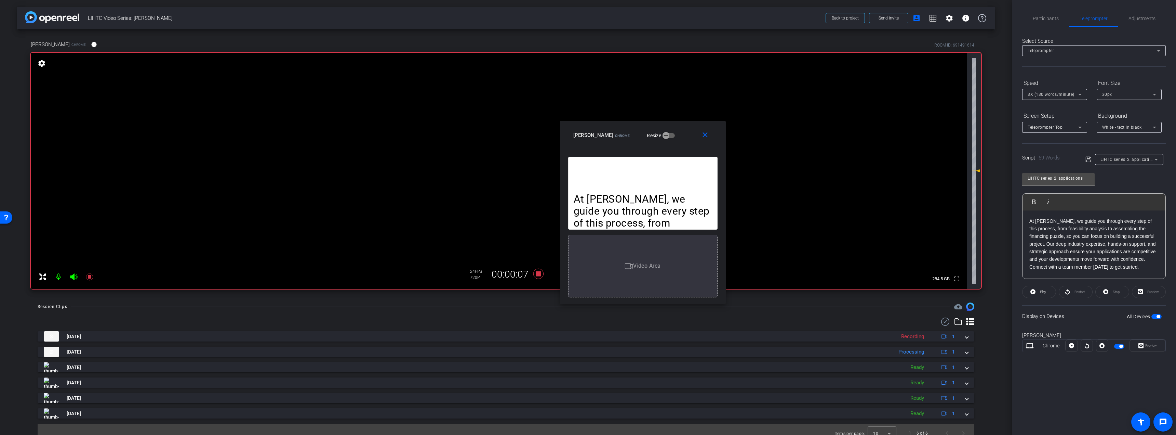
drag, startPoint x: 621, startPoint y: 134, endPoint x: 884, endPoint y: 89, distance: 266.4
click at [718, 129] on div "Larissa Fogarty Chrome Resize" at bounding box center [645, 135] width 144 height 12
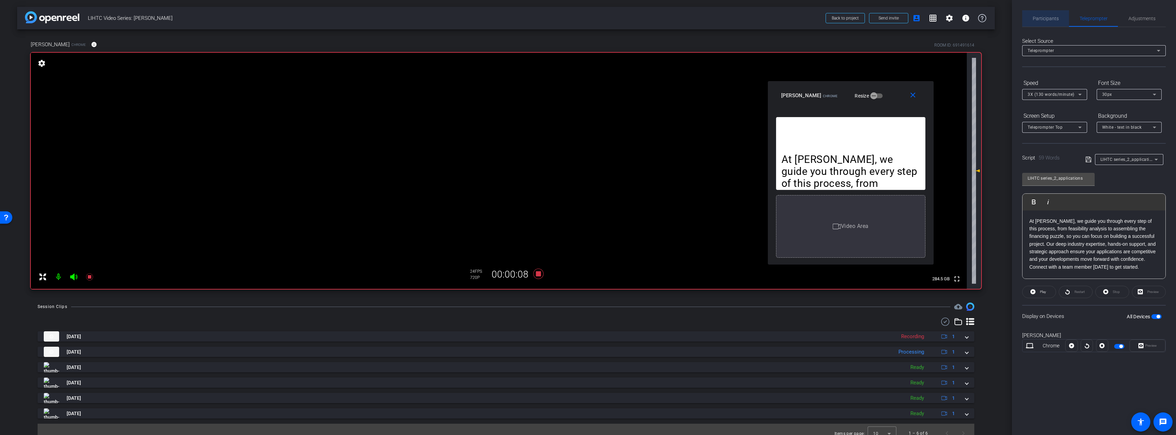
click at [1048, 18] on span "Participants" at bounding box center [1046, 18] width 26 height 5
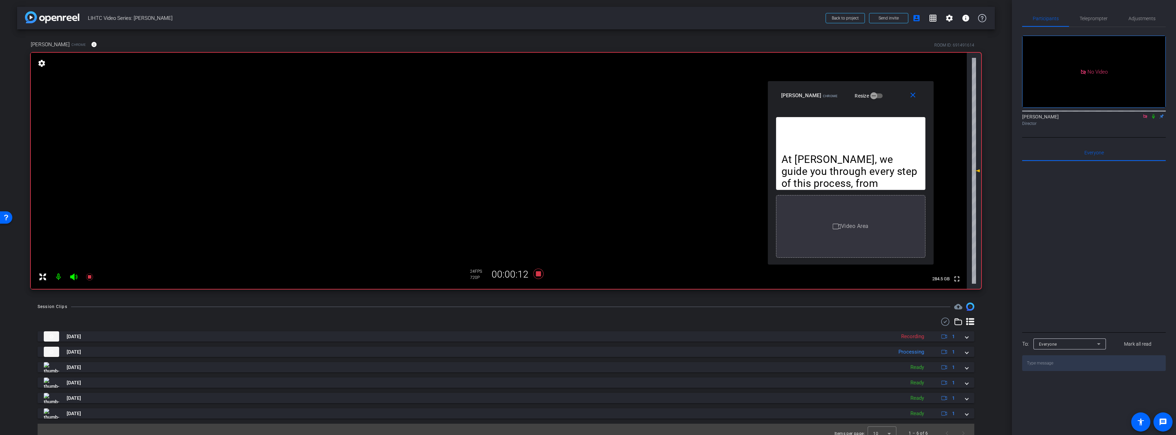
click at [1153, 114] on icon at bounding box center [1153, 116] width 5 height 5
click at [1096, 17] on span "Teleprompter" at bounding box center [1094, 18] width 28 height 5
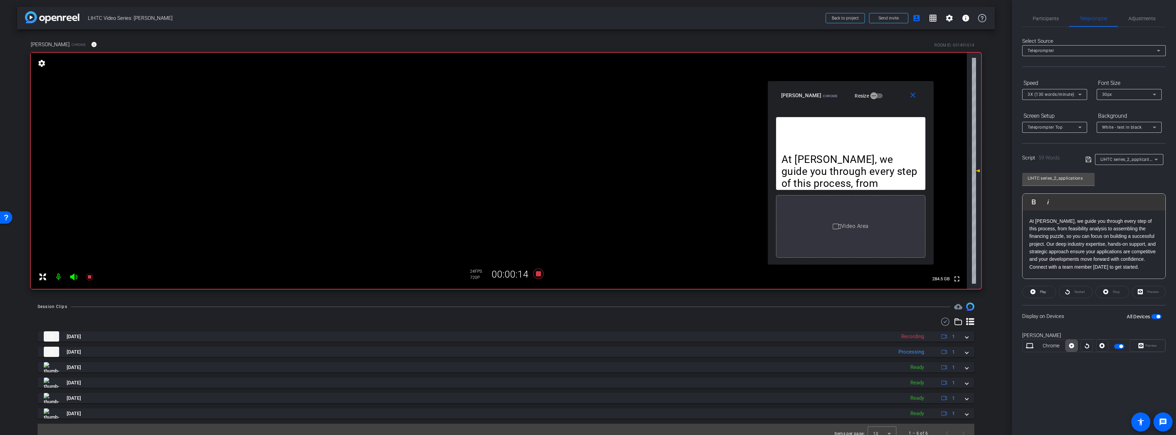
click at [1071, 342] on icon at bounding box center [1071, 345] width 5 height 10
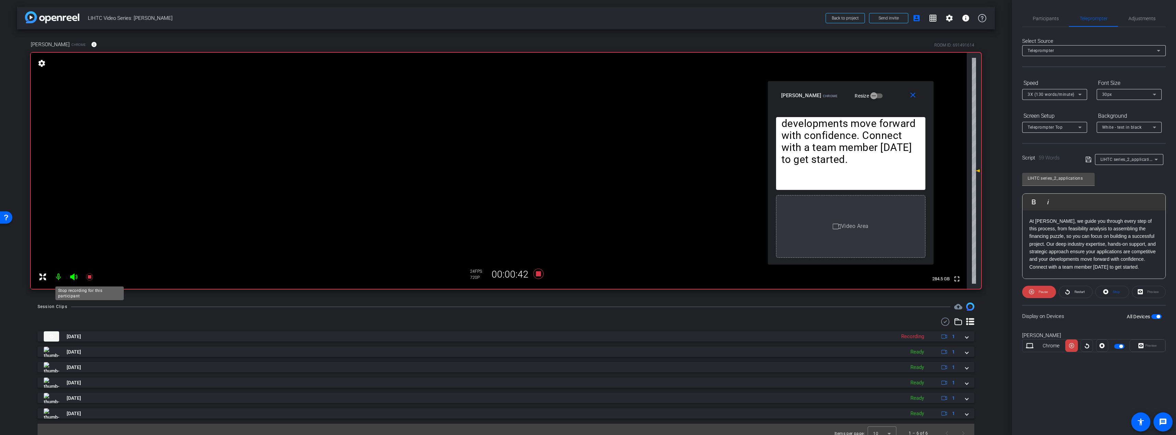
click at [86, 277] on icon at bounding box center [89, 276] width 8 height 8
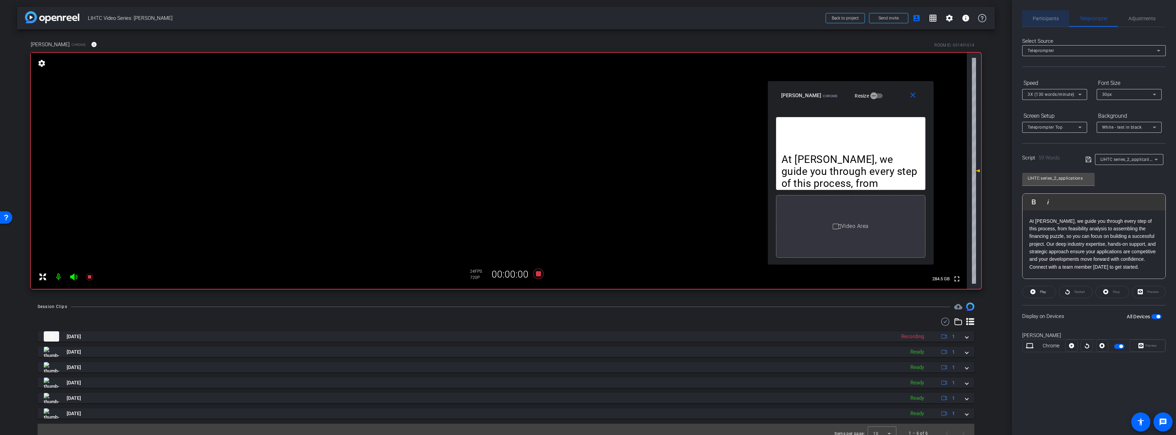
click at [1039, 19] on span "Participants" at bounding box center [1046, 18] width 26 height 5
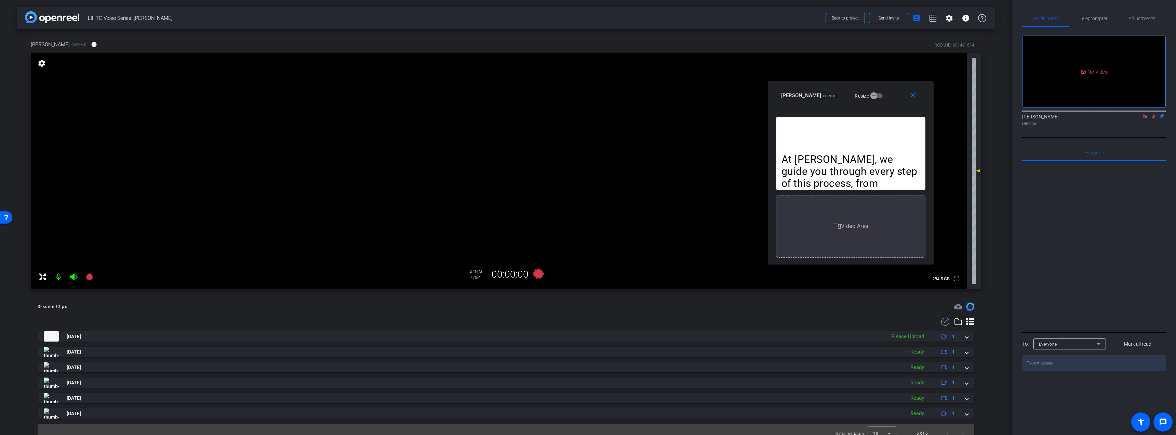
click at [1152, 114] on icon at bounding box center [1153, 116] width 5 height 5
click at [1144, 114] on icon at bounding box center [1144, 116] width 5 height 5
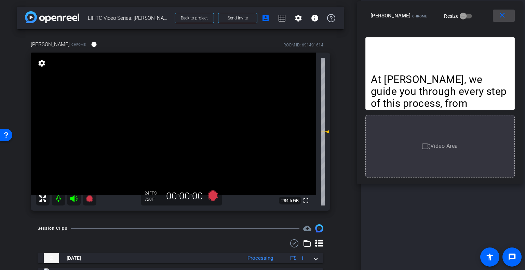
click at [499, 18] on mat-icon "close" at bounding box center [502, 15] width 9 height 9
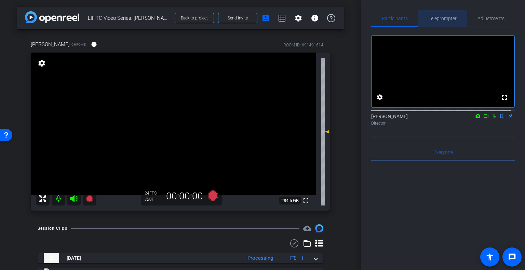
click at [440, 19] on span "Teleprompter" at bounding box center [443, 18] width 28 height 5
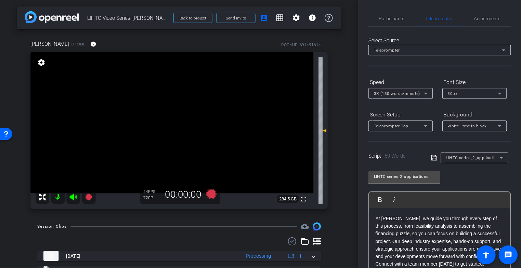
scroll to position [6, 0]
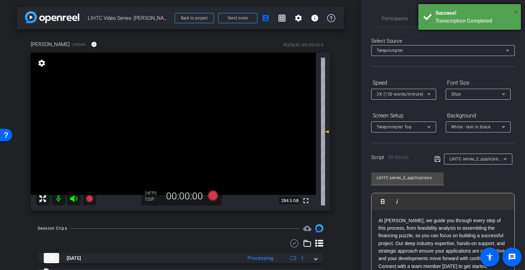
drag, startPoint x: 516, startPoint y: 12, endPoint x: 502, endPoint y: 4, distance: 15.5
click at [514, 11] on span "×" at bounding box center [516, 12] width 4 height 8
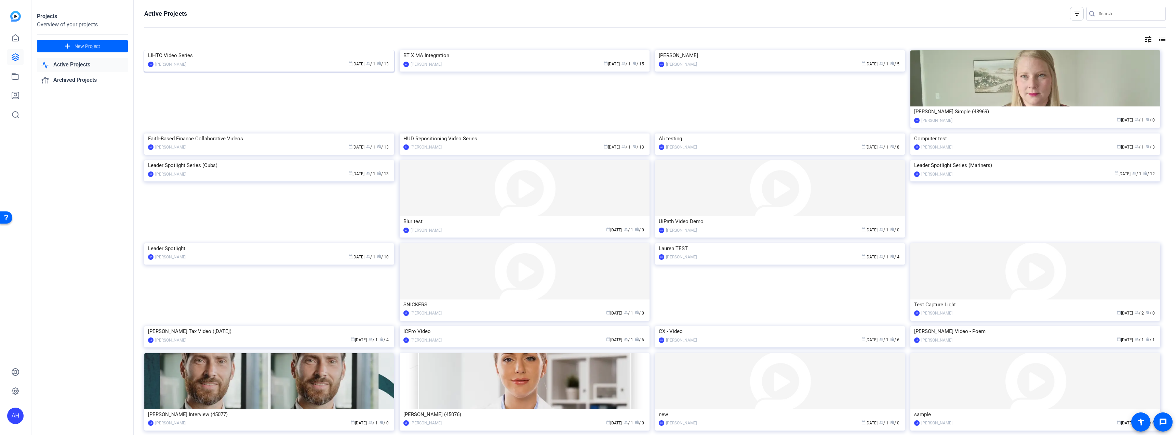
click at [275, 61] on div "LIHTC Video Series" at bounding box center [269, 55] width 242 height 10
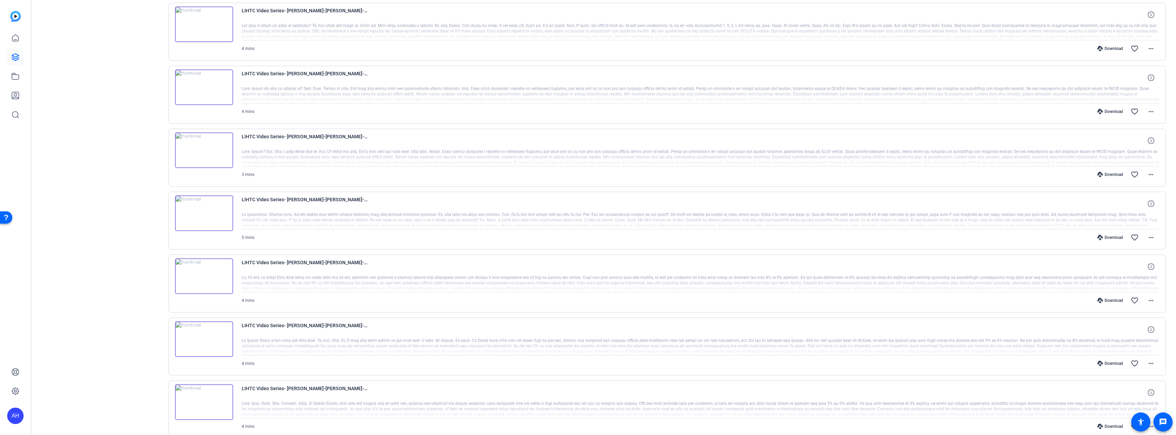
scroll to position [383, 0]
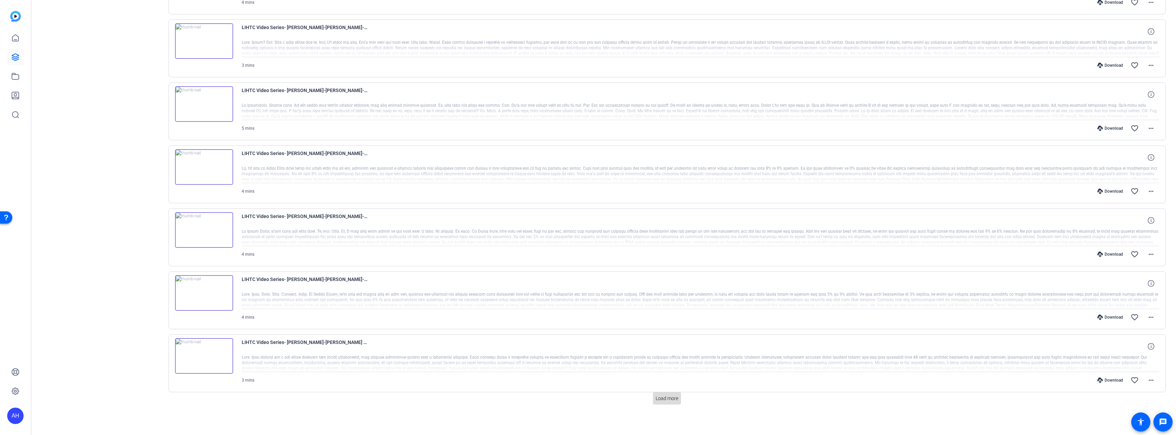
click at [660, 395] on span "Load more" at bounding box center [667, 398] width 23 height 7
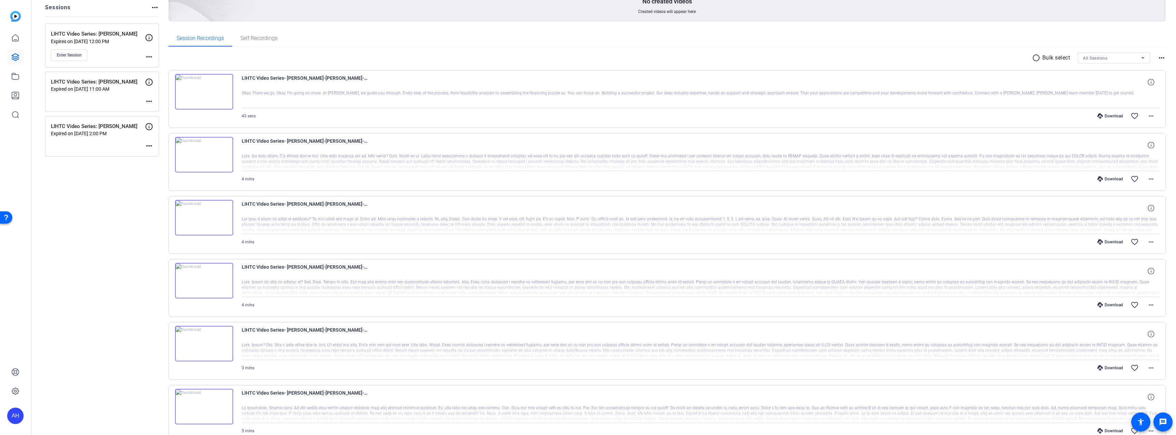
scroll to position [0, 0]
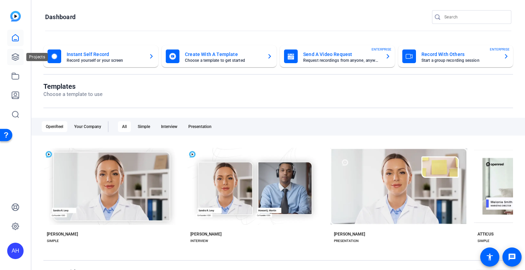
click at [19, 63] on link at bounding box center [15, 57] width 16 height 16
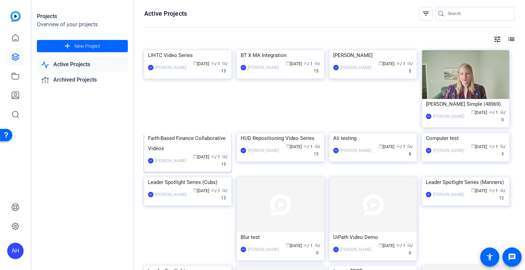
click at [176, 143] on div "Faith-Based Finance Collaborative Videos" at bounding box center [188, 143] width 80 height 21
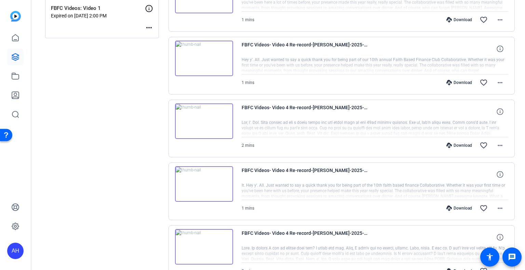
scroll to position [273, 0]
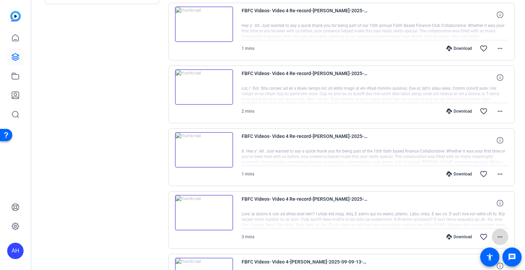
click at [496, 240] on mat-icon "more_horiz" at bounding box center [500, 237] width 8 height 8
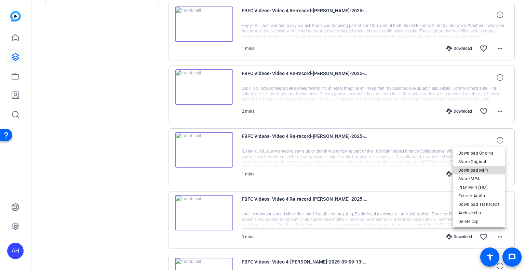
click at [488, 171] on span "Download MP4" at bounding box center [478, 170] width 41 height 8
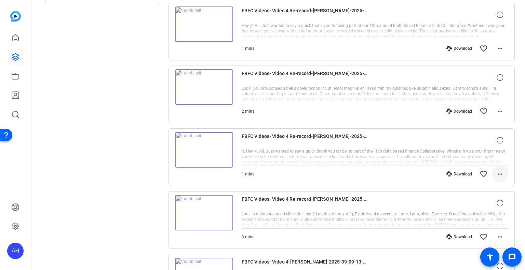
click at [500, 174] on span at bounding box center [500, 174] width 16 height 16
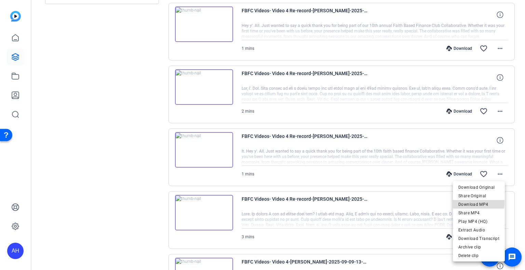
click at [479, 203] on span "Download MP4" at bounding box center [478, 204] width 41 height 8
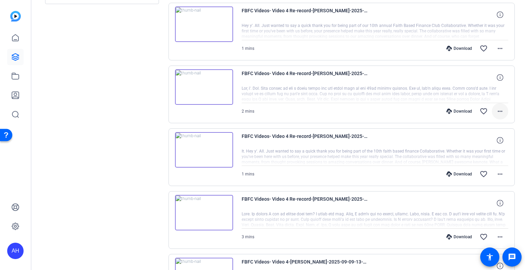
click at [496, 108] on mat-icon "more_horiz" at bounding box center [500, 111] width 8 height 8
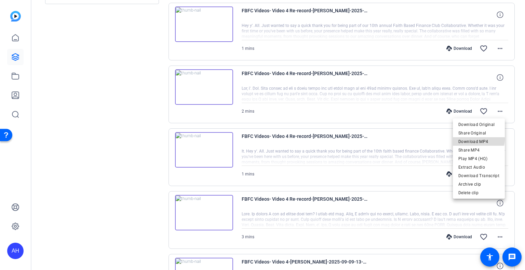
click at [479, 139] on span "Download MP4" at bounding box center [478, 142] width 41 height 8
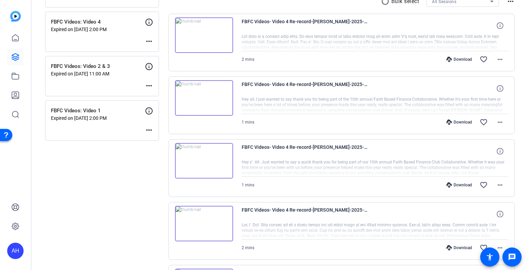
scroll to position [103, 0]
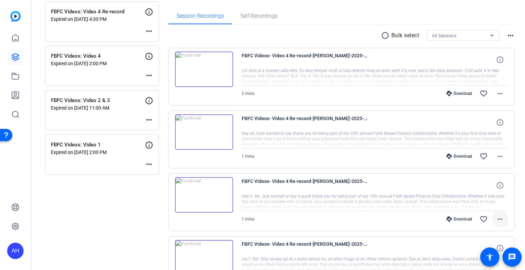
click at [496, 216] on mat-icon "more_horiz" at bounding box center [500, 219] width 8 height 8
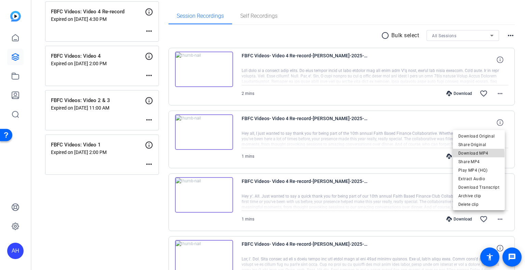
click at [477, 155] on span "Download MP4" at bounding box center [478, 153] width 41 height 8
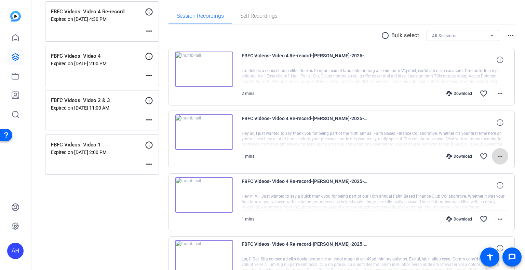
click at [498, 157] on mat-icon "more_horiz" at bounding box center [500, 156] width 8 height 8
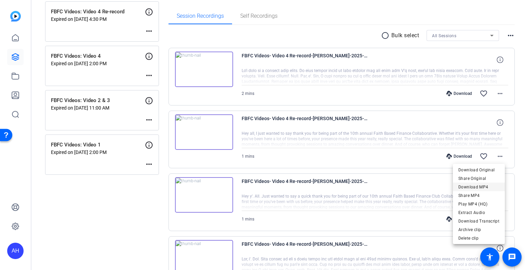
click at [473, 189] on span "Download MP4" at bounding box center [478, 187] width 41 height 8
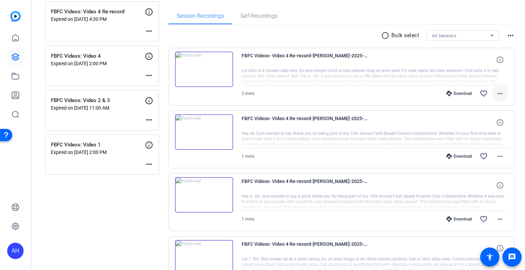
click at [496, 93] on mat-icon "more_horiz" at bounding box center [500, 94] width 8 height 8
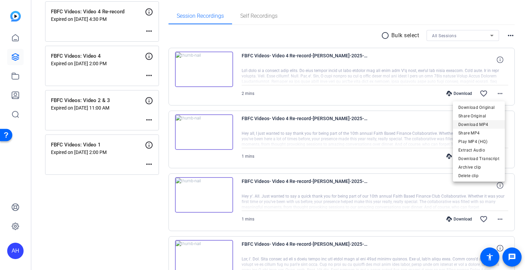
click at [467, 122] on span "Download MP4" at bounding box center [478, 125] width 41 height 8
